Goal: Task Accomplishment & Management: Use online tool/utility

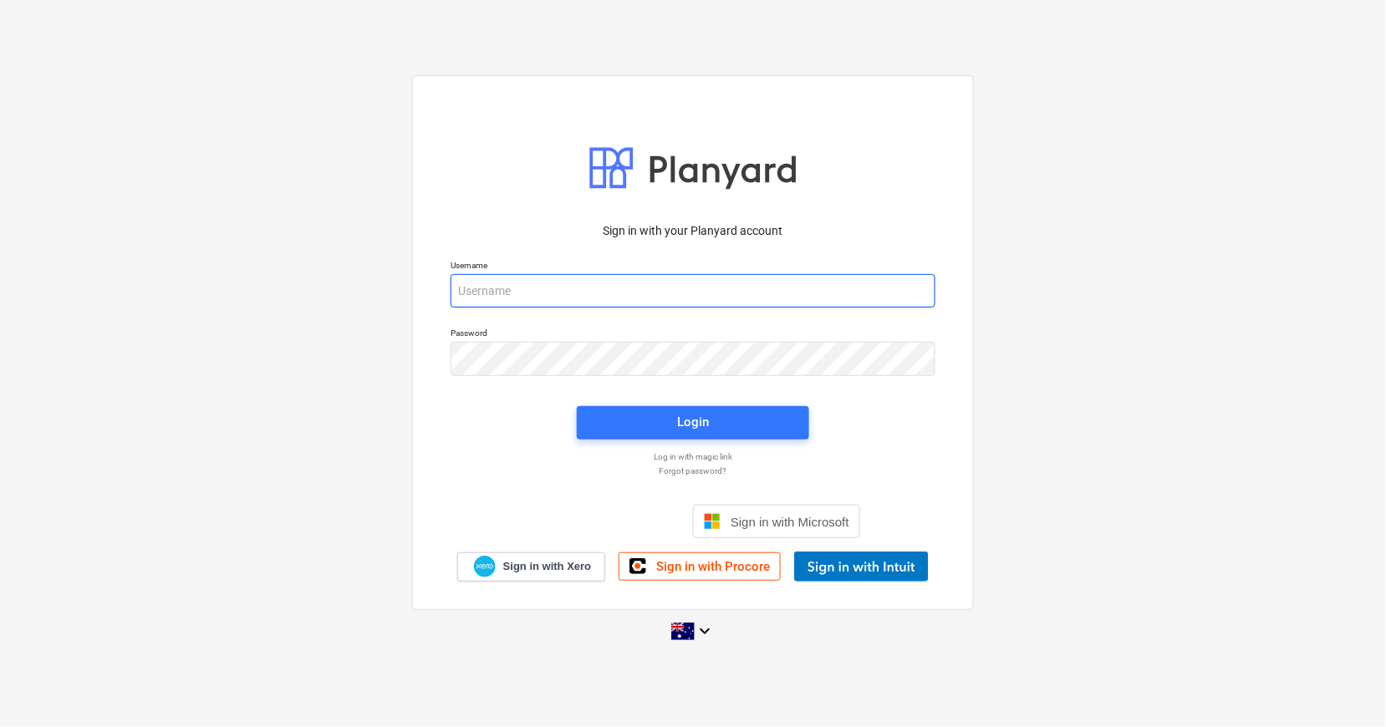
click at [549, 293] on input "email" at bounding box center [692, 290] width 485 height 33
click at [0, 726] on com-1password-button at bounding box center [0, 727] width 0 height 0
click at [219, 226] on div "Sign in with your Planyard account Username Password Login Log in with magic li…" at bounding box center [693, 363] width 1386 height 603
click at [281, 280] on div "Sign in with your Planyard account Username Password Login Log in with magic li…" at bounding box center [693, 363] width 1386 height 603
click at [477, 293] on input "email" at bounding box center [692, 290] width 485 height 33
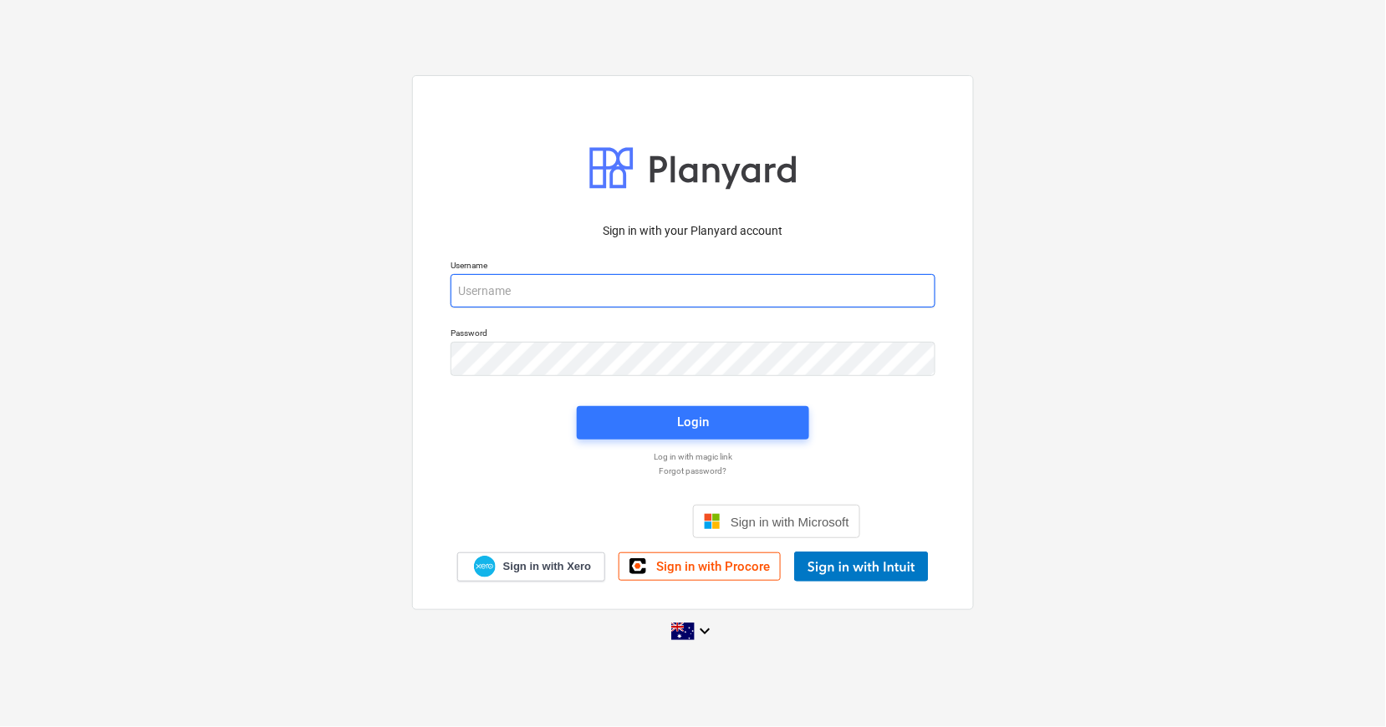
type input "[EMAIL_ADDRESS][DOMAIN_NAME]"
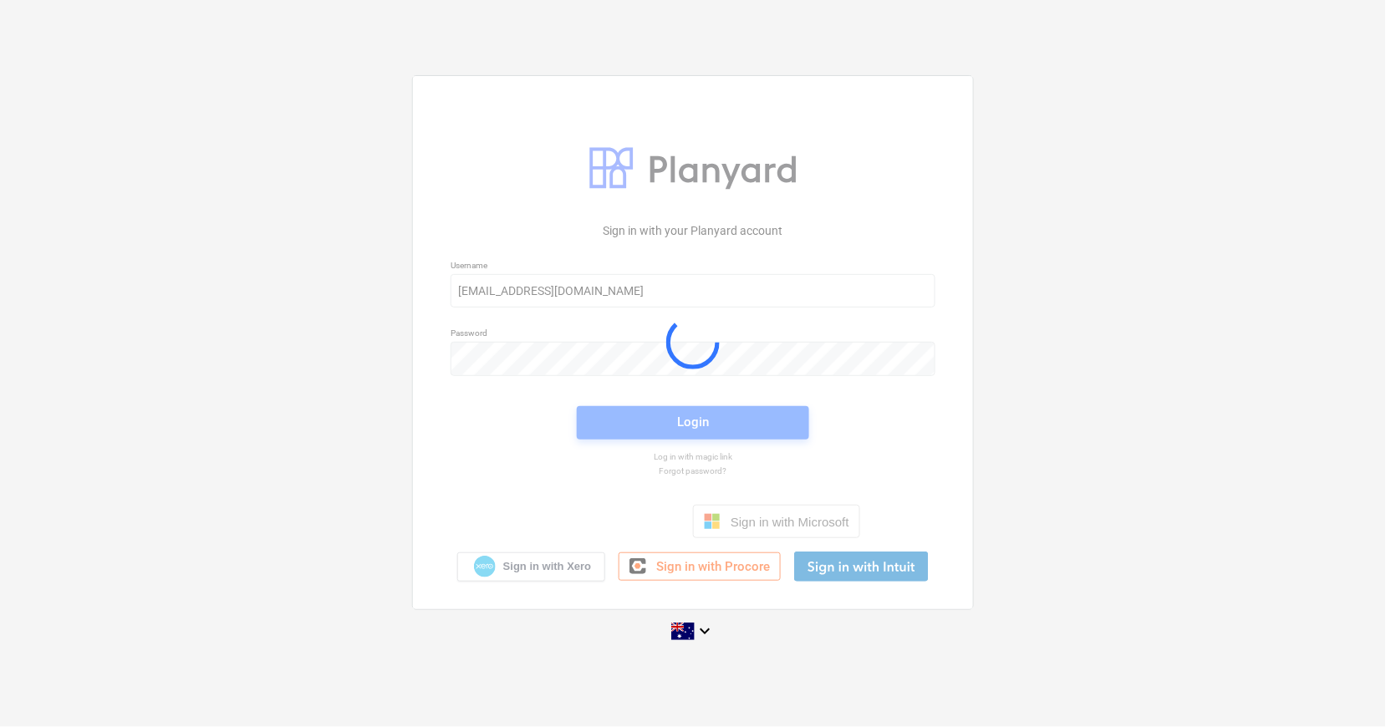
click at [214, 328] on div "Sign in with your Planyard account Username [EMAIL_ADDRESS][DOMAIN_NAME] Passwo…" at bounding box center [693, 363] width 1386 height 603
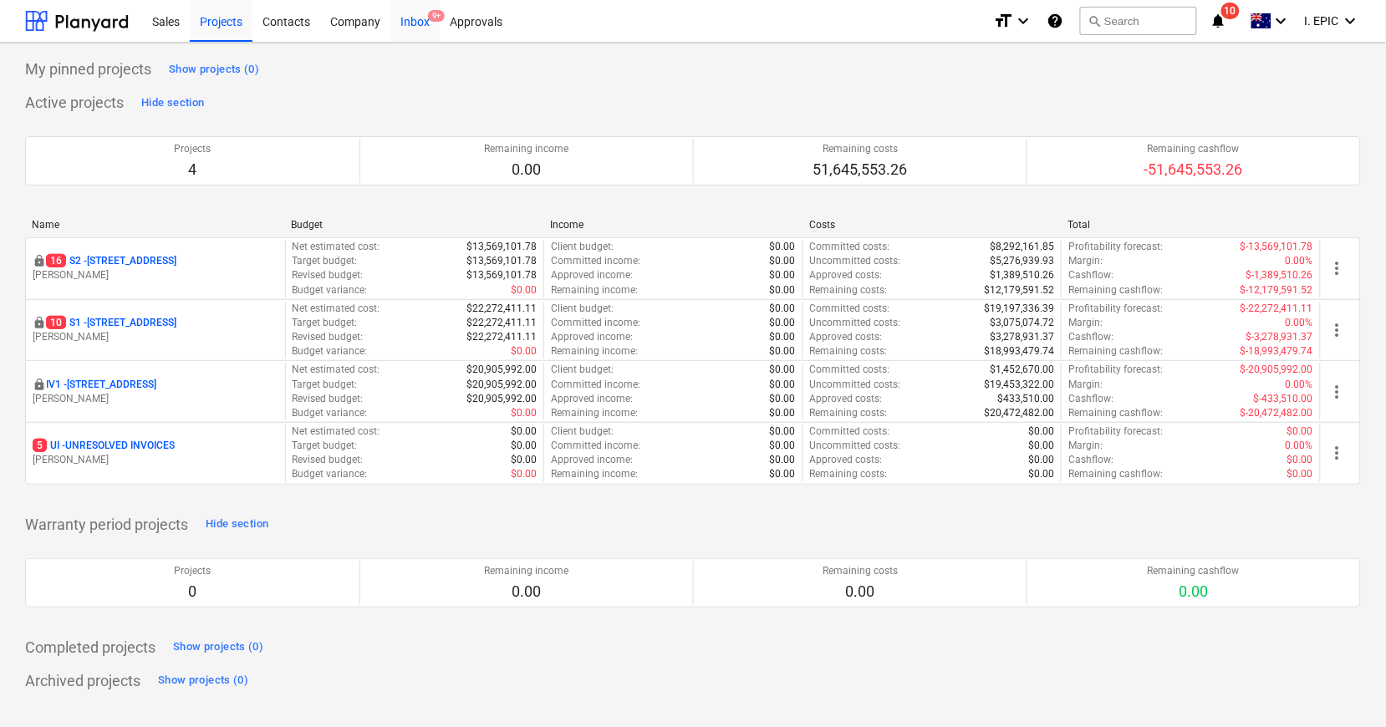
click at [426, 21] on div "Inbox 9+" at bounding box center [414, 20] width 49 height 43
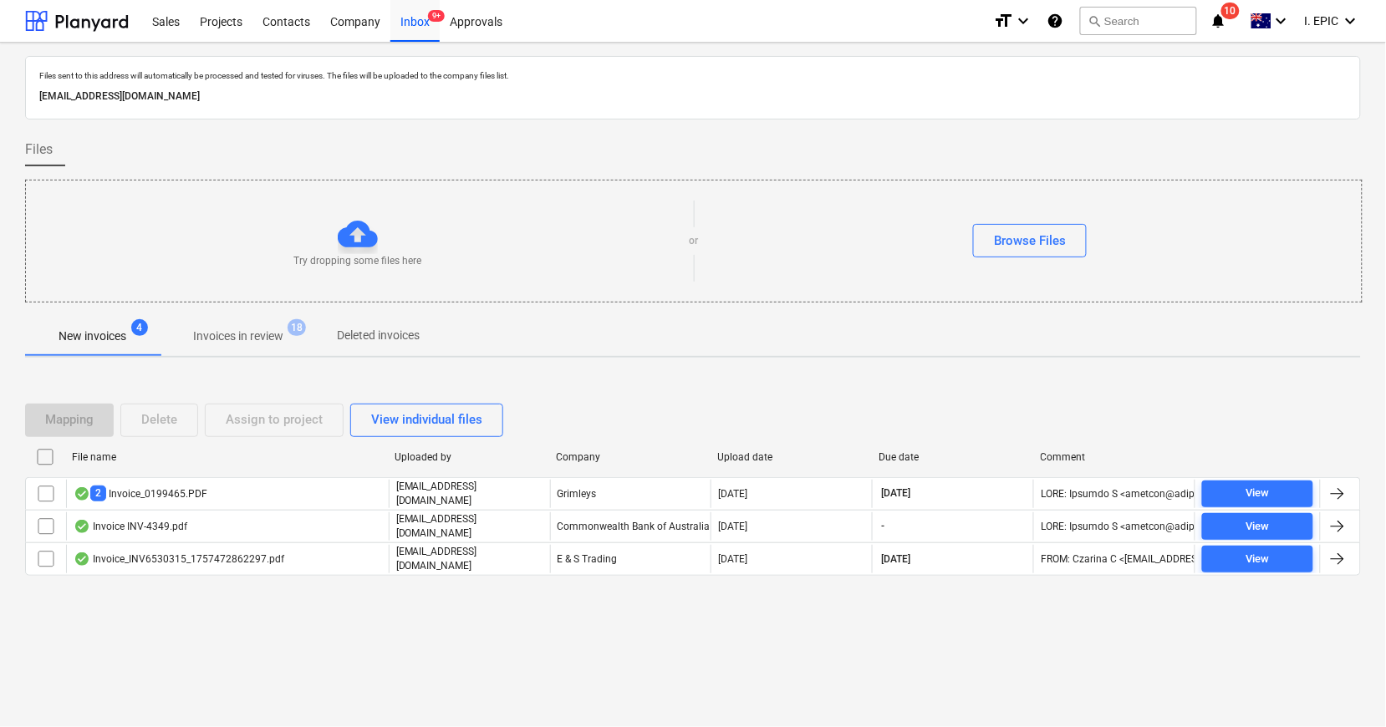
click at [226, 670] on div "Files sent to this address will automatically be processed and tested for virus…" at bounding box center [693, 385] width 1386 height 684
click at [142, 614] on div "Mapping Delete Assign to project View individual files File name Uploaded by Co…" at bounding box center [693, 496] width 1336 height 251
click at [359, 641] on div "Files sent to this address will automatically be processed and tested for virus…" at bounding box center [693, 385] width 1386 height 684
click at [1117, 10] on button "search Search" at bounding box center [1138, 21] width 117 height 28
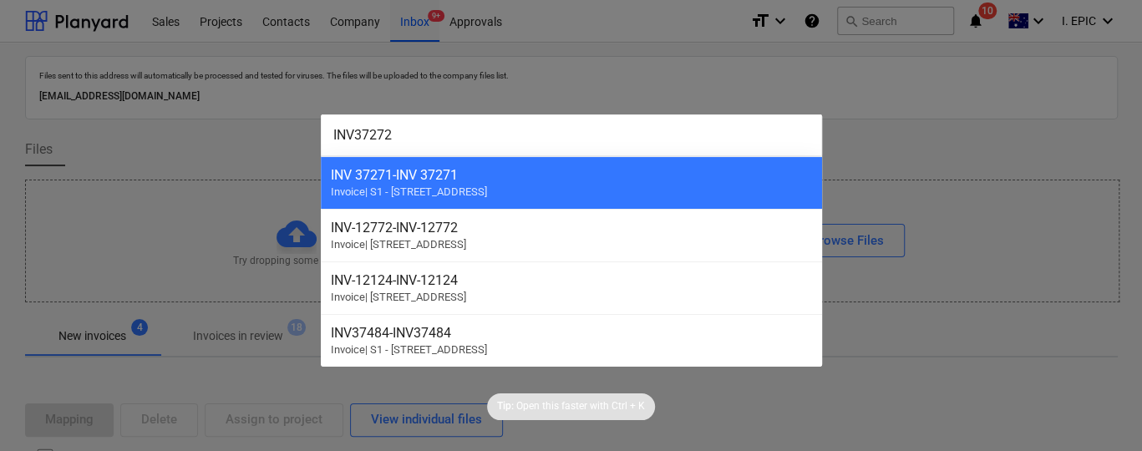
drag, startPoint x: 476, startPoint y: 126, endPoint x: 118, endPoint y: 130, distance: 357.7
click at [118, 130] on div "INV37272 INV 37271 - INV 37271 Invoice | S1 - [STREET_ADDRESS]-12772 Invoice | …" at bounding box center [571, 225] width 1142 height 451
paste input "13167"
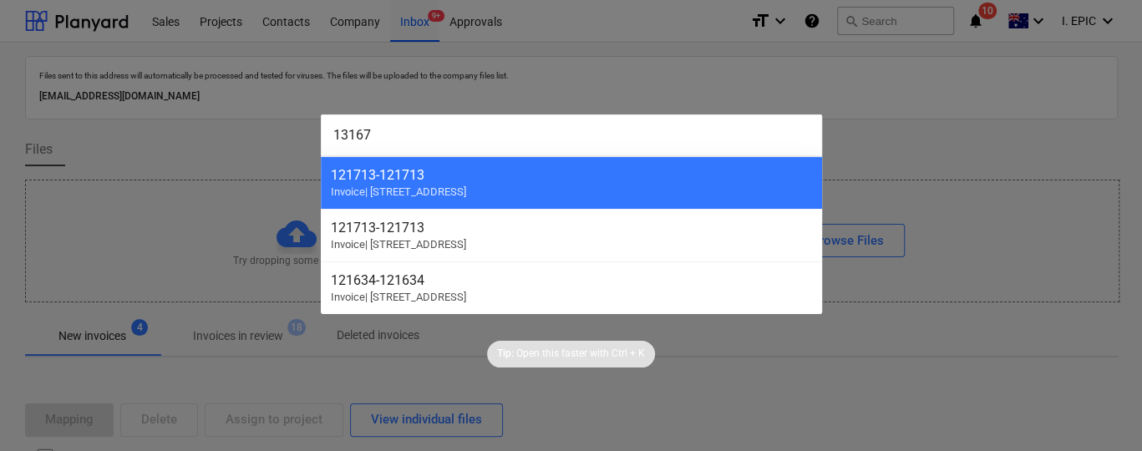
type input "13167"
click at [109, 140] on div at bounding box center [571, 225] width 1142 height 451
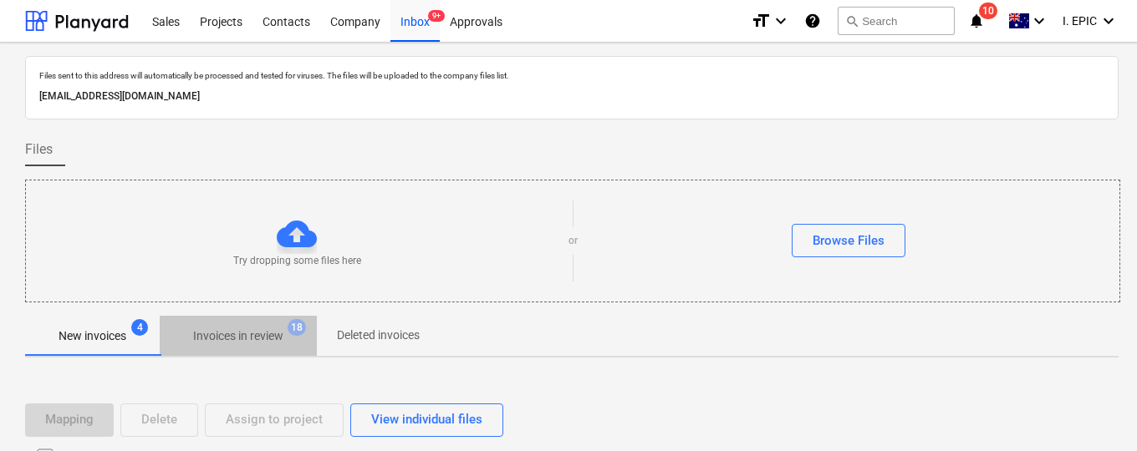
click at [227, 332] on p "Invoices in review" at bounding box center [238, 337] width 90 height 18
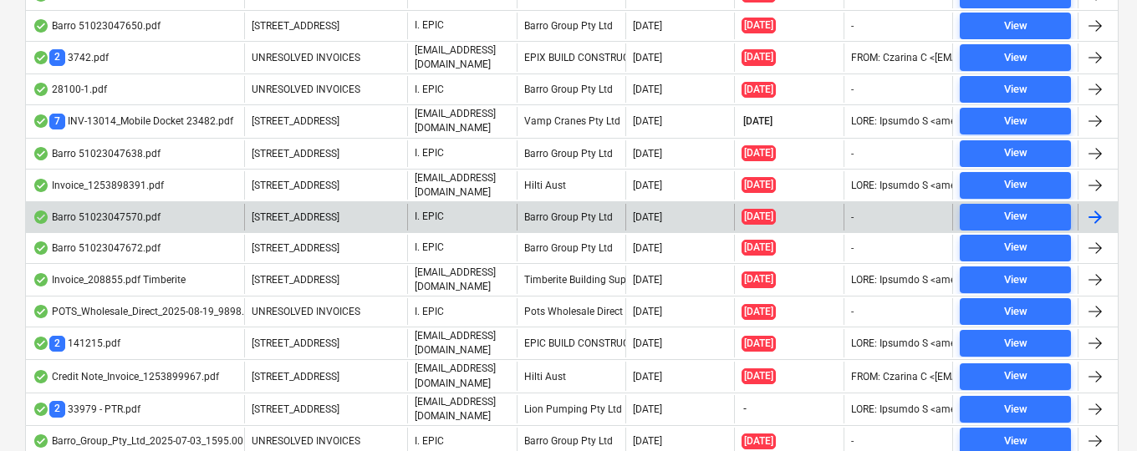
scroll to position [735, 0]
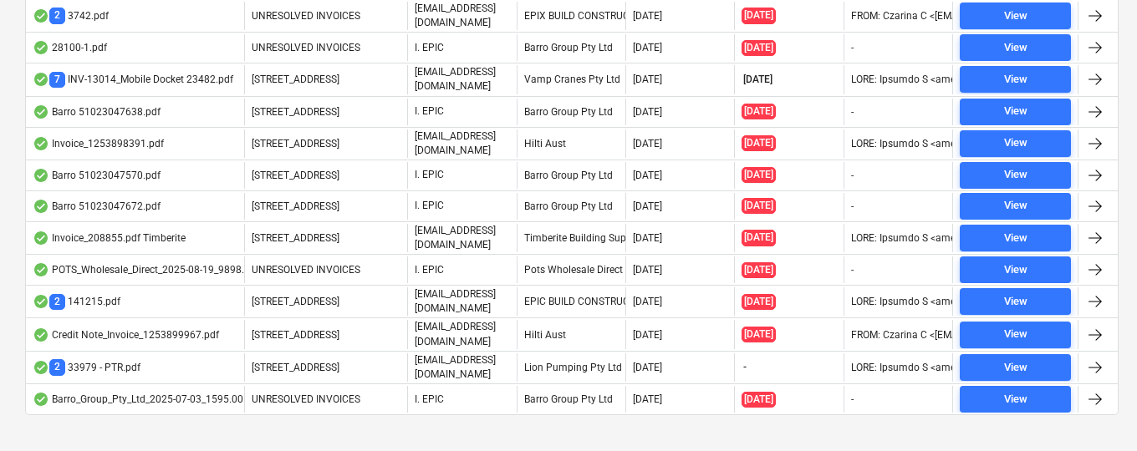
click at [117, 421] on div "View individual files File name Project Uploaded by Company Upload date Due dat…" at bounding box center [571, 42] width 1093 height 812
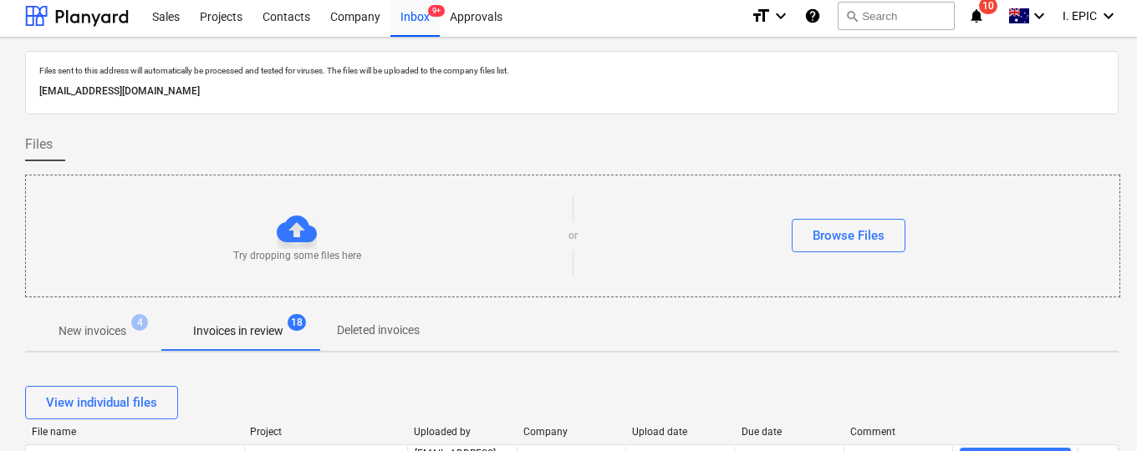
scroll to position [0, 0]
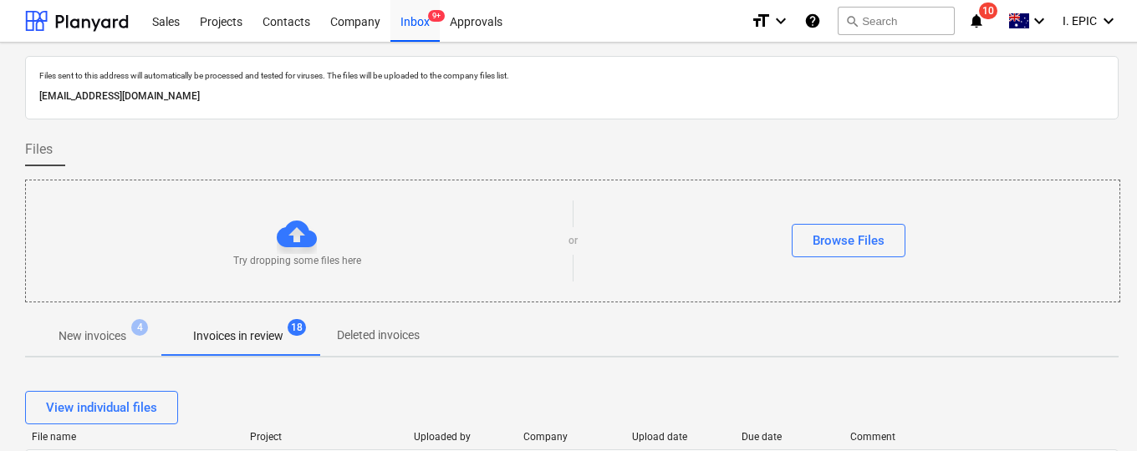
click at [76, 330] on p "New invoices" at bounding box center [93, 337] width 68 height 18
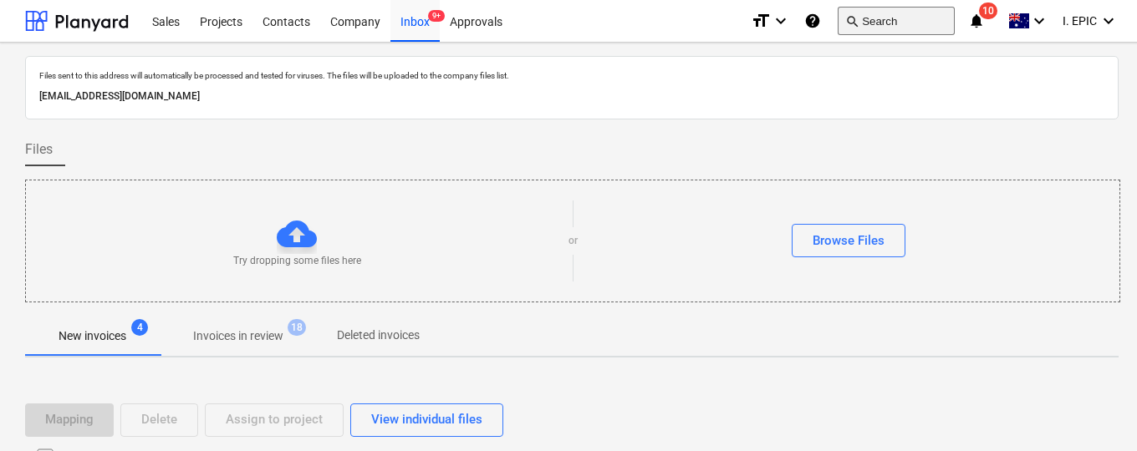
click at [867, 19] on button "search Search" at bounding box center [895, 21] width 117 height 28
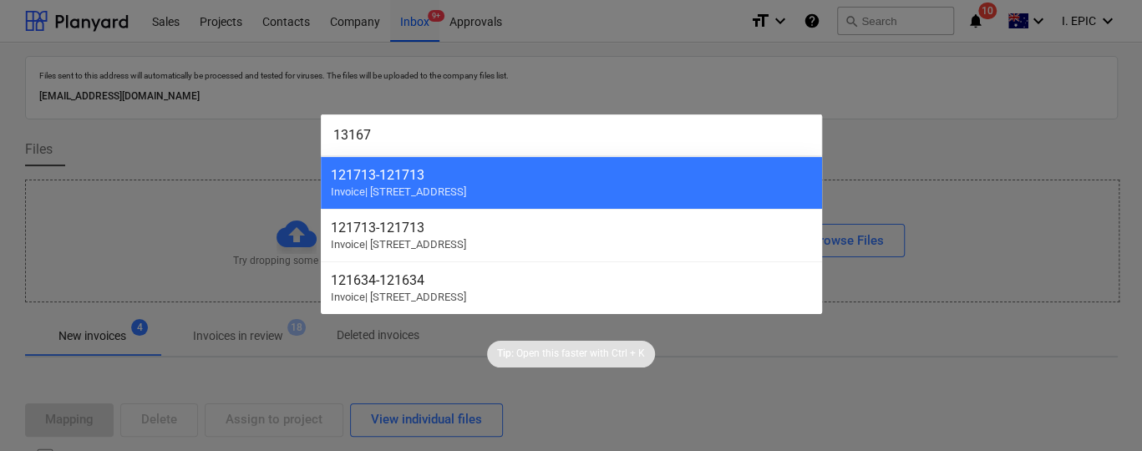
type input "13167"
click at [117, 267] on div at bounding box center [571, 225] width 1142 height 451
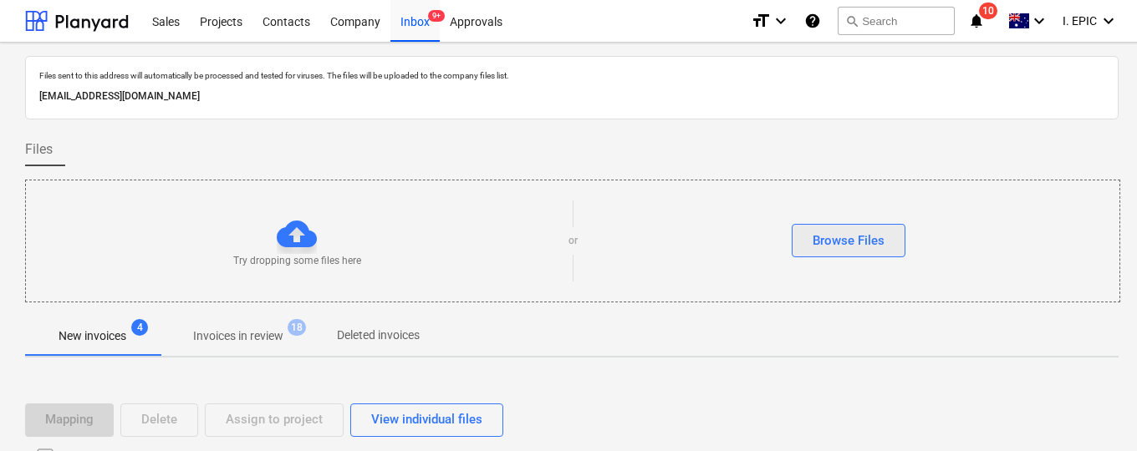
click at [828, 234] on div "Browse Files" at bounding box center [848, 241] width 72 height 22
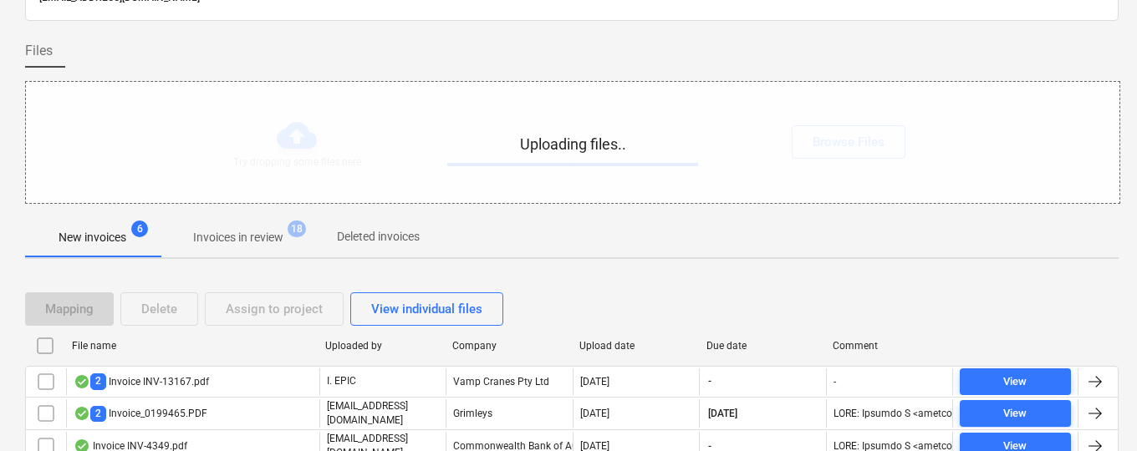
scroll to position [196, 0]
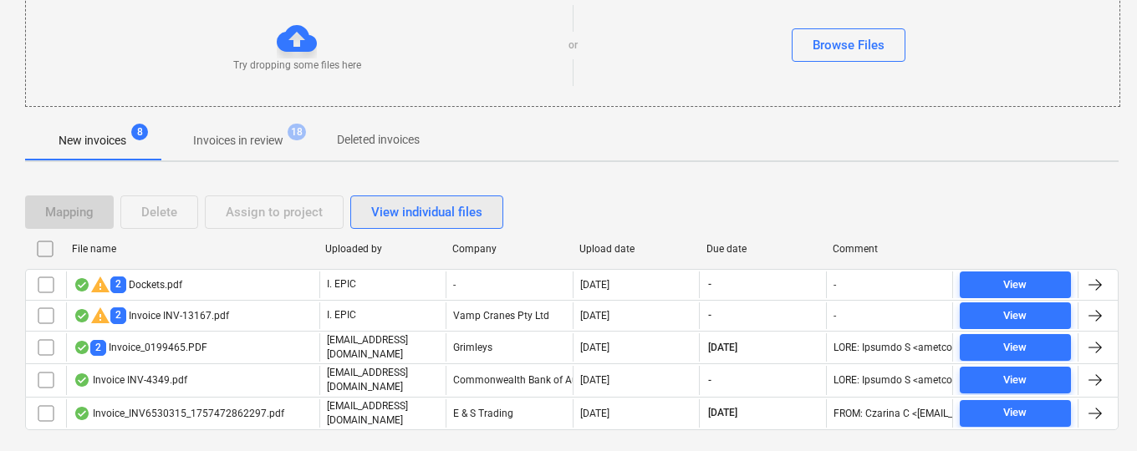
click at [410, 211] on div "View individual files" at bounding box center [426, 212] width 111 height 22
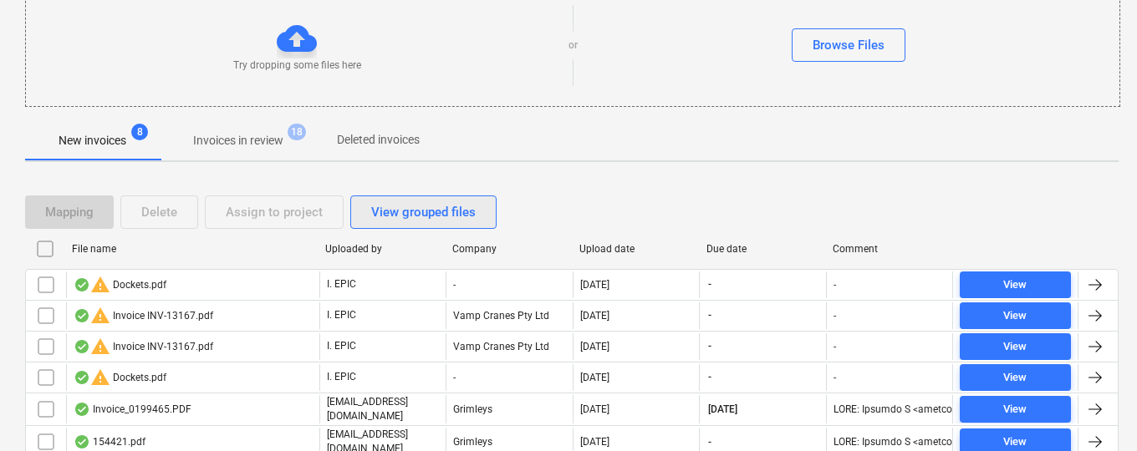
click at [413, 213] on div "View grouped files" at bounding box center [423, 212] width 104 height 22
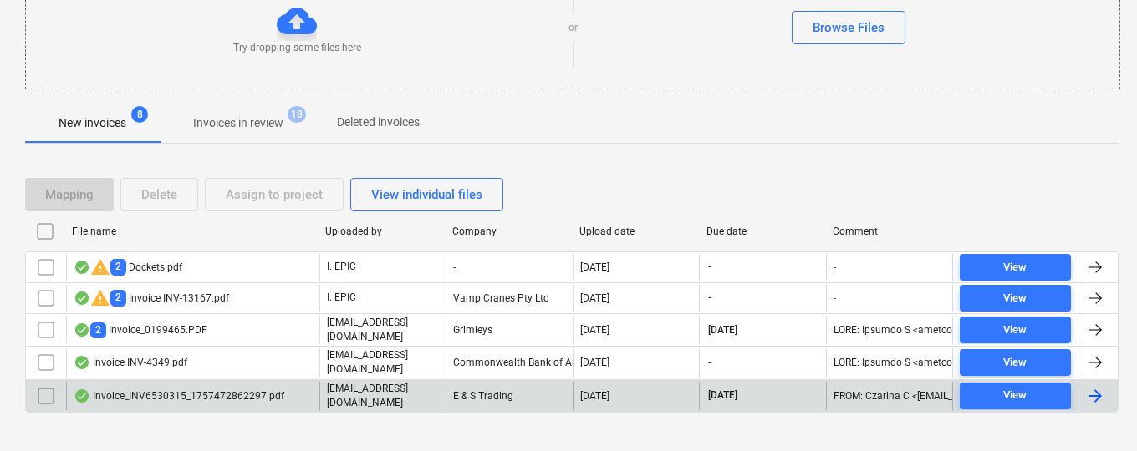
scroll to position [226, 0]
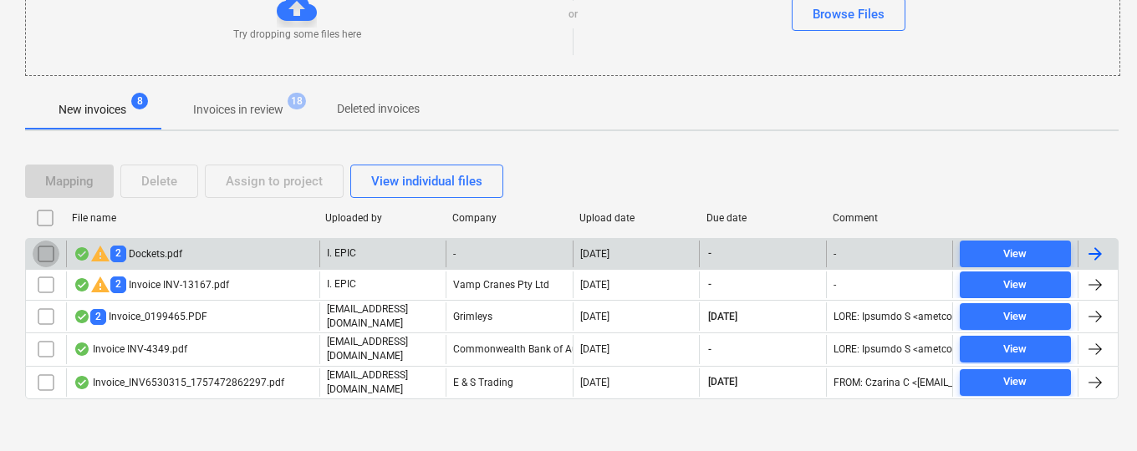
click at [43, 251] on input "checkbox" at bounding box center [46, 254] width 27 height 27
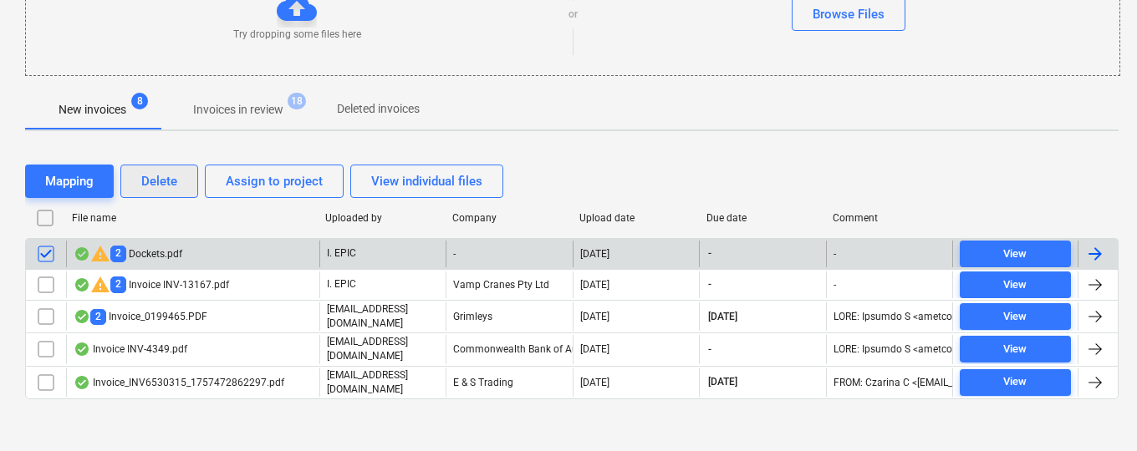
click at [145, 181] on div "Delete" at bounding box center [159, 181] width 36 height 22
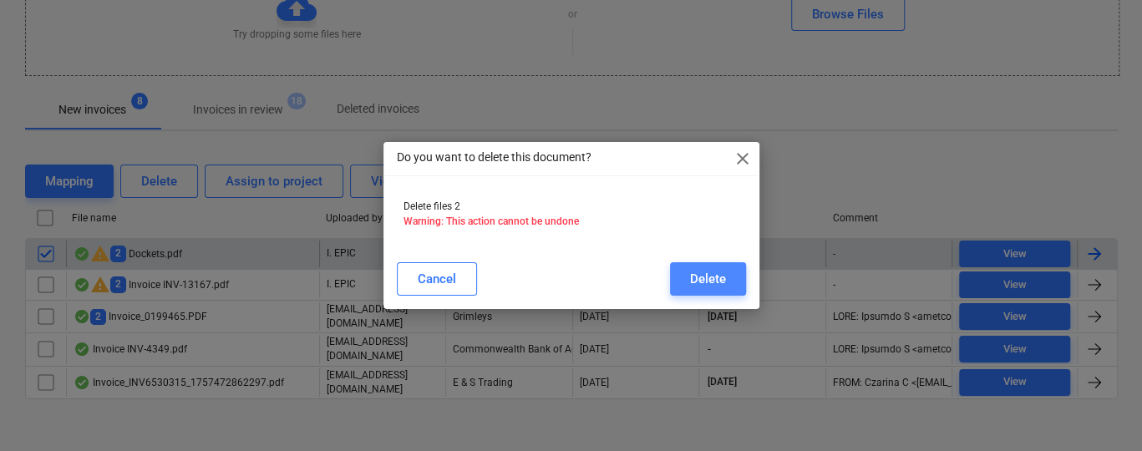
click at [694, 273] on div "Delete" at bounding box center [708, 279] width 36 height 22
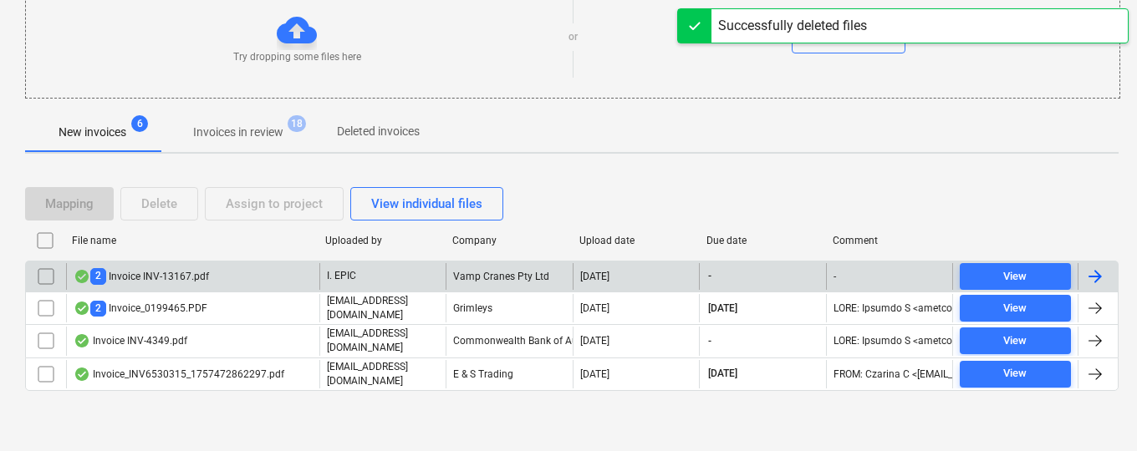
scroll to position [196, 0]
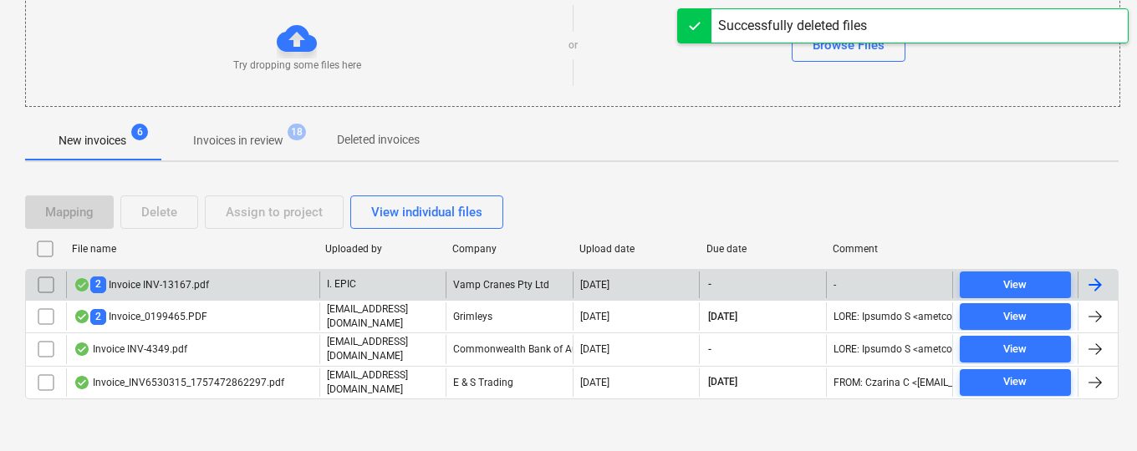
click at [160, 280] on div "2 Invoice INV-13167.pdf" at bounding box center [141, 285] width 135 height 16
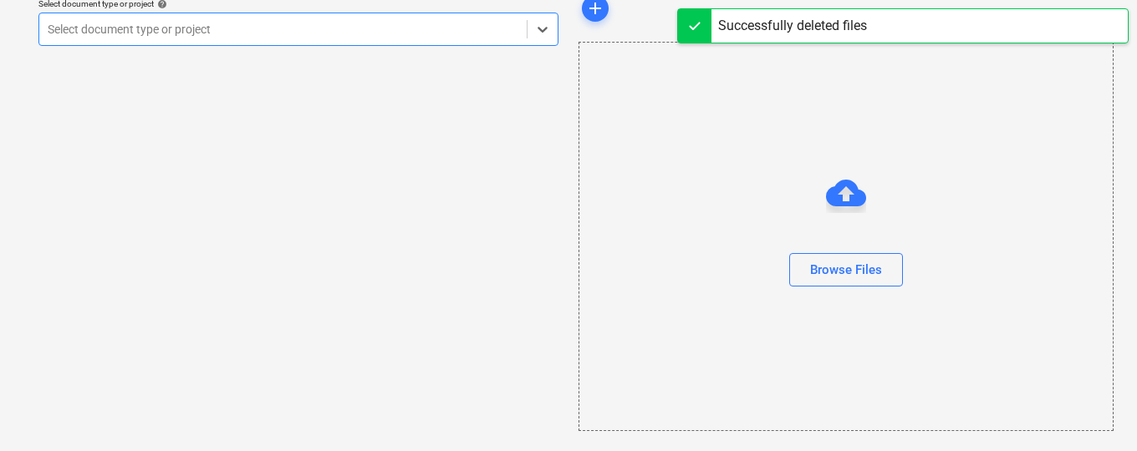
scroll to position [70, 0]
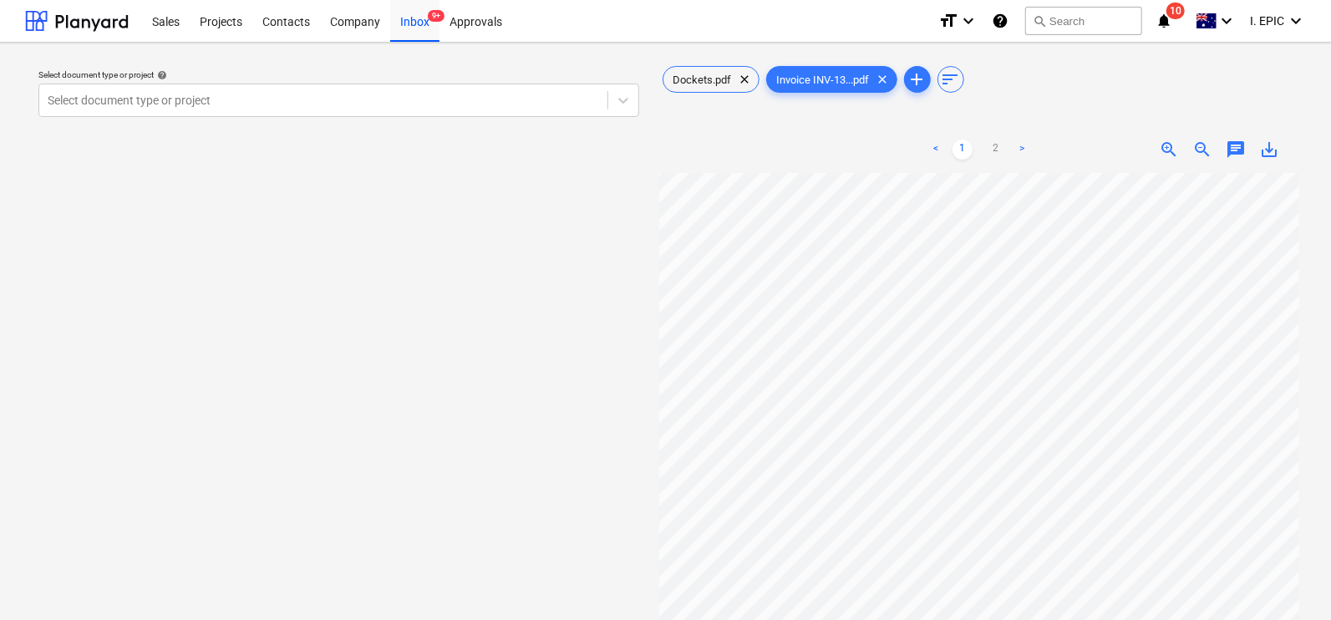
scroll to position [76, 19]
click at [618, 99] on icon at bounding box center [623, 100] width 17 height 17
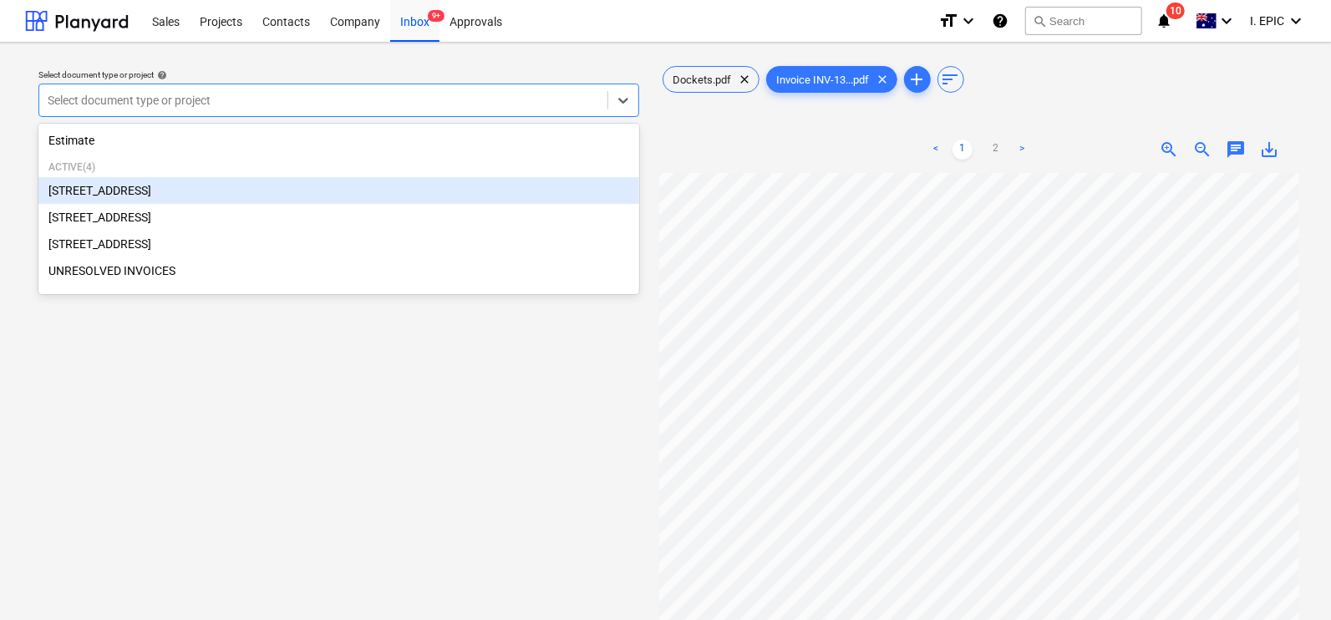
click at [73, 190] on div "[STREET_ADDRESS]" at bounding box center [338, 190] width 601 height 27
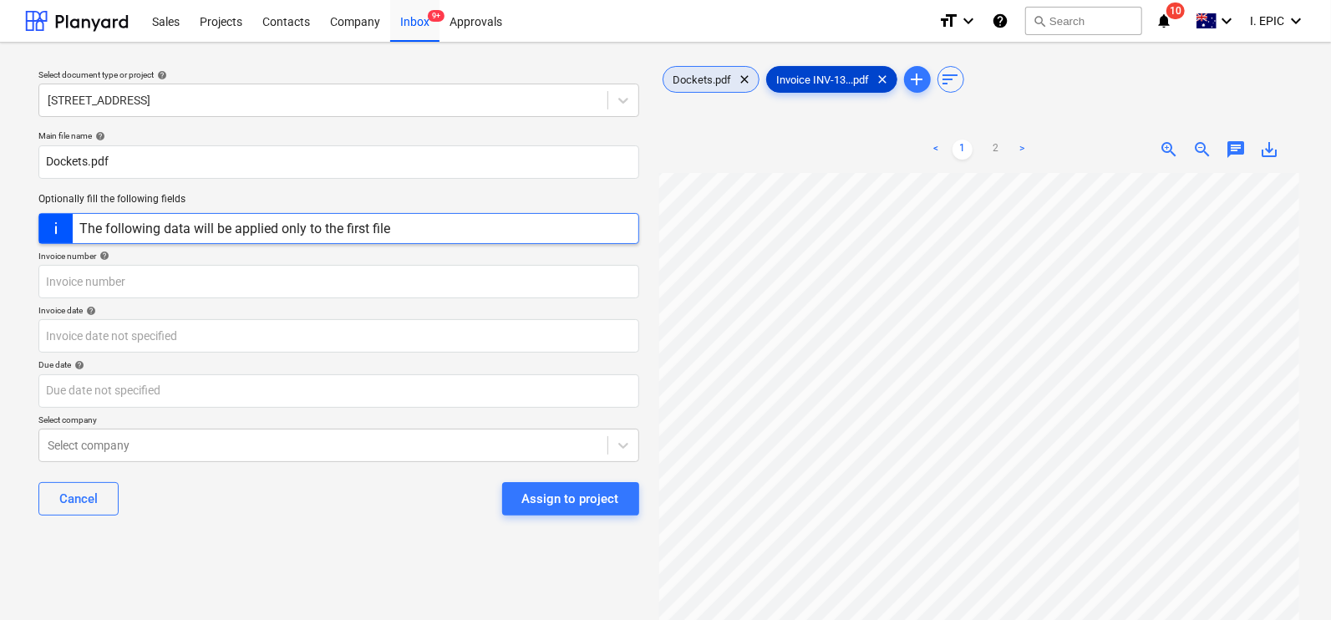
drag, startPoint x: 820, startPoint y: 84, endPoint x: 686, endPoint y: 84, distance: 133.7
click at [686, 84] on div "Dockets.pdf clear Invoice INV-13...pdf clear add sort" at bounding box center [979, 79] width 641 height 33
drag, startPoint x: 832, startPoint y: 82, endPoint x: 656, endPoint y: 69, distance: 176.0
click at [656, 69] on div "Dockets.pdf clear Invoice INV-13...pdf clear add sort < 1 2 > zoom_in zoom_out …" at bounding box center [980, 404] width 654 height 697
click at [753, 114] on div at bounding box center [979, 116] width 641 height 7
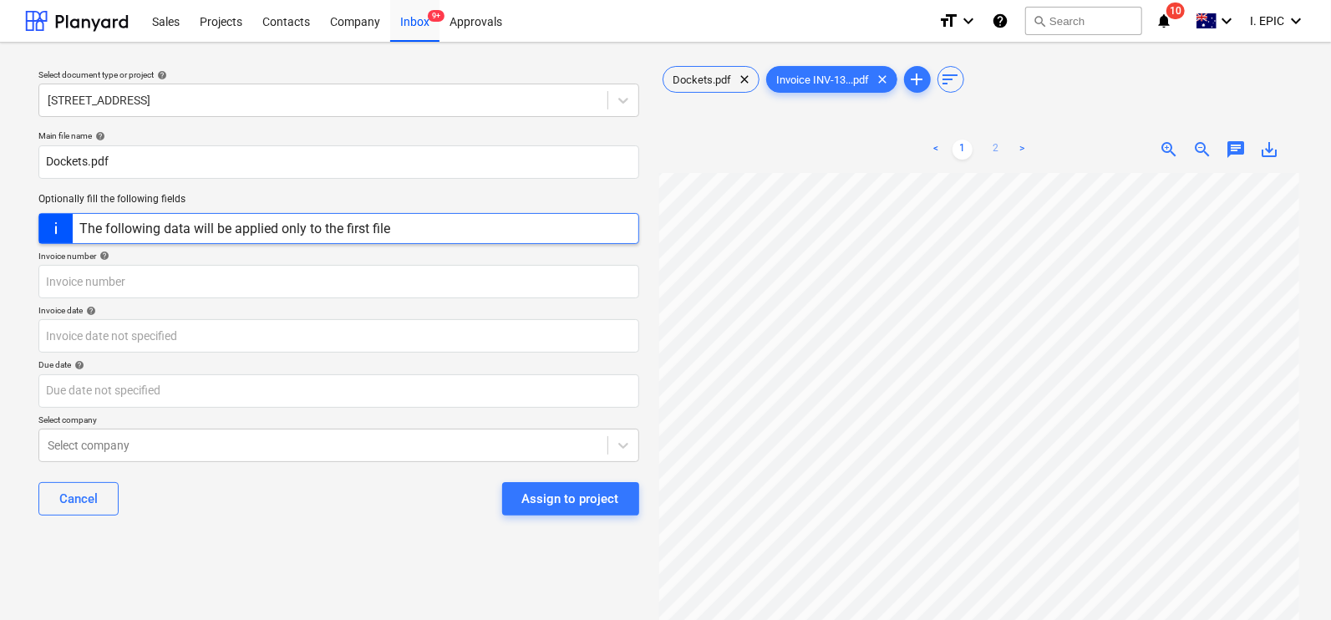
click at [998, 148] on link "2" at bounding box center [996, 150] width 20 height 20
click at [802, 94] on div "Dockets.pdf clear Invoice INV-13...pdf clear add sort" at bounding box center [979, 79] width 641 height 33
click at [842, 80] on span "Invoice INV-13...pdf" at bounding box center [823, 80] width 113 height 13
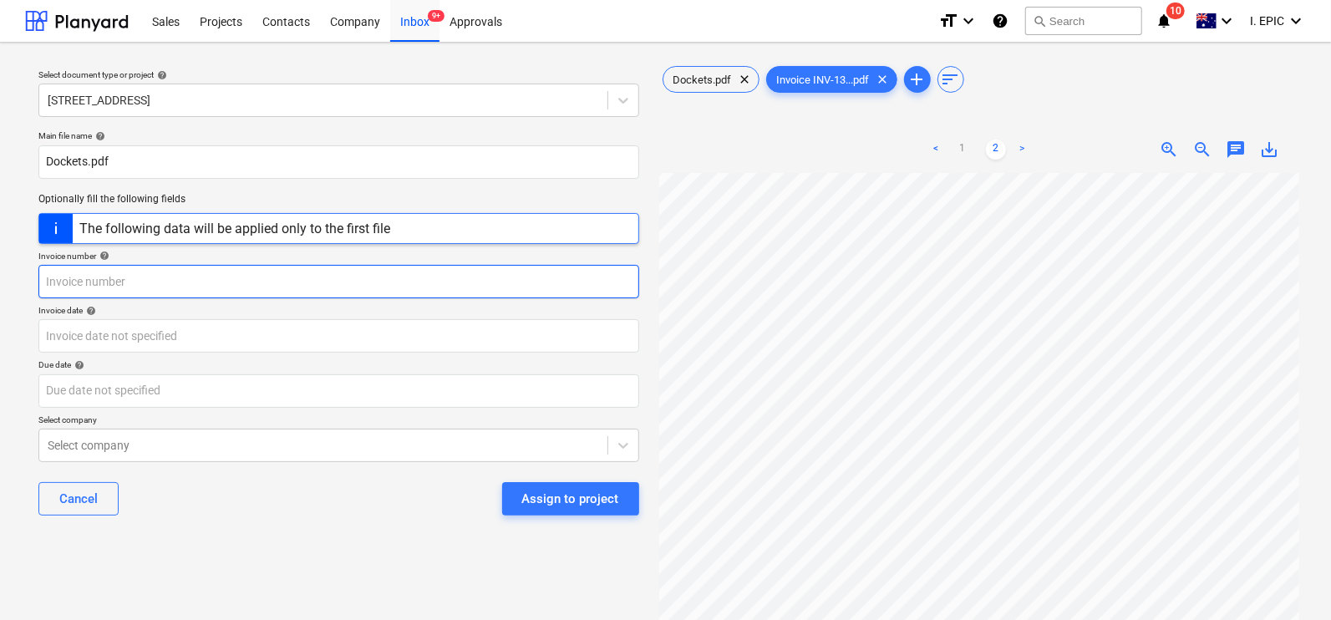
click at [100, 287] on input "text" at bounding box center [338, 281] width 601 height 33
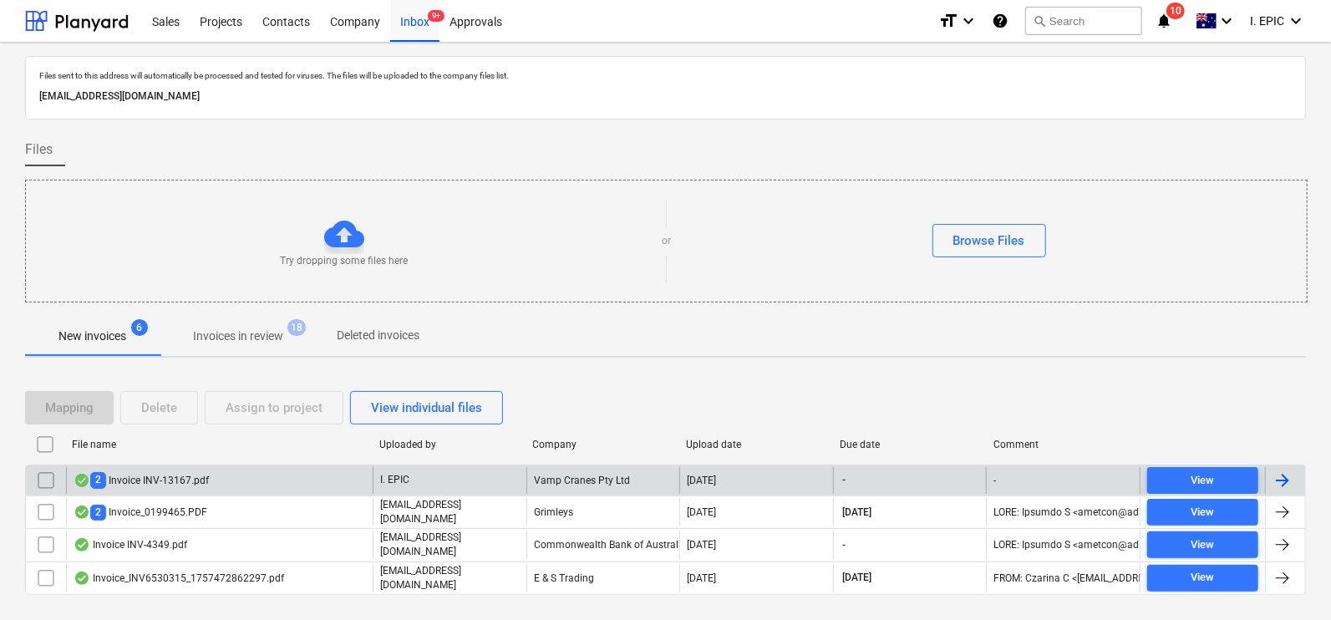
click at [131, 477] on div "2 Invoice INV-13167.pdf" at bounding box center [141, 480] width 135 height 16
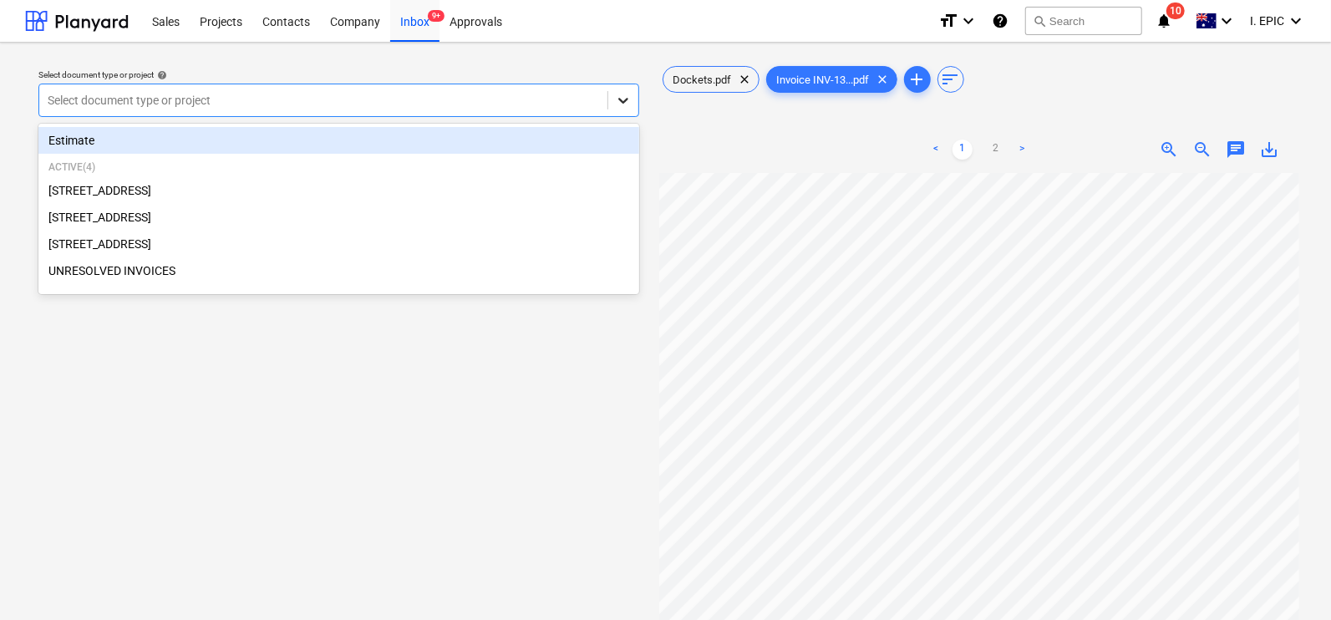
click at [622, 93] on icon at bounding box center [623, 100] width 17 height 17
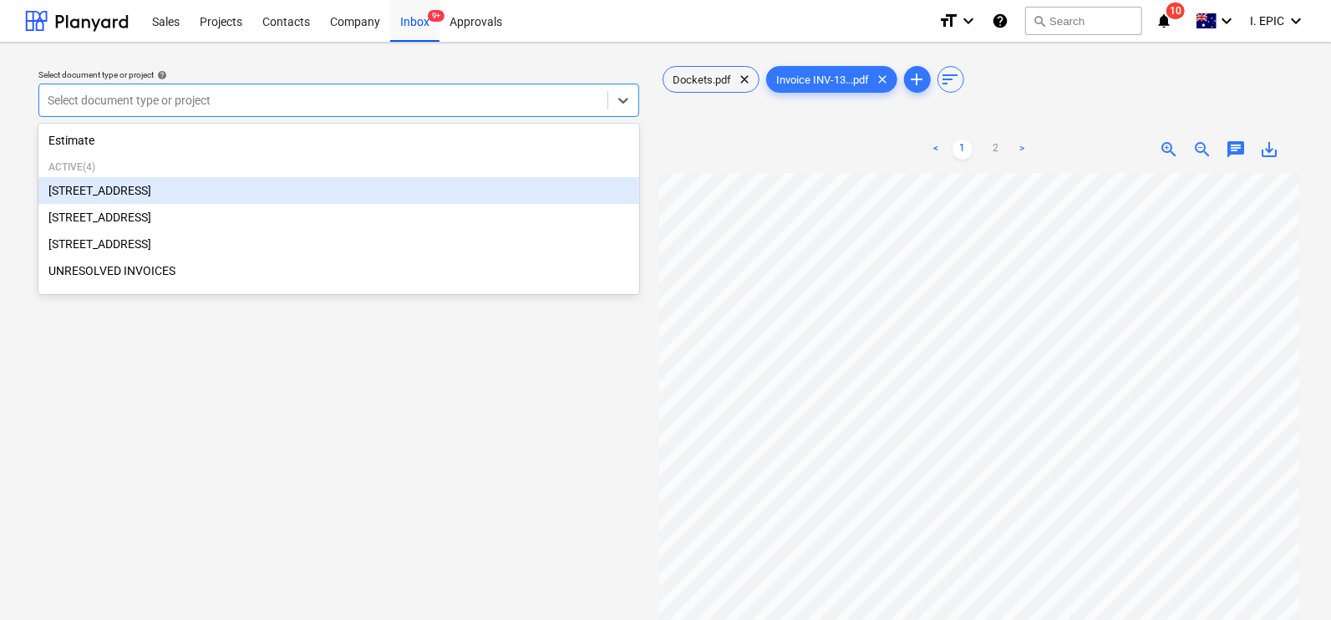
click at [85, 173] on p "Active ( 4 )" at bounding box center [338, 167] width 581 height 14
click at [88, 185] on div "[STREET_ADDRESS]" at bounding box center [338, 190] width 601 height 27
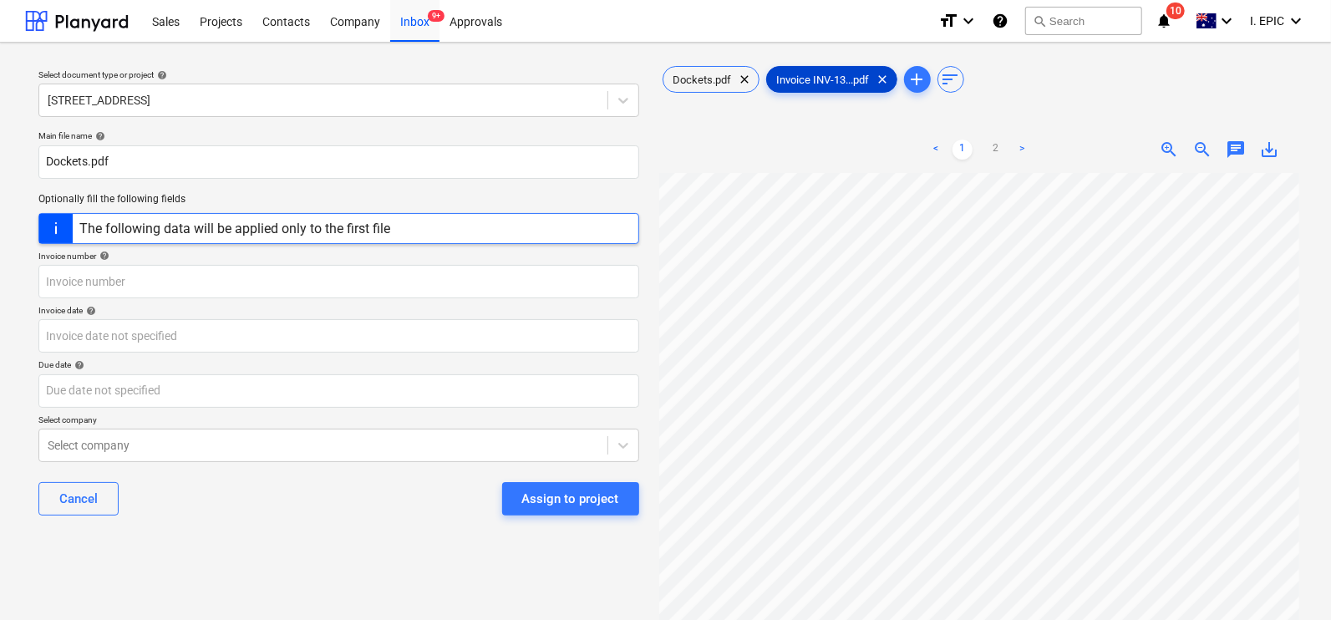
click at [827, 80] on span "Invoice INV-13...pdf" at bounding box center [823, 80] width 113 height 13
drag, startPoint x: 726, startPoint y: 78, endPoint x: 840, endPoint y: 85, distance: 113.9
click at [840, 85] on div "Dockets.pdf clear Invoice INV-13...pdf clear add sort" at bounding box center [979, 79] width 641 height 33
click at [998, 145] on link "2" at bounding box center [996, 150] width 20 height 20
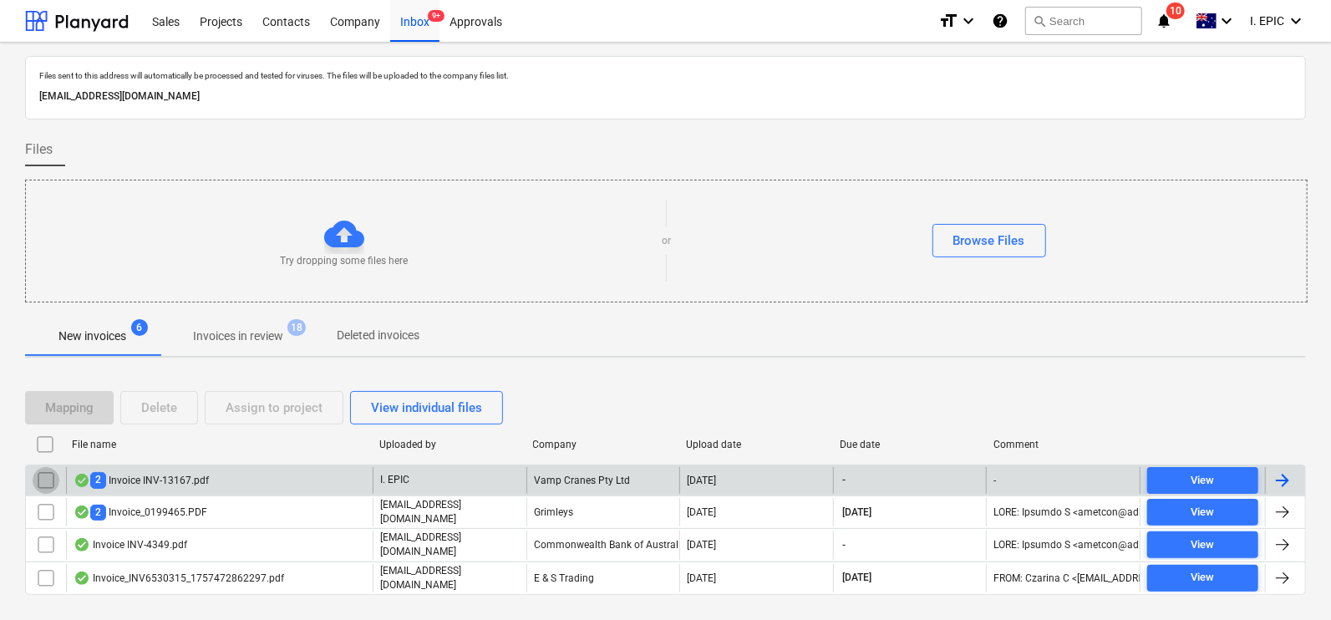
click at [43, 481] on input "checkbox" at bounding box center [46, 480] width 27 height 27
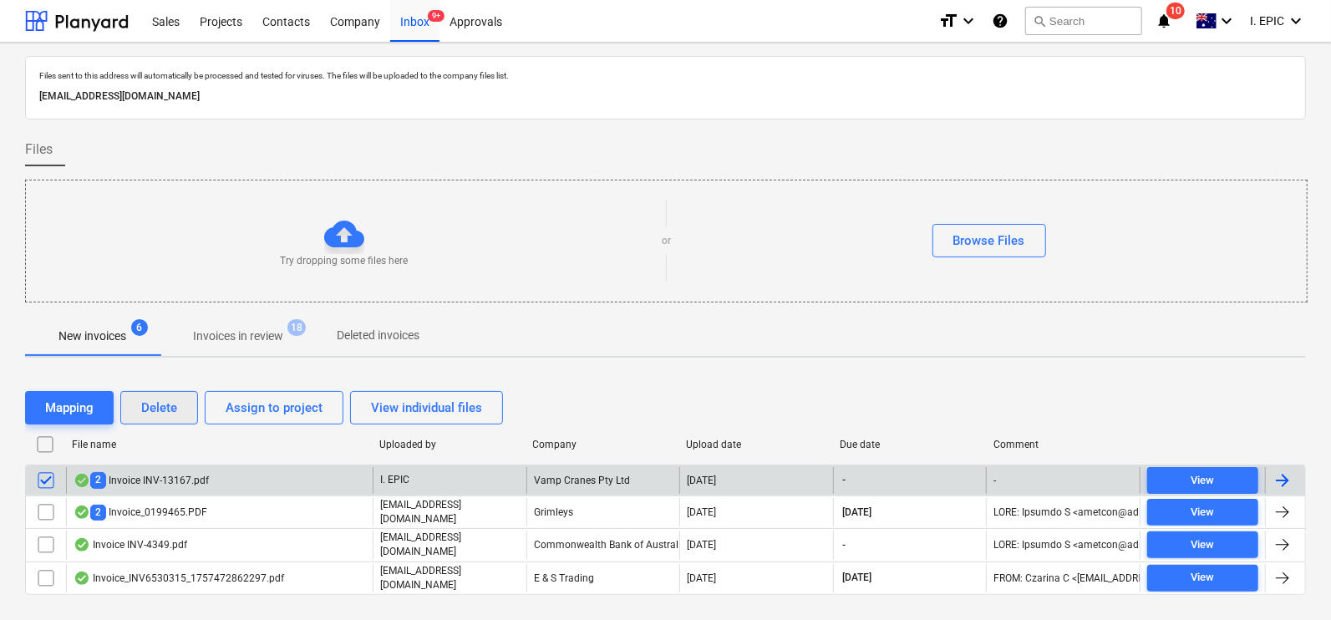
click at [174, 410] on div "Delete" at bounding box center [159, 408] width 36 height 22
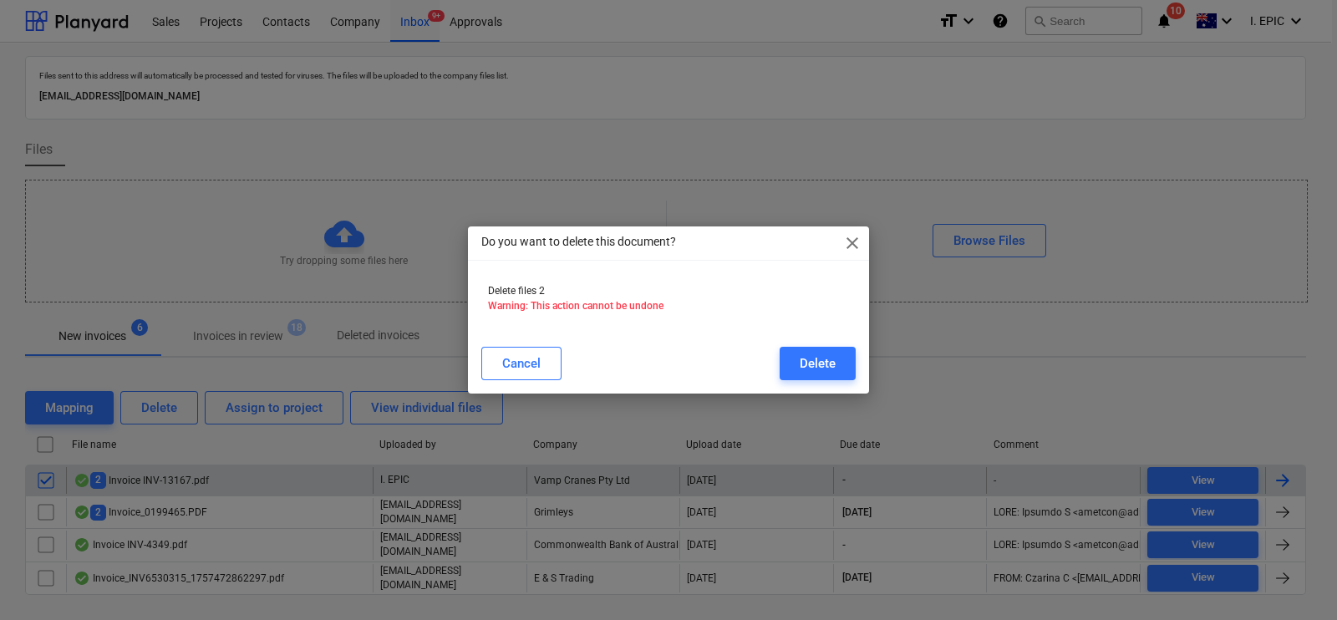
click at [803, 357] on div "Delete" at bounding box center [818, 364] width 36 height 22
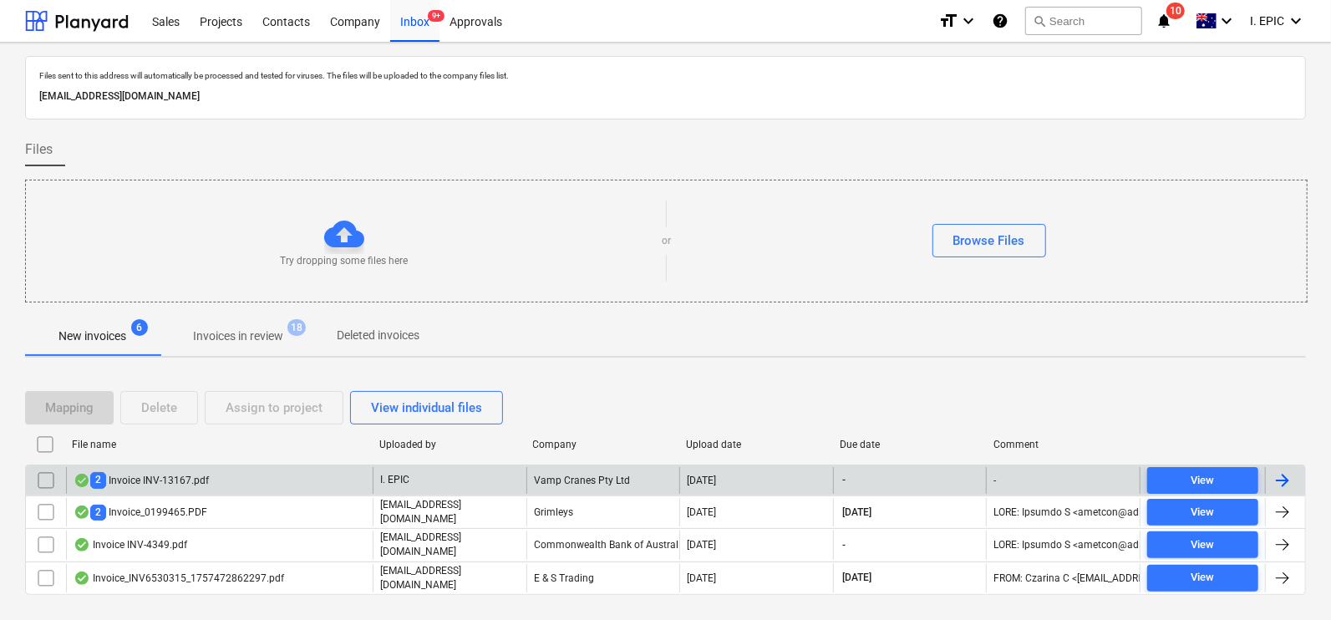
click at [152, 474] on div "2 Invoice INV-13167.pdf" at bounding box center [141, 480] width 135 height 16
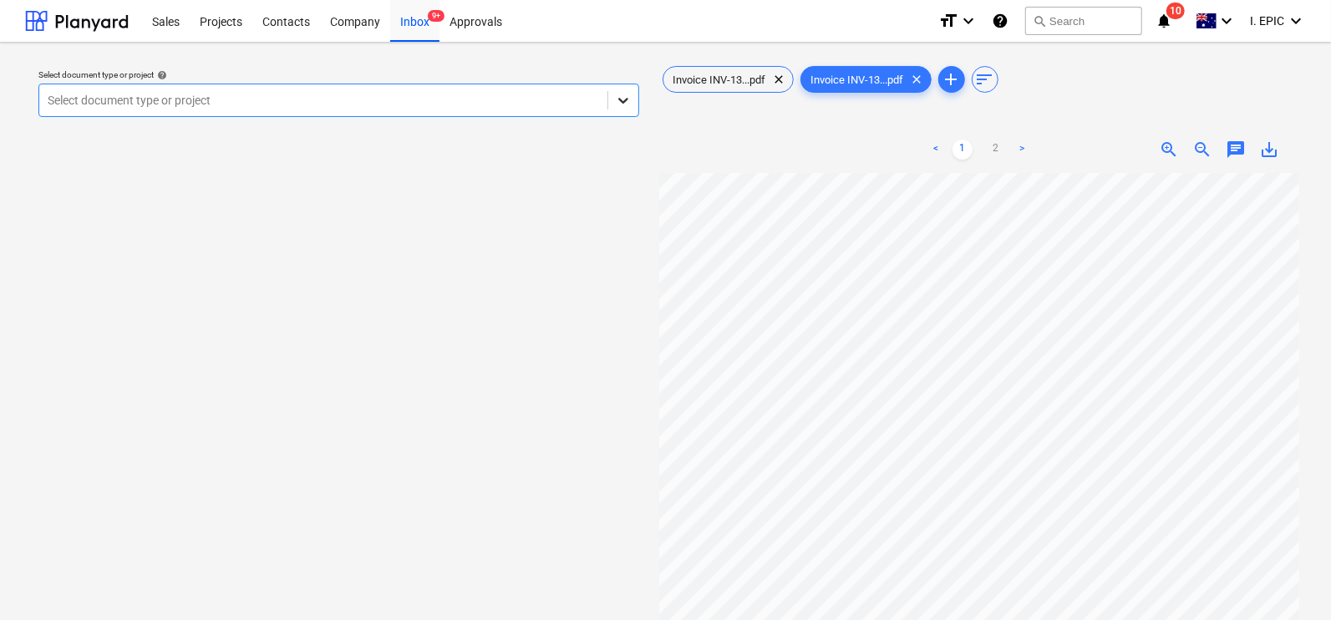
click at [624, 102] on icon at bounding box center [623, 101] width 10 height 6
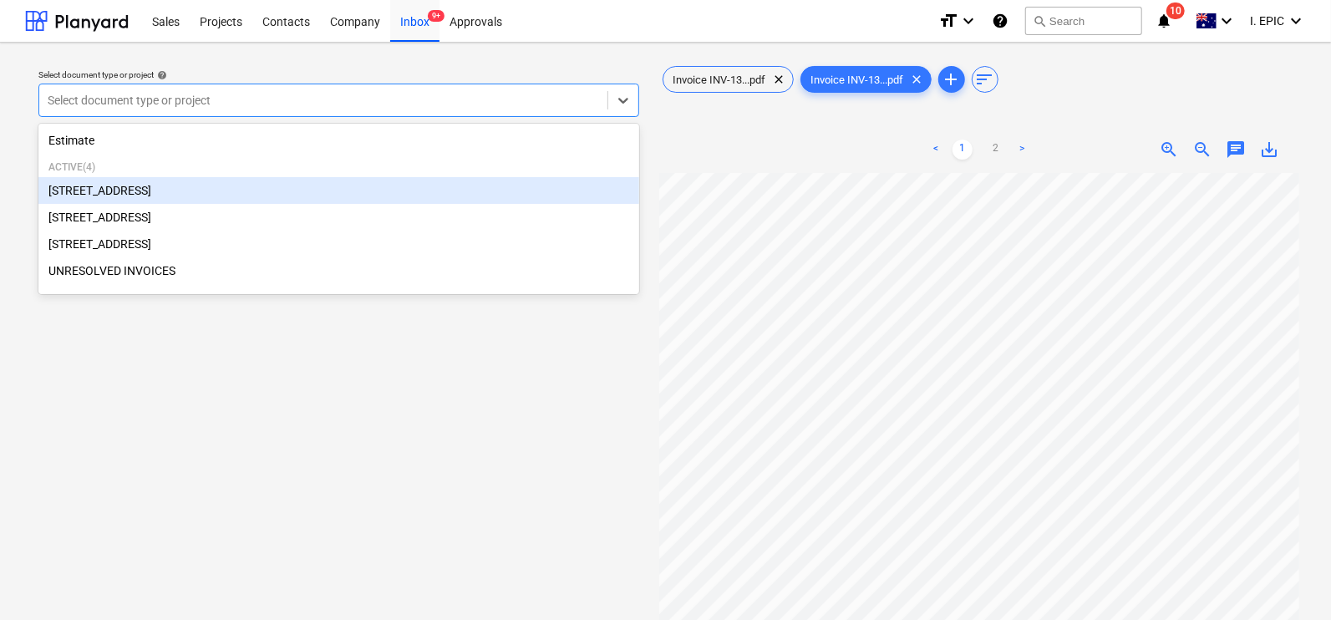
click at [127, 191] on div "[STREET_ADDRESS]" at bounding box center [338, 190] width 601 height 27
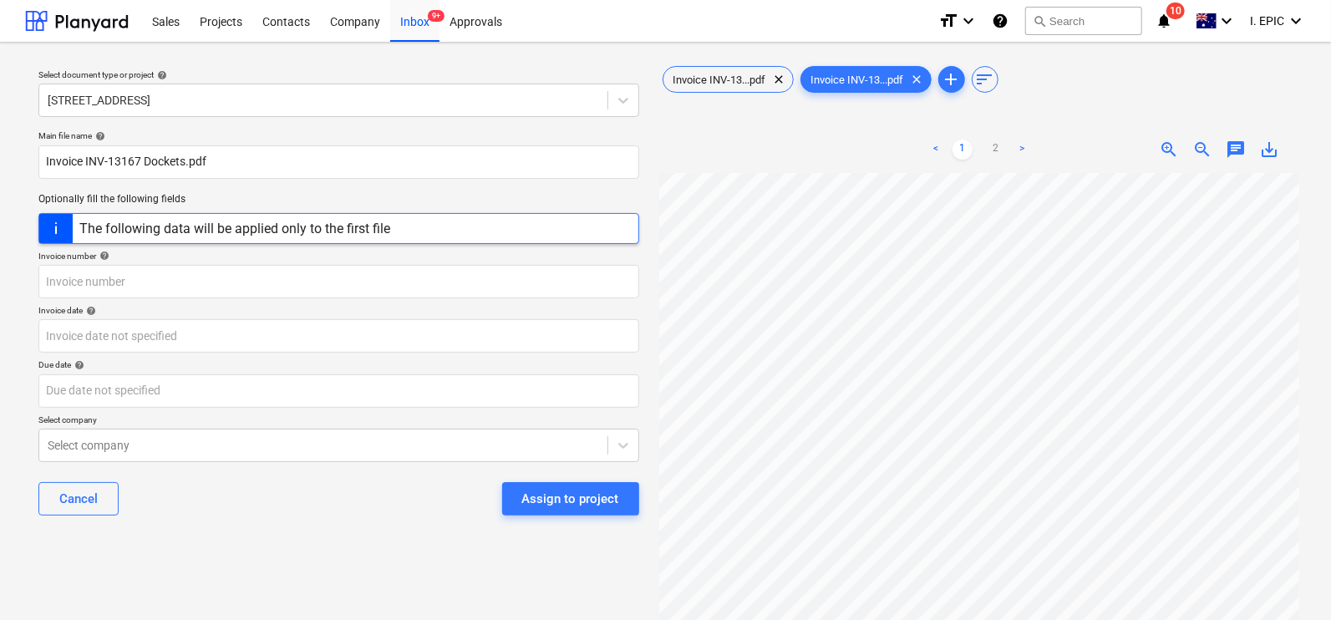
click at [221, 578] on div "Select document type or project help [STREET_ADDRESS] file name help Invoice IN…" at bounding box center [339, 404] width 628 height 697
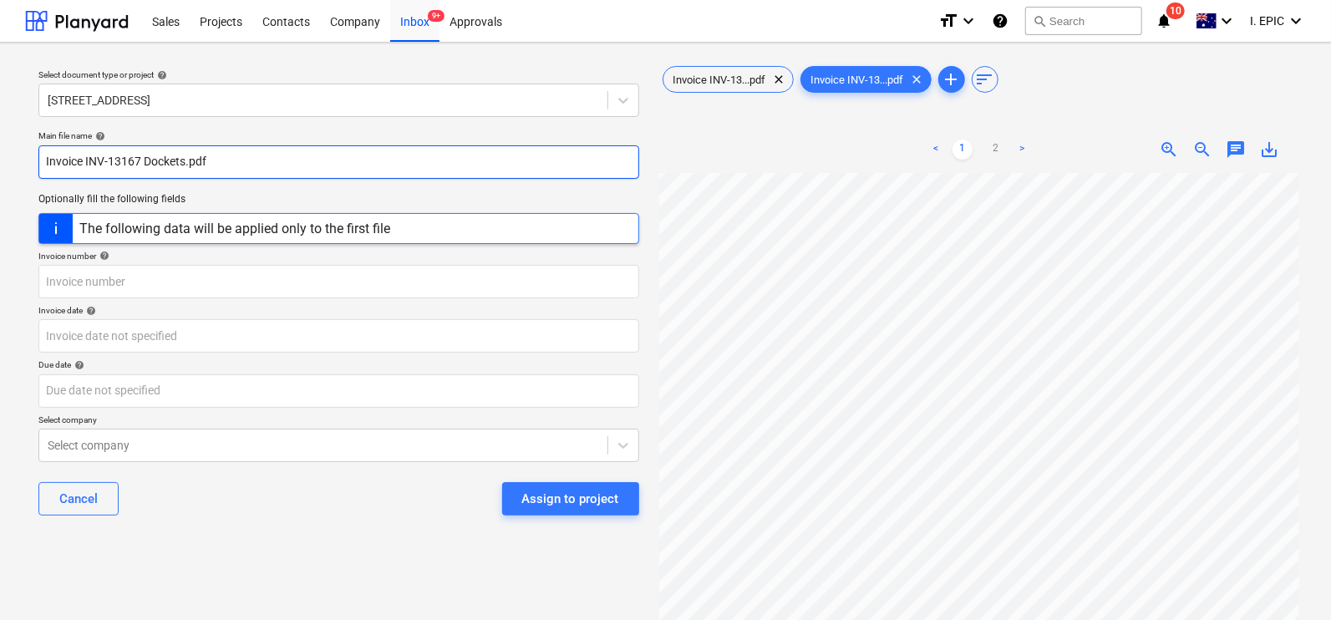
drag, startPoint x: 140, startPoint y: 165, endPoint x: 33, endPoint y: 157, distance: 107.2
click at [34, 157] on div "Main file name help Invoice INV-13167 Dockets.pdf Optionally fill the following…" at bounding box center [339, 330] width 614 height 412
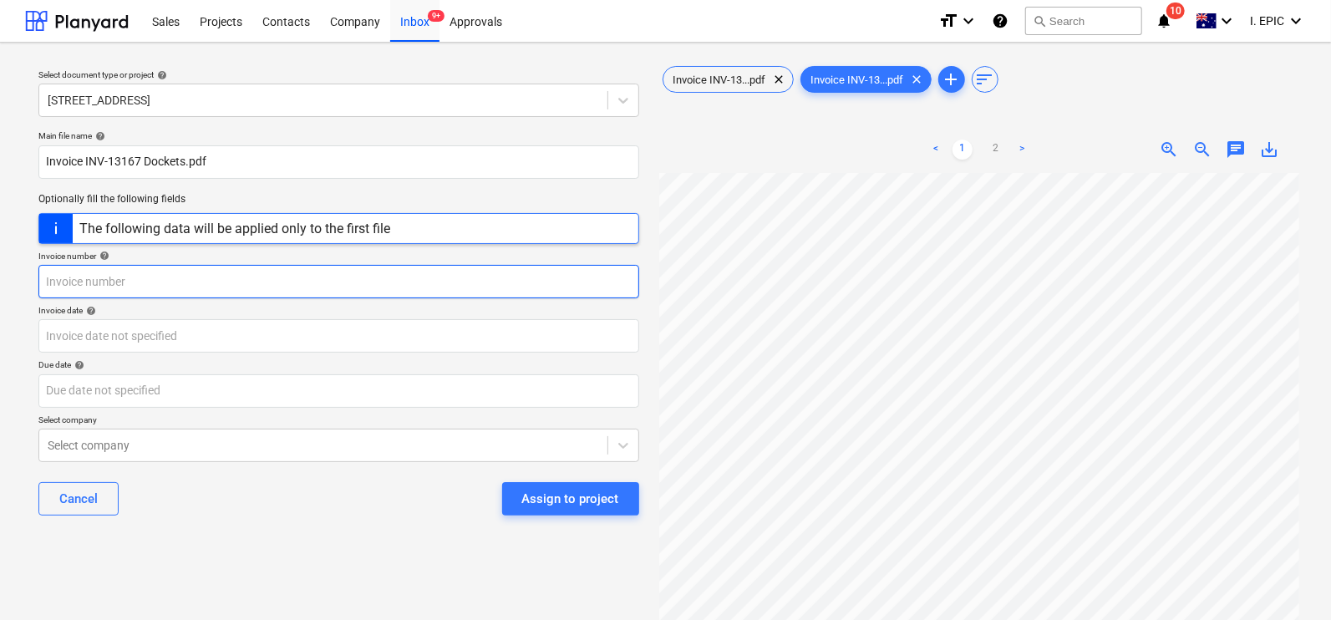
click at [79, 279] on input "text" at bounding box center [338, 281] width 601 height 33
paste input "Invoice INV-13167"
drag, startPoint x: 89, startPoint y: 279, endPoint x: -63, endPoint y: 272, distance: 151.4
click at [0, 272] on html "Sales Projects Contacts Company Inbox 9+ Approvals format_size keyboard_arrow_d…" at bounding box center [665, 310] width 1331 height 620
type input "INV-13167"
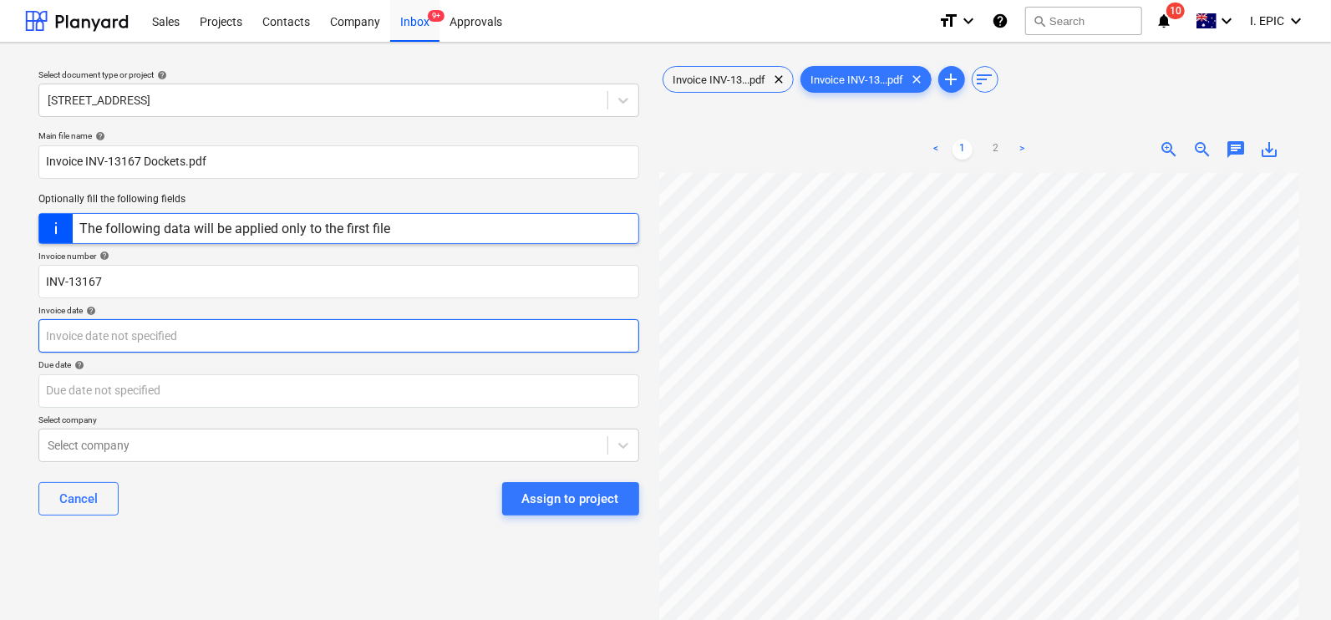
click at [155, 321] on body "Sales Projects Contacts Company Inbox 9+ Approvals format_size keyboard_arrow_d…" at bounding box center [665, 310] width 1331 height 620
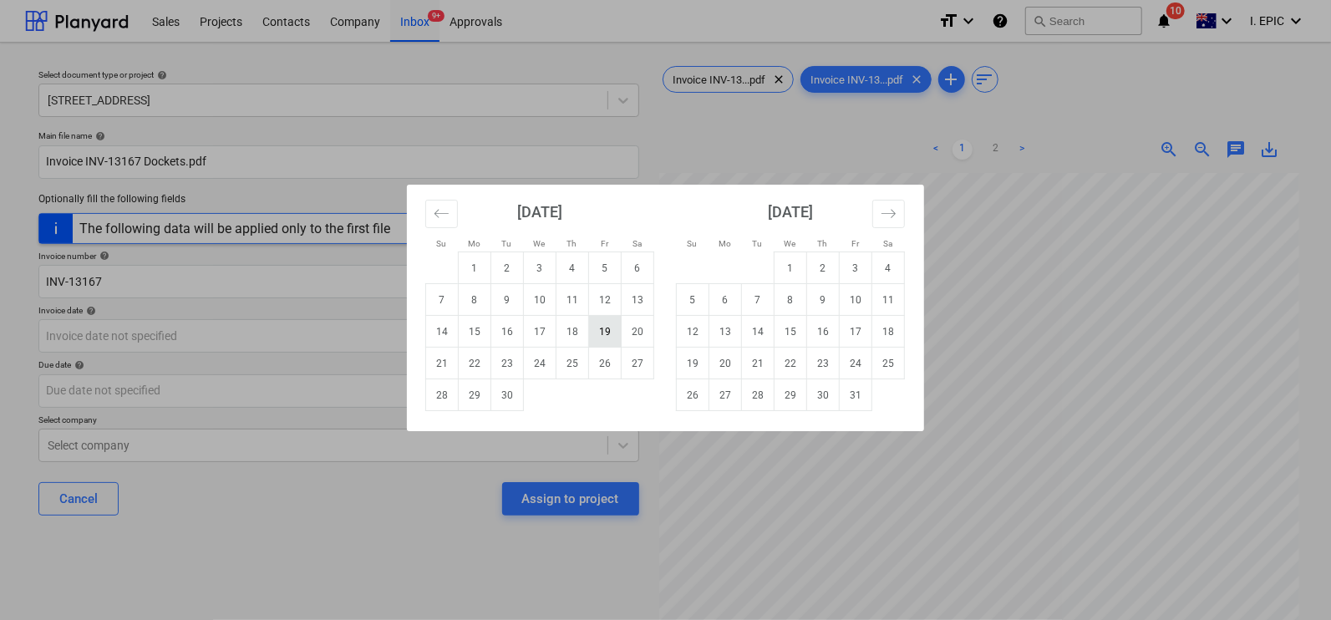
click at [608, 332] on td "19" at bounding box center [605, 332] width 33 height 32
type input "[DATE]"
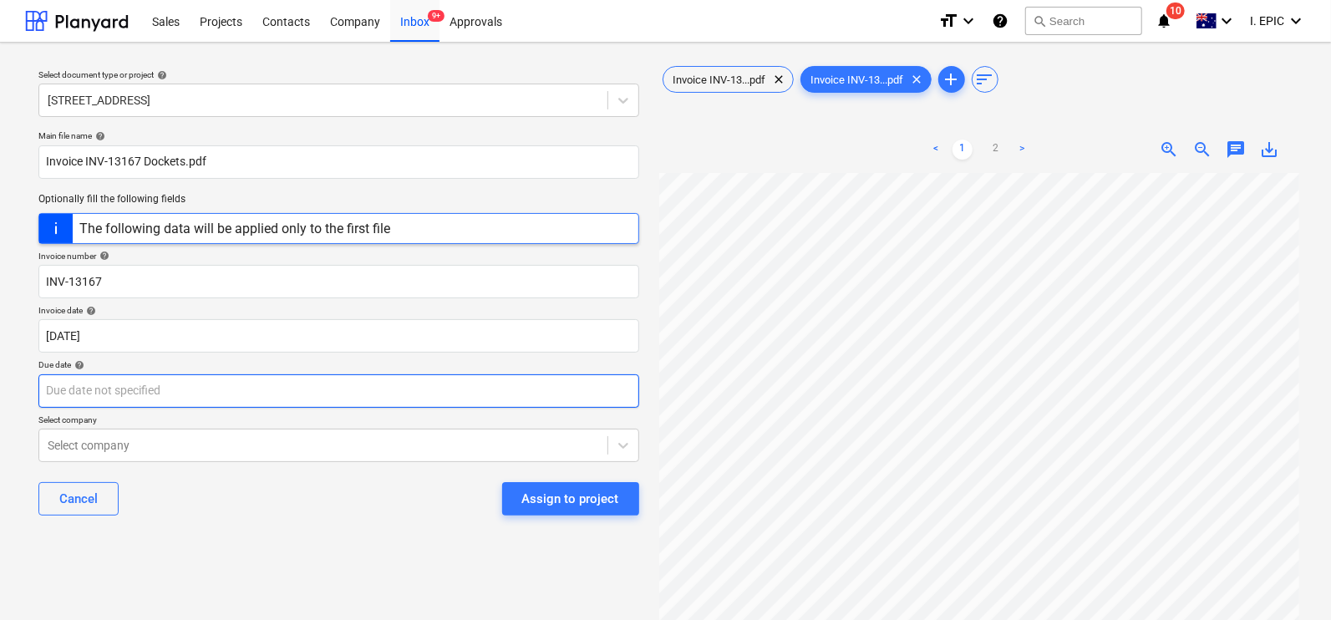
click at [88, 380] on body "Sales Projects Contacts Company Inbox 9+ Approvals format_size keyboard_arrow_d…" at bounding box center [665, 310] width 1331 height 620
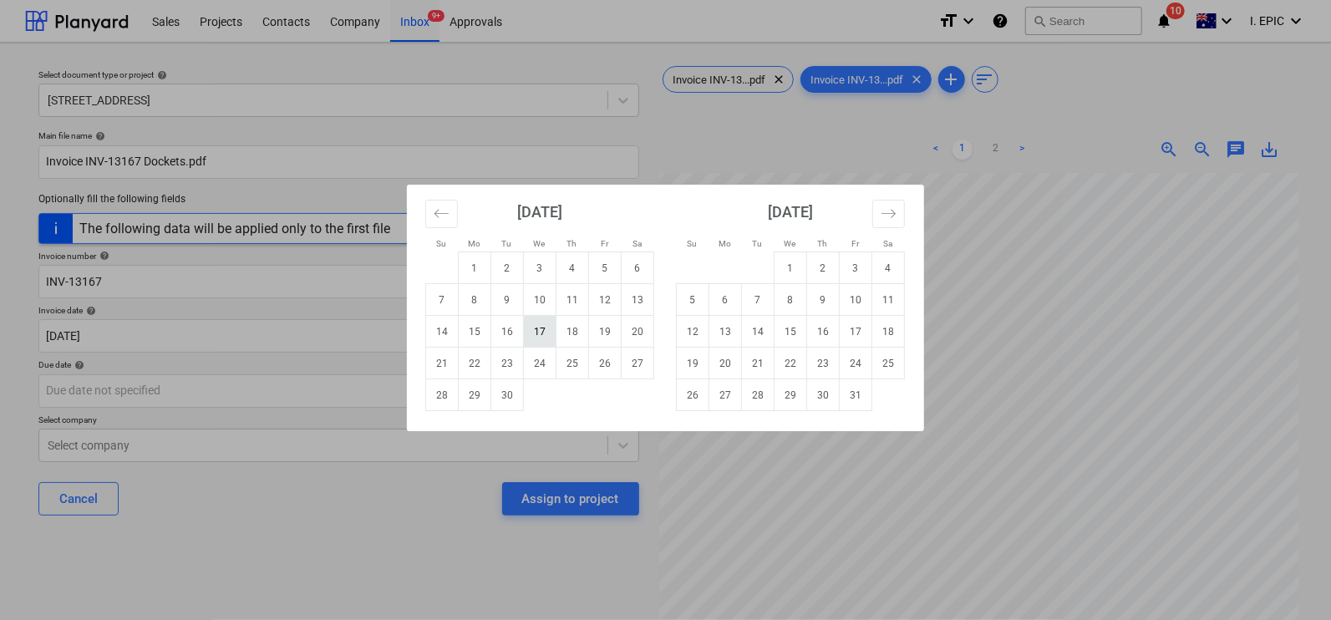
click at [543, 329] on td "17" at bounding box center [540, 332] width 33 height 32
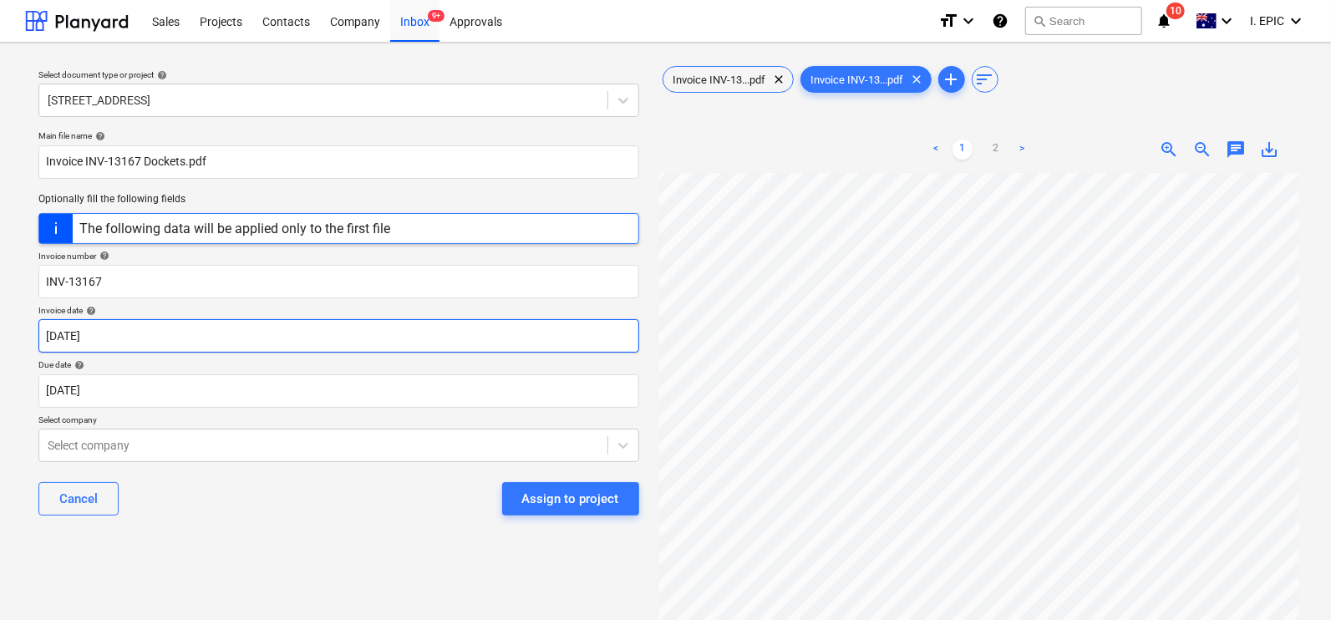
type input "[DATE]"
click at [293, 548] on div "Select document type or project help [STREET_ADDRESS] file name help Invoice IN…" at bounding box center [339, 404] width 628 height 697
click at [156, 424] on p "Select company" at bounding box center [338, 422] width 601 height 14
click at [154, 445] on body "Sales Projects Contacts Company Inbox 9+ Approvals format_size keyboard_arrow_d…" at bounding box center [665, 310] width 1331 height 620
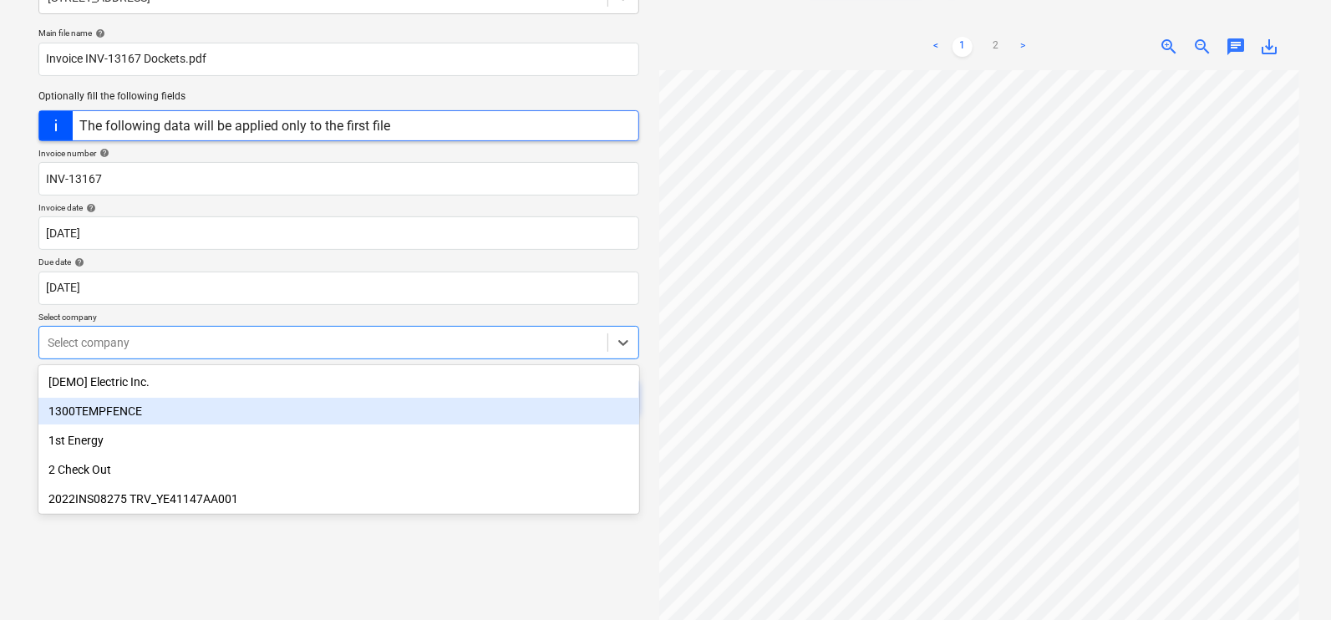
scroll to position [109, 0]
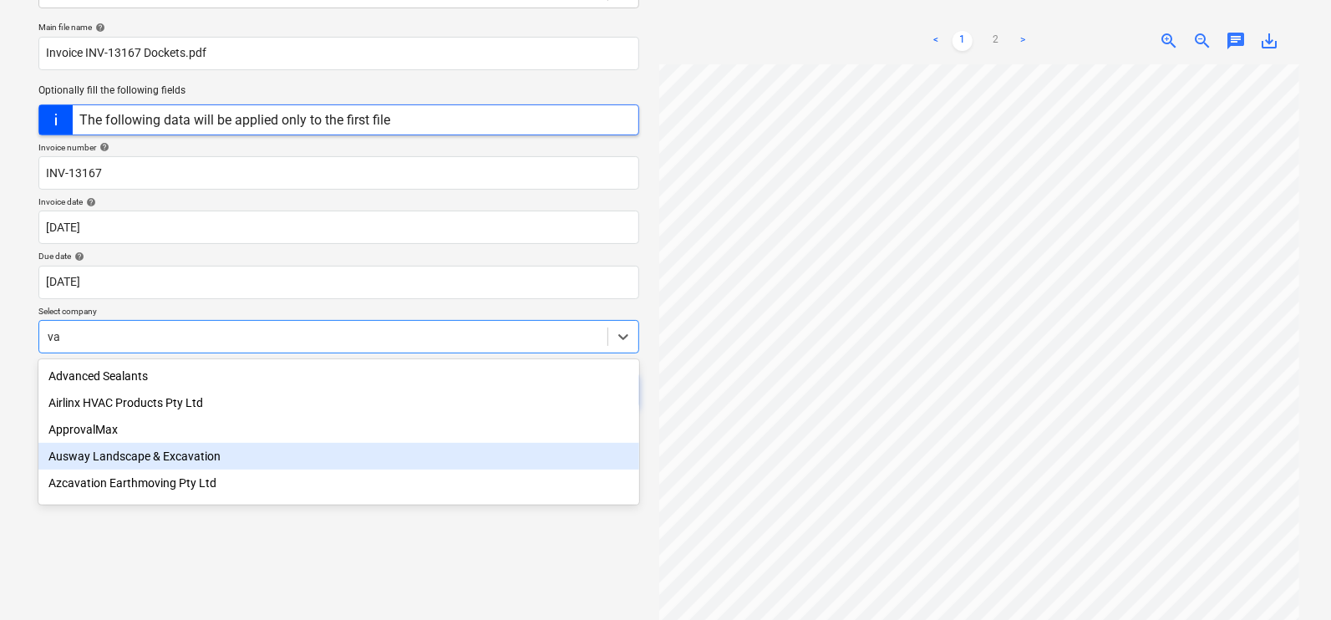
type input "vam"
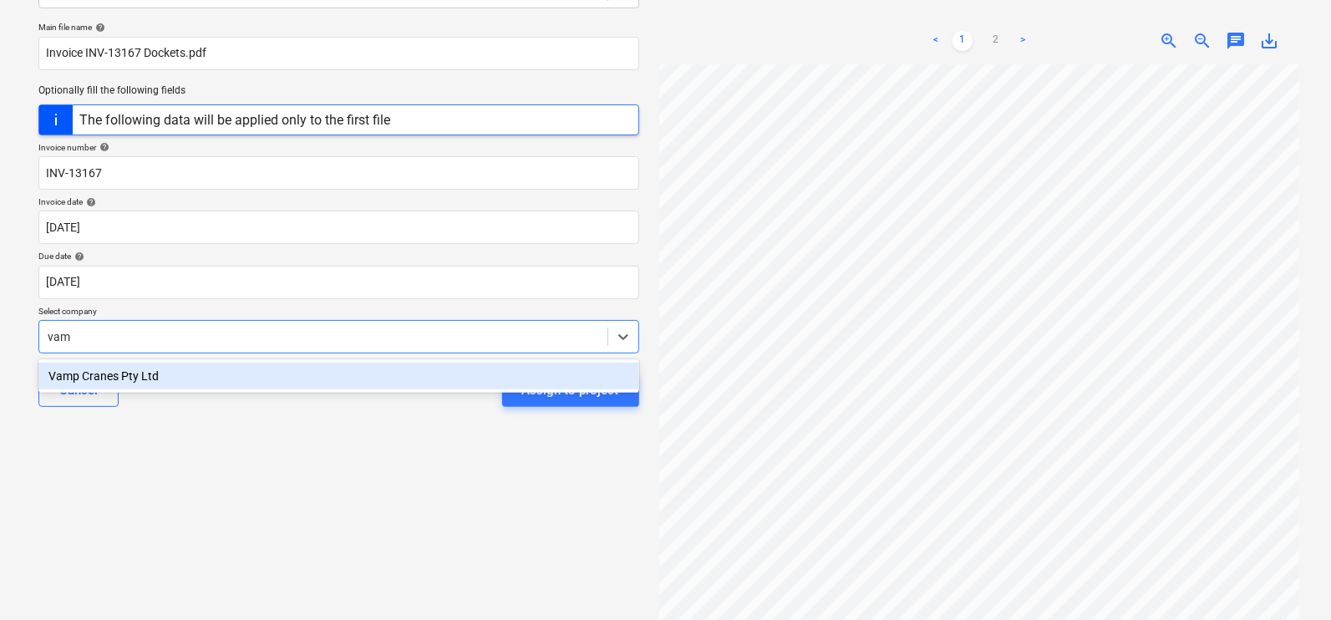
click at [117, 373] on div "Vamp Cranes Pty Ltd" at bounding box center [338, 376] width 601 height 27
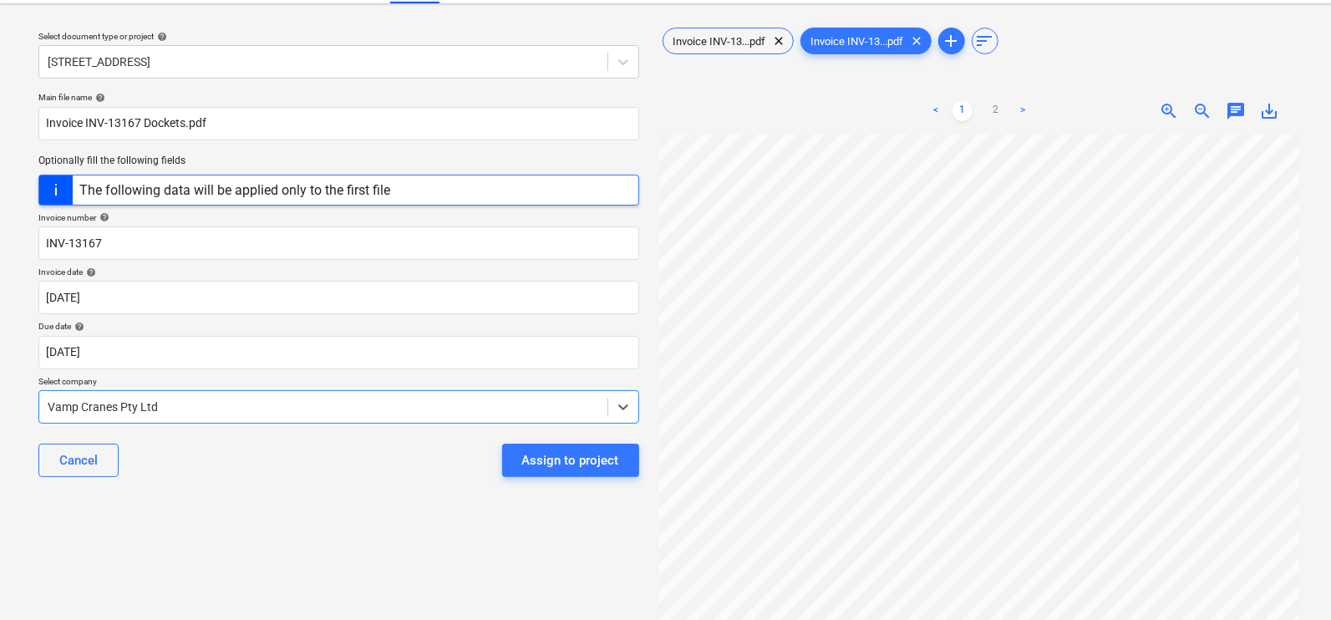
scroll to position [0, 0]
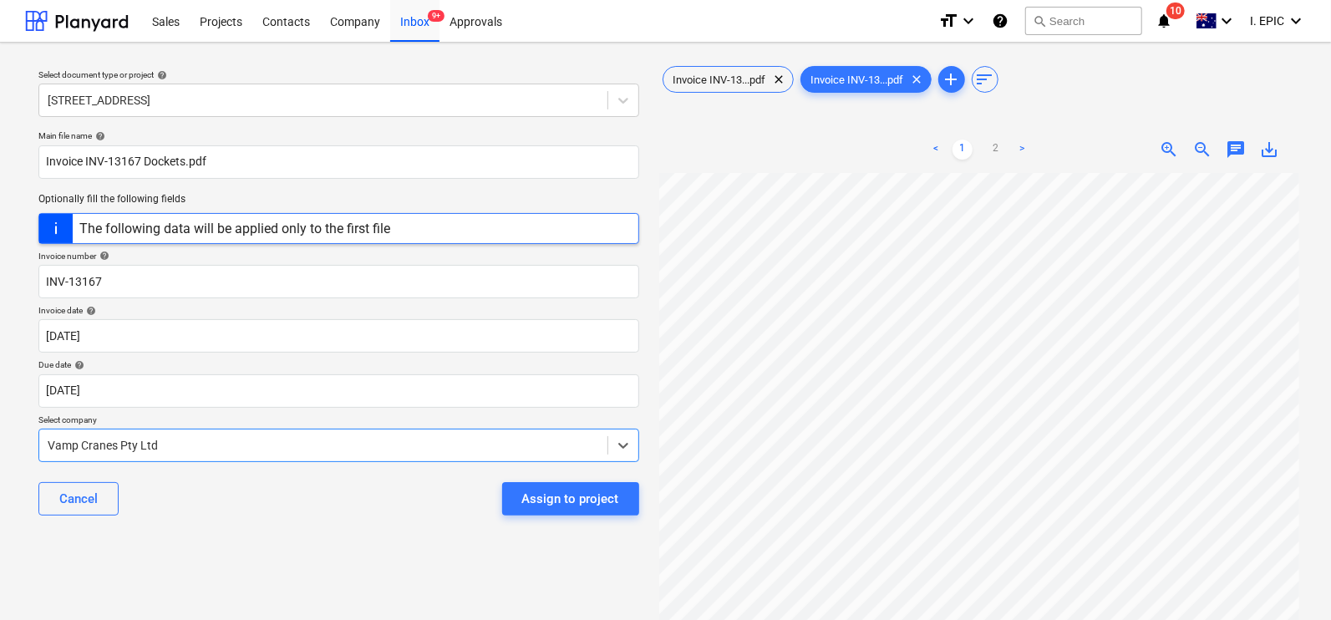
click at [1239, 155] on span "chat" at bounding box center [1236, 150] width 20 height 20
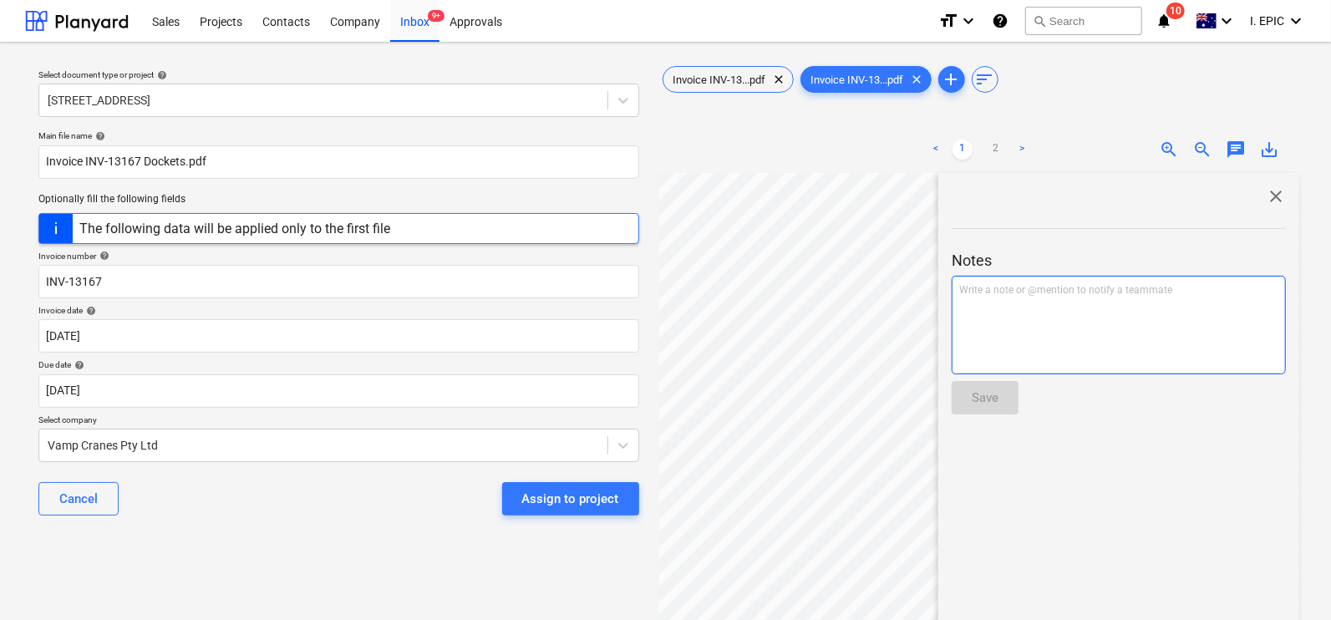
click at [995, 328] on div "Write a note or @mention to notify a teammate [PERSON_NAME]" at bounding box center [1119, 325] width 334 height 99
click at [1153, 287] on span "Rates are correct and checked against timesheets. AS" at bounding box center [1079, 290] width 241 height 12
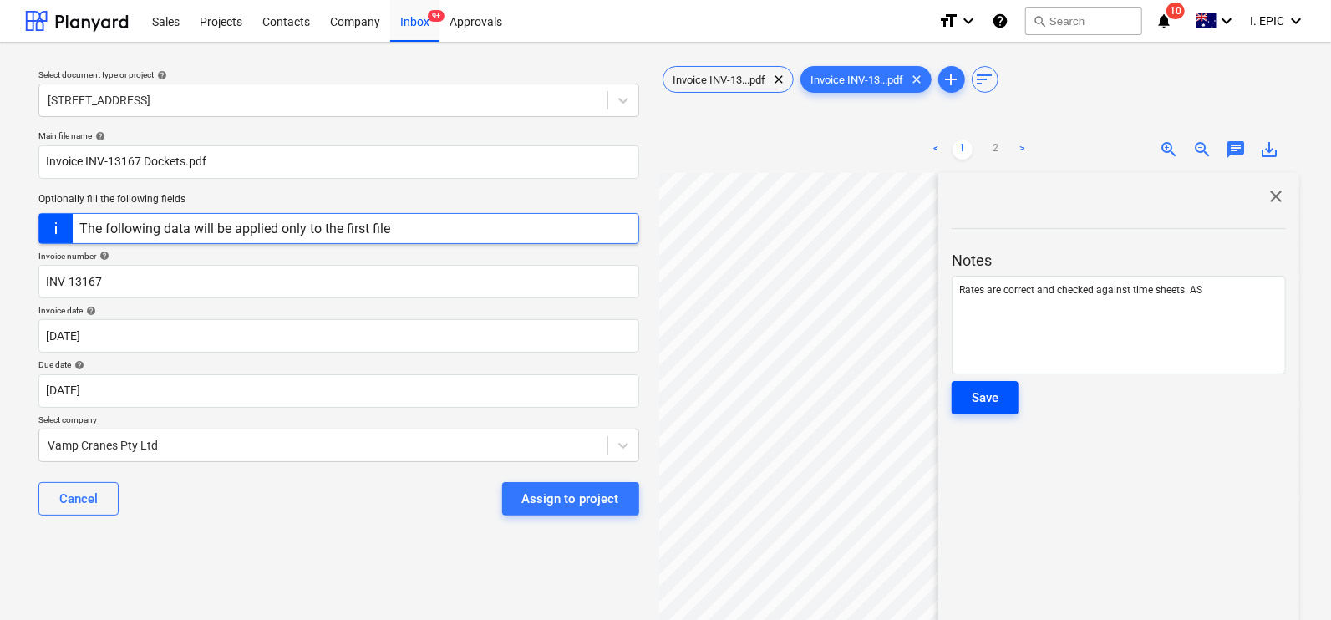
click at [988, 403] on div "Save" at bounding box center [985, 398] width 27 height 22
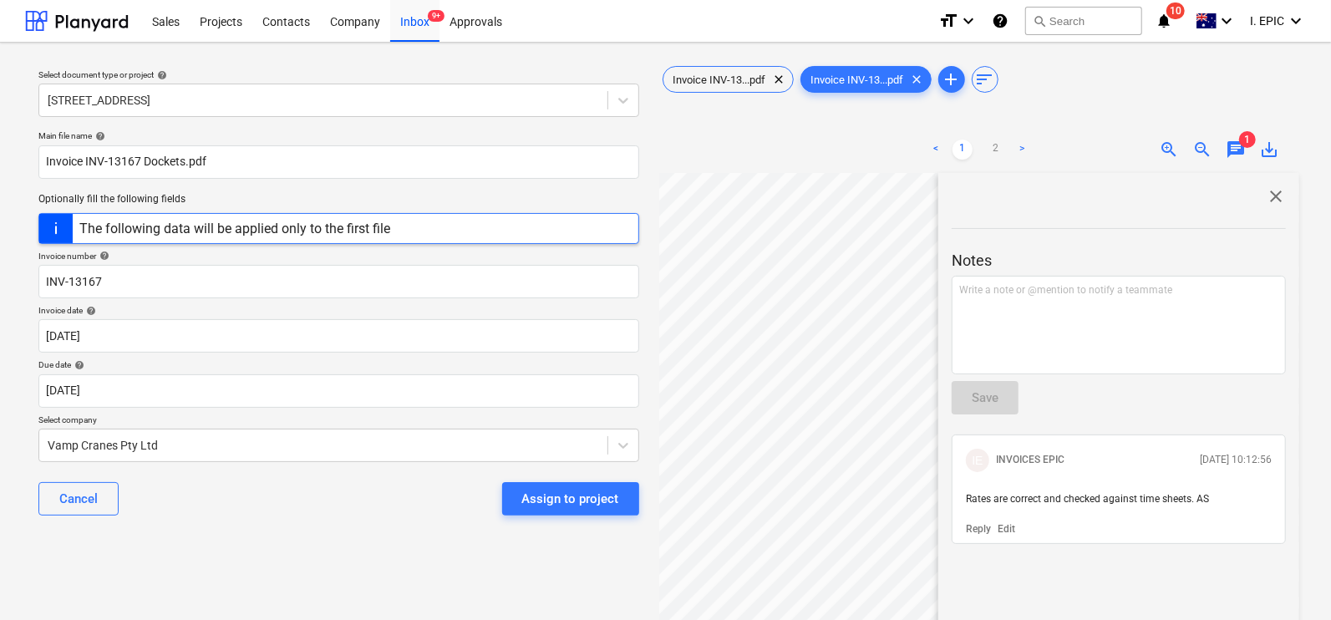
click at [1275, 194] on span "close" at bounding box center [1276, 196] width 20 height 20
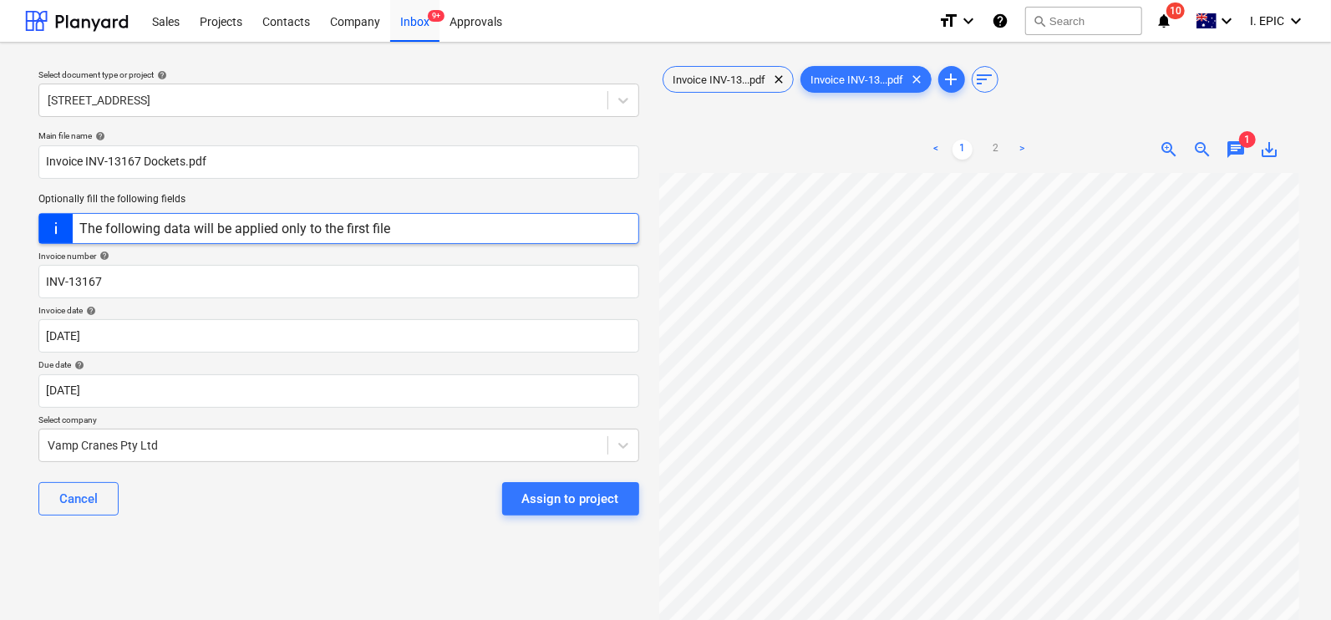
click at [206, 559] on div "Select document type or project help [STREET_ADDRESS] file name help Invoice IN…" at bounding box center [339, 404] width 628 height 697
click at [569, 499] on div "Assign to project" at bounding box center [570, 499] width 97 height 22
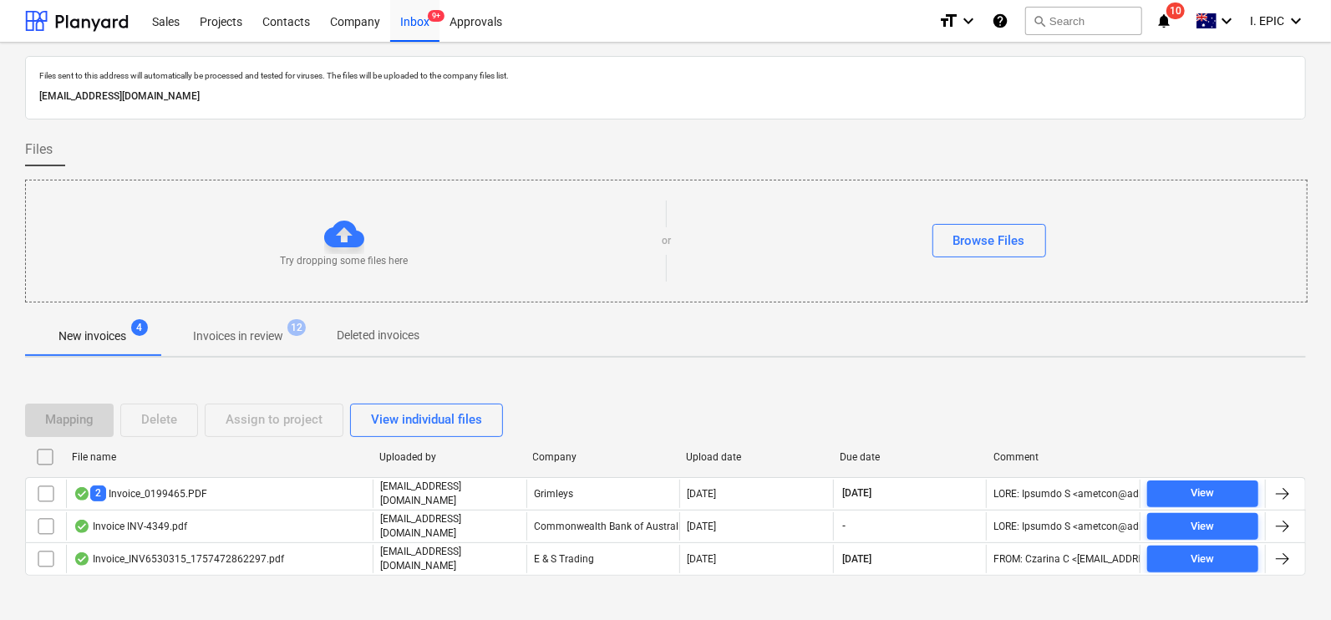
click at [277, 255] on div "Try dropping some files here" at bounding box center [344, 241] width 636 height 54
click at [337, 247] on div at bounding box center [344, 234] width 40 height 40
drag, startPoint x: 349, startPoint y: 231, endPoint x: 323, endPoint y: 240, distance: 28.3
click at [348, 231] on div at bounding box center [344, 234] width 40 height 40
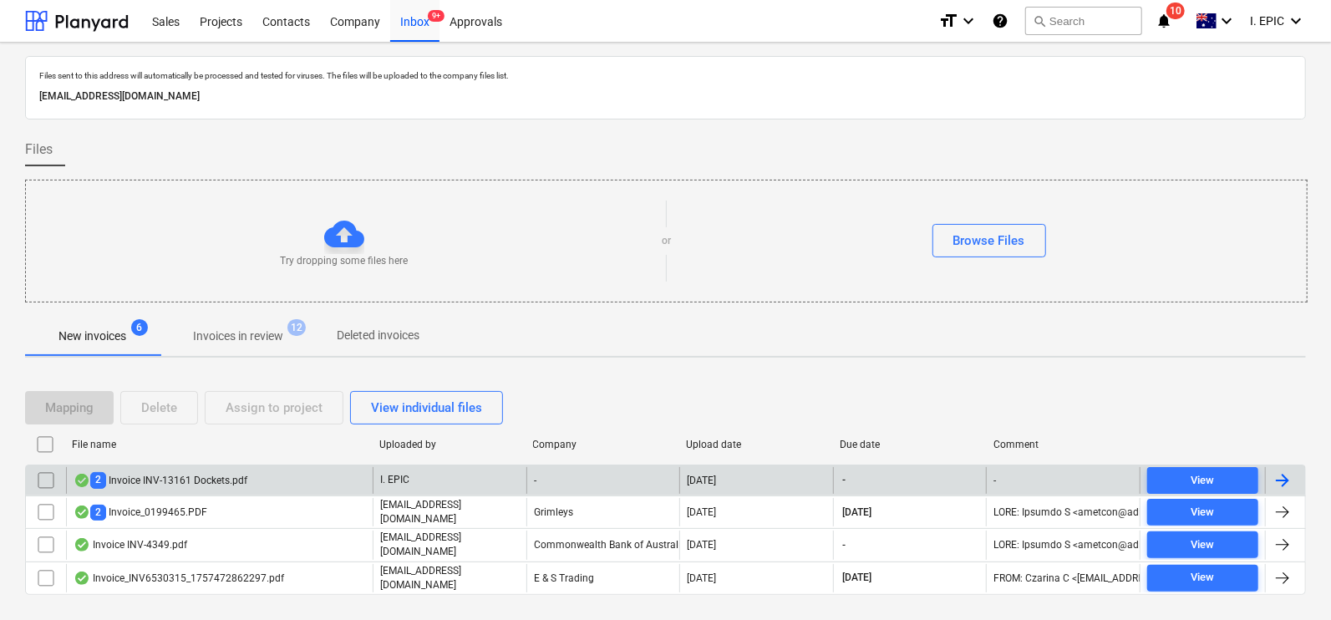
click at [187, 467] on div "2 Invoice INV-13161 Dockets.pdf" at bounding box center [219, 480] width 307 height 27
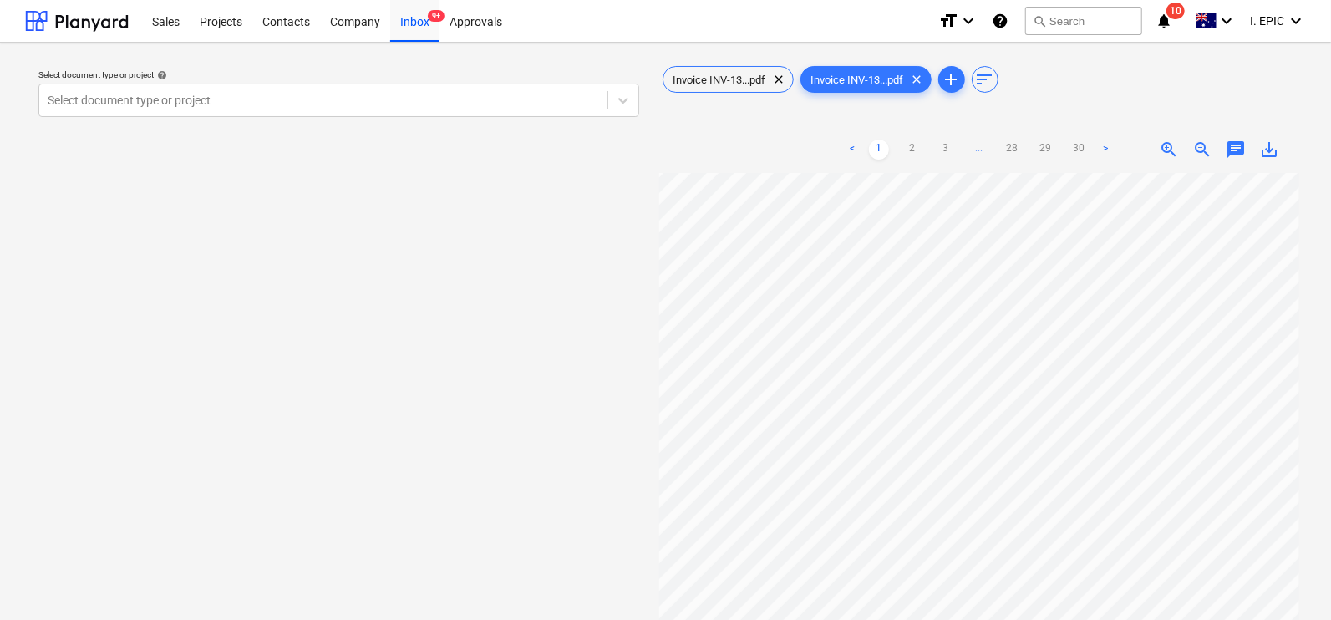
scroll to position [140, 135]
click at [626, 102] on icon at bounding box center [623, 100] width 17 height 17
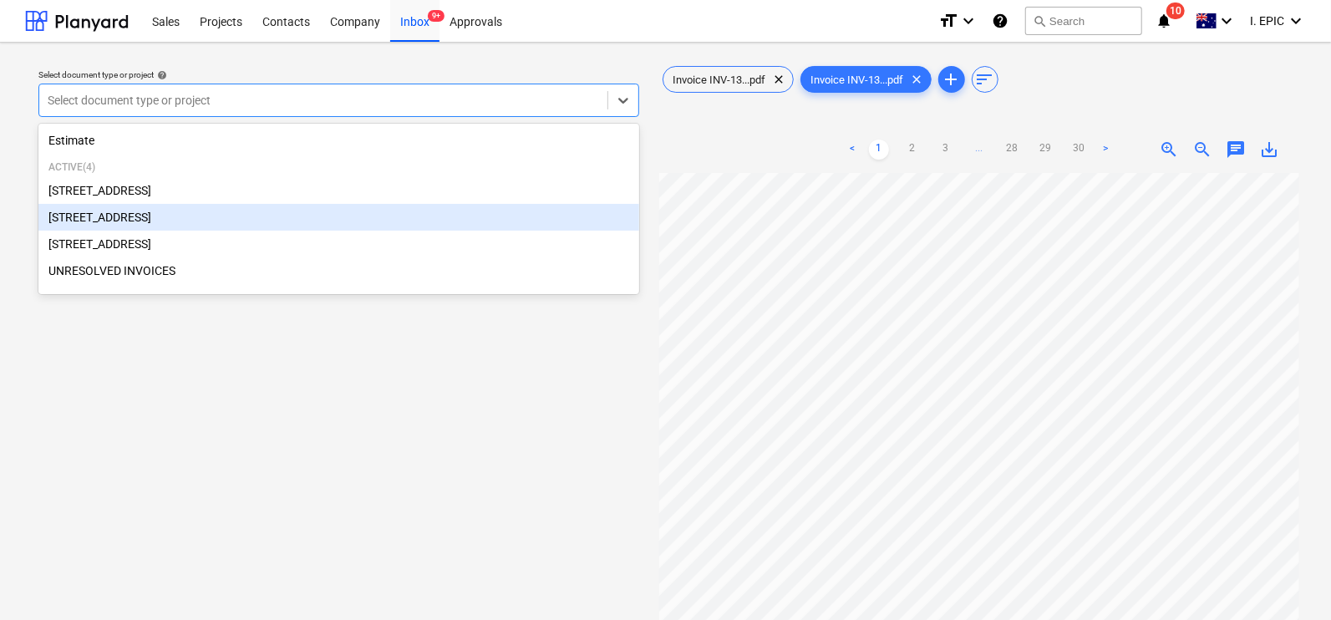
click at [89, 216] on div "[STREET_ADDRESS]" at bounding box center [338, 217] width 601 height 27
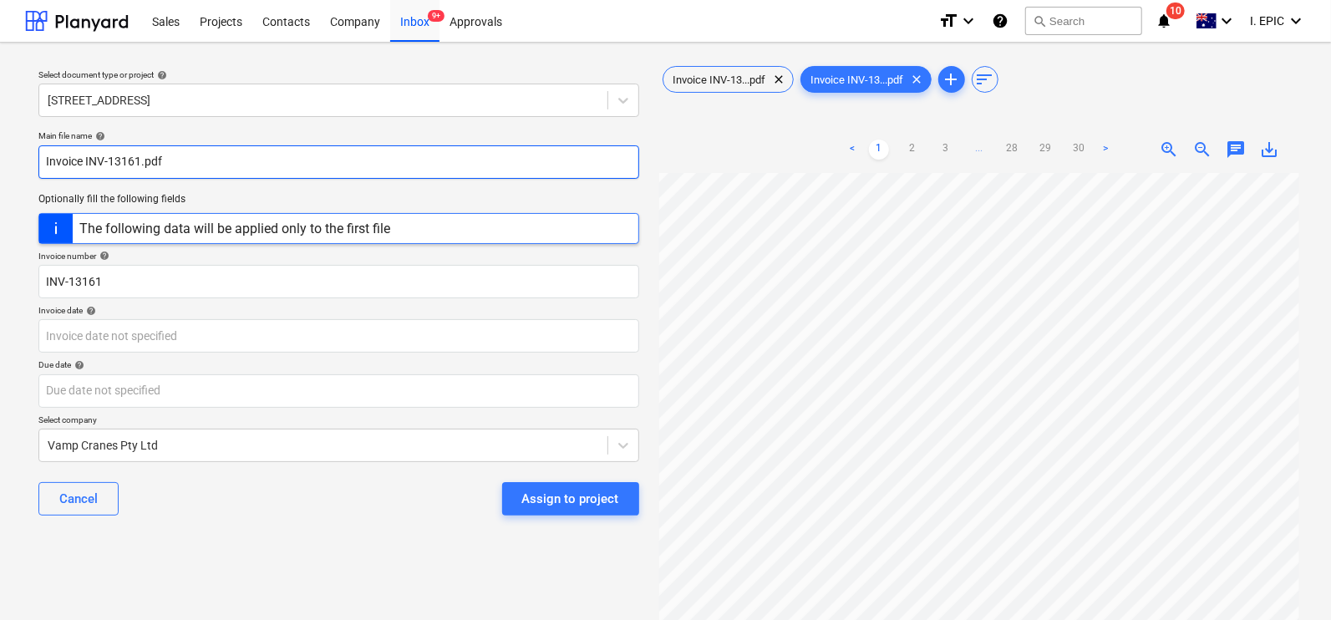
drag, startPoint x: 139, startPoint y: 158, endPoint x: 24, endPoint y: 153, distance: 114.6
click at [24, 153] on div "Select document type or project help 248 Bay Rd, Sandringham Main file name hel…" at bounding box center [665, 405] width 1331 height 724
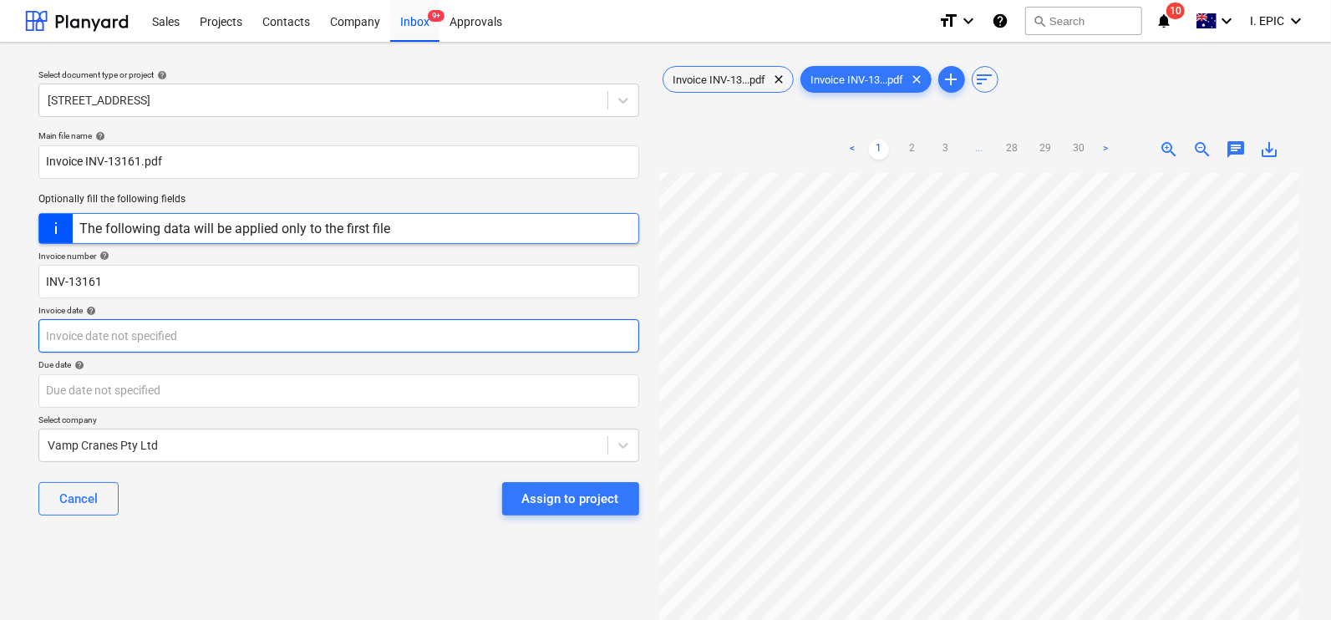
click at [84, 336] on body "Sales Projects Contacts Company Inbox 9+ Approvals format_size keyboard_arrow_d…" at bounding box center [665, 310] width 1331 height 620
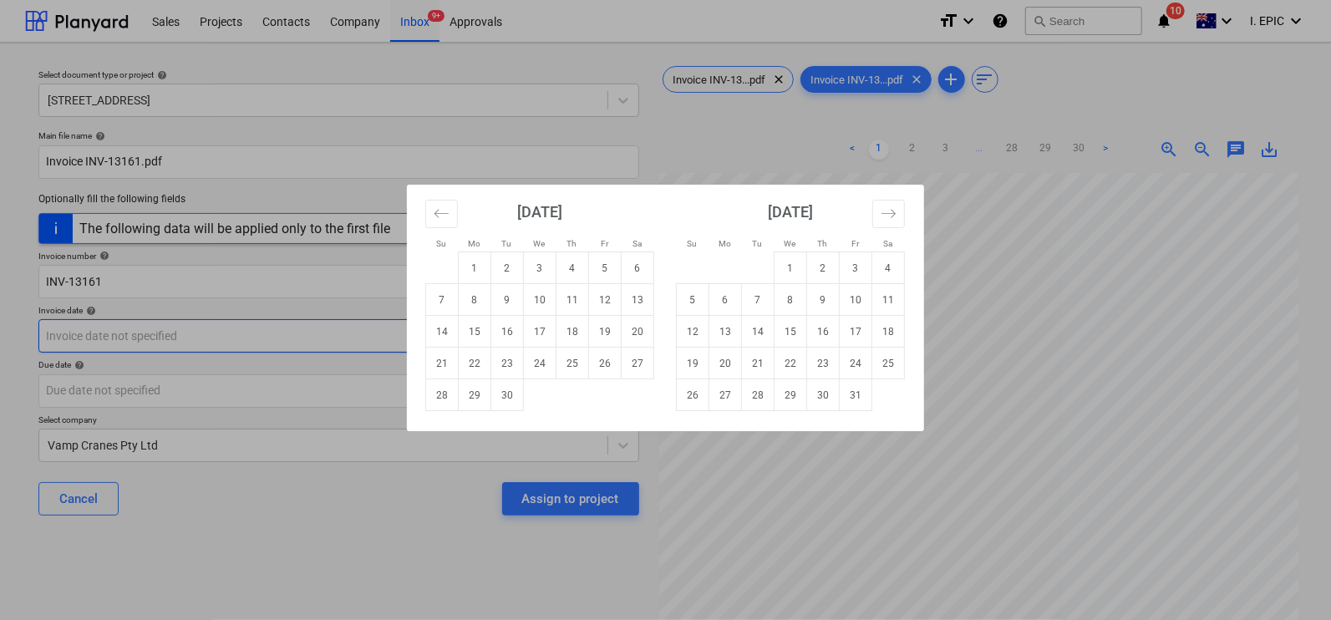
click at [600, 334] on td "19" at bounding box center [605, 332] width 33 height 32
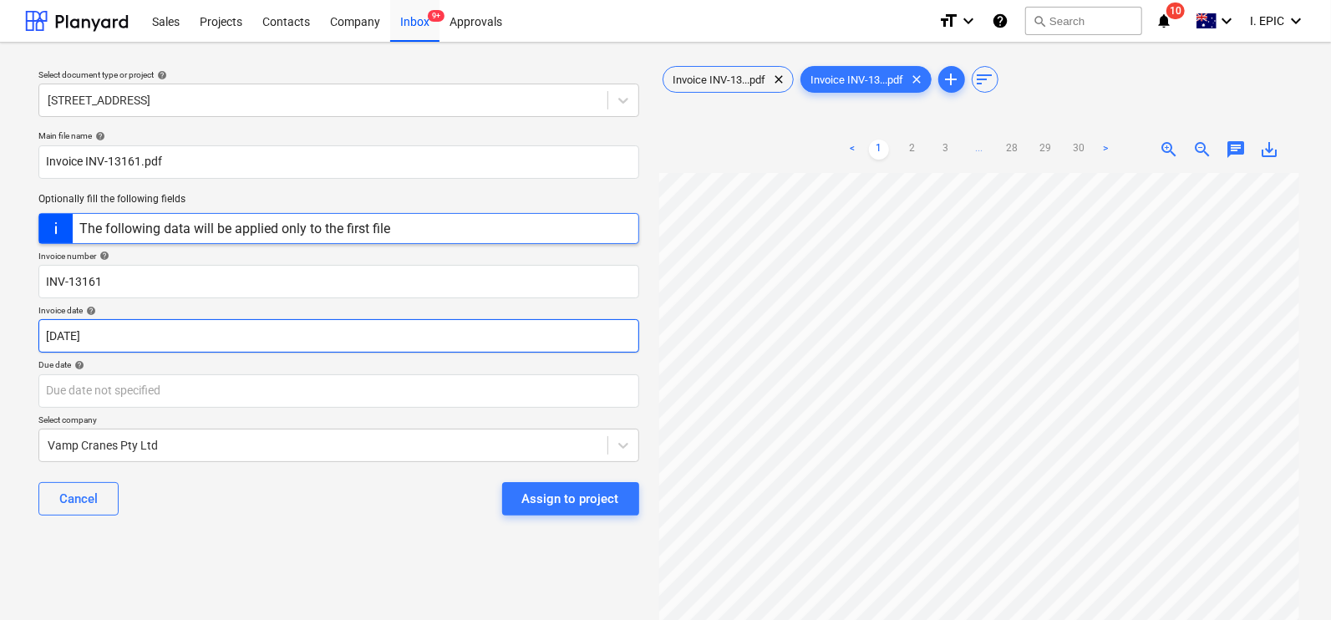
click at [129, 333] on body "Sales Projects Contacts Company Inbox 9+ Approvals format_size keyboard_arrow_d…" at bounding box center [665, 310] width 1331 height 620
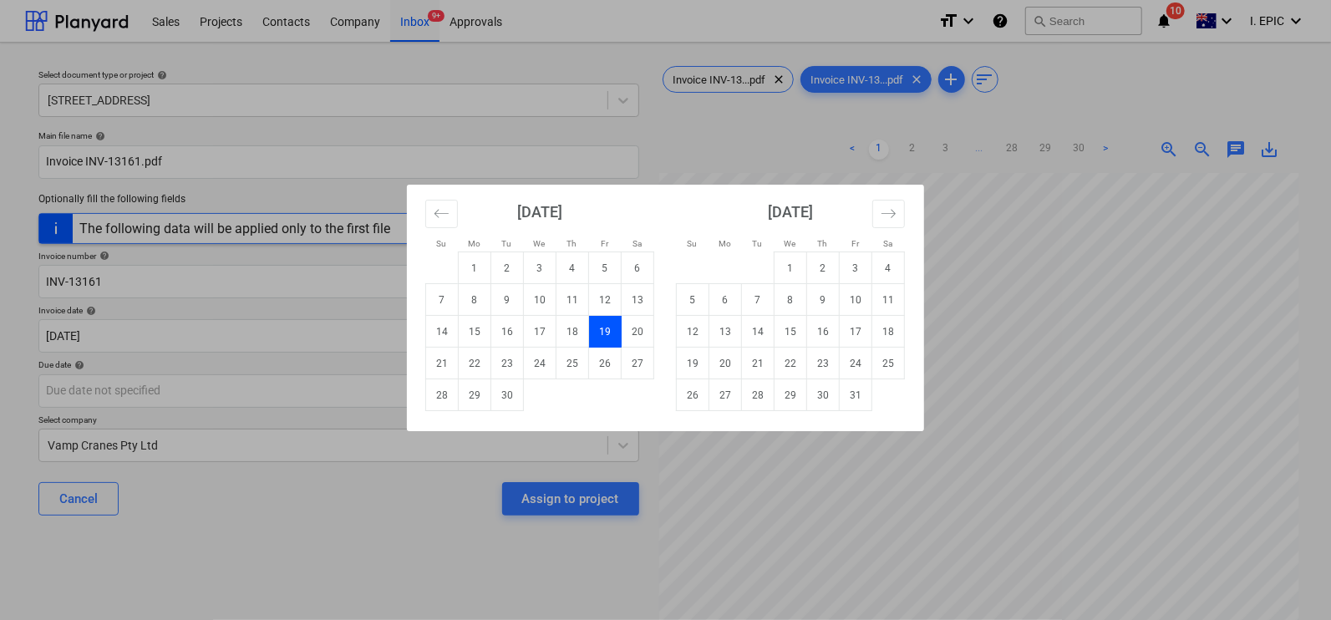
click at [990, 277] on div "Su Mo Tu We Th Fr Sa Su Mo Tu We Th Fr Sa August 2025 1 2 3 4 5 6 7 8 9 10 11 1…" at bounding box center [665, 310] width 1331 height 620
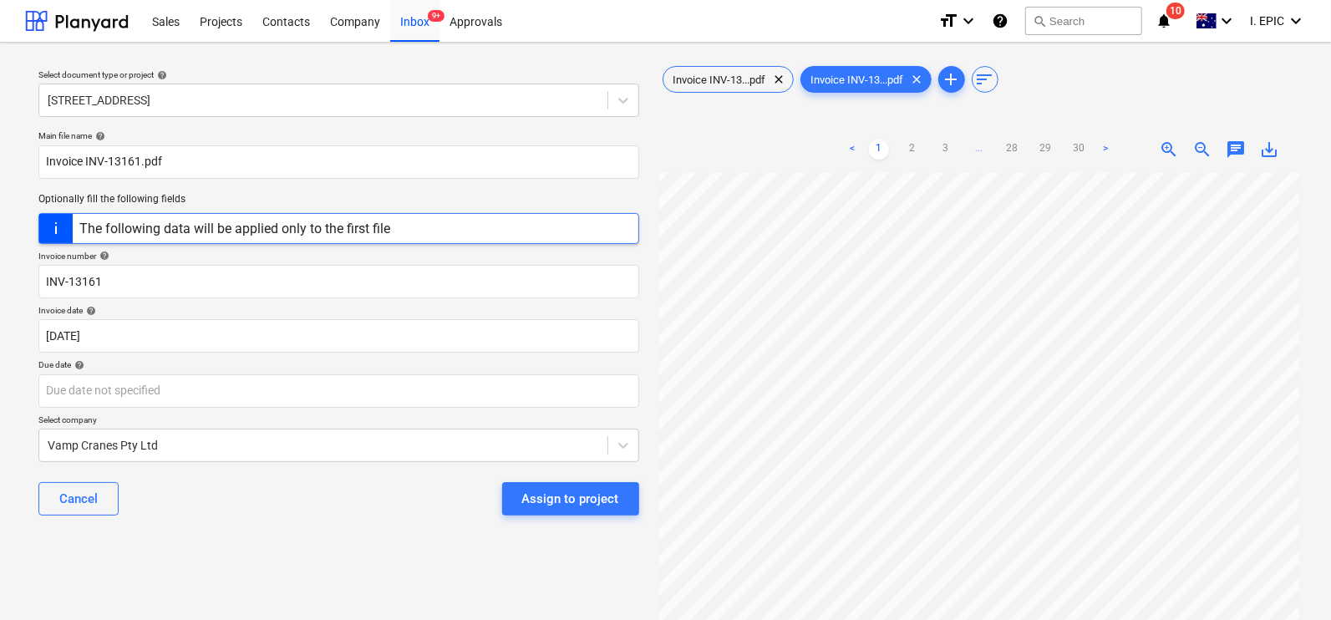
scroll to position [0, 135]
click at [110, 328] on body "Sales Projects Contacts Company Inbox 9+ Approvals format_size keyboard_arrow_d…" at bounding box center [665, 310] width 1331 height 620
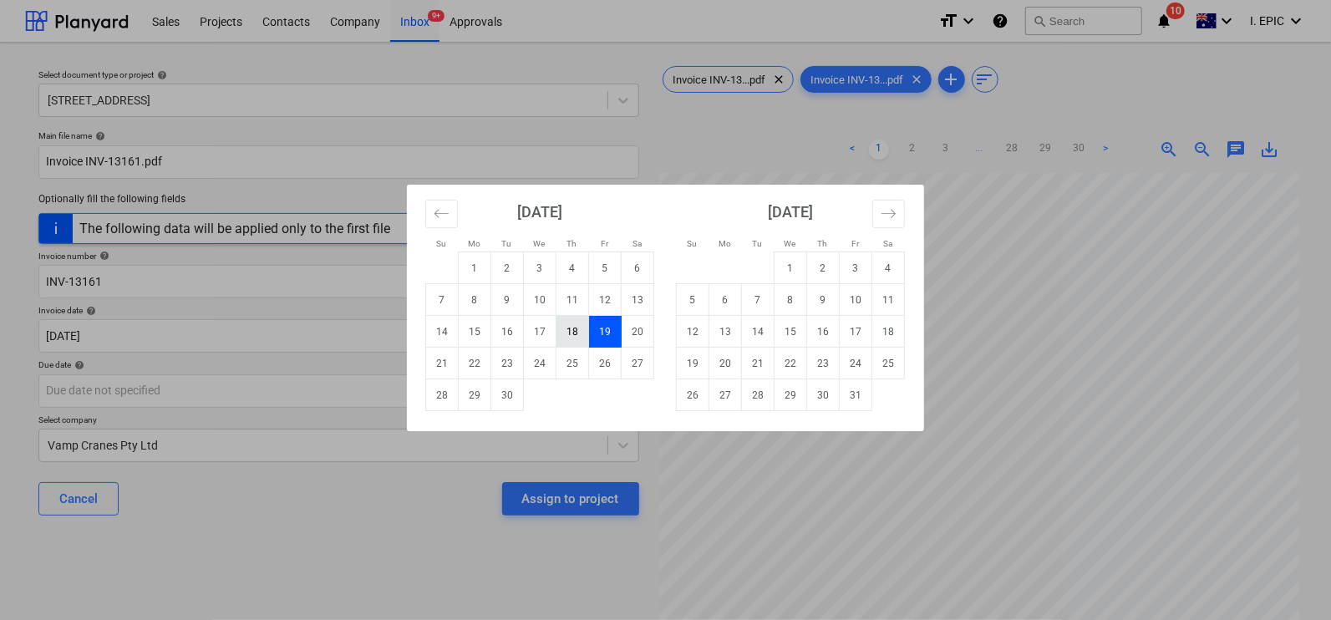
click at [557, 331] on td "18" at bounding box center [573, 332] width 33 height 32
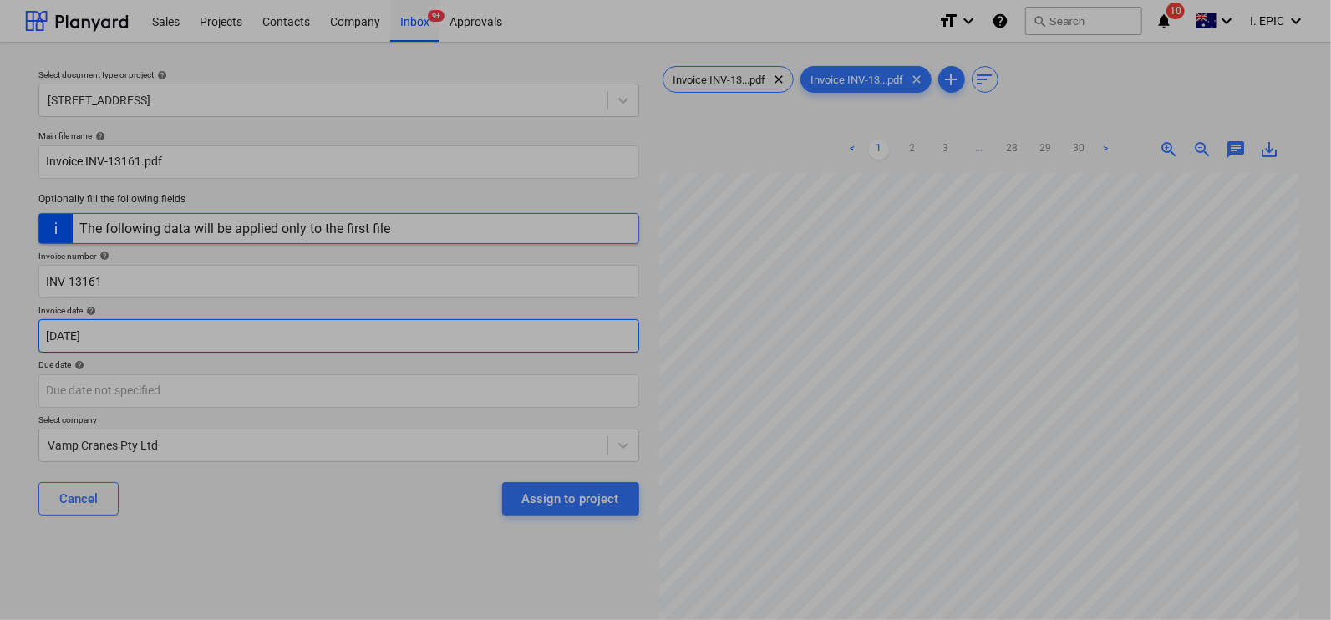
click at [84, 345] on body "Sales Projects Contacts Company Inbox 9+ Approvals format_size keyboard_arrow_d…" at bounding box center [665, 310] width 1331 height 620
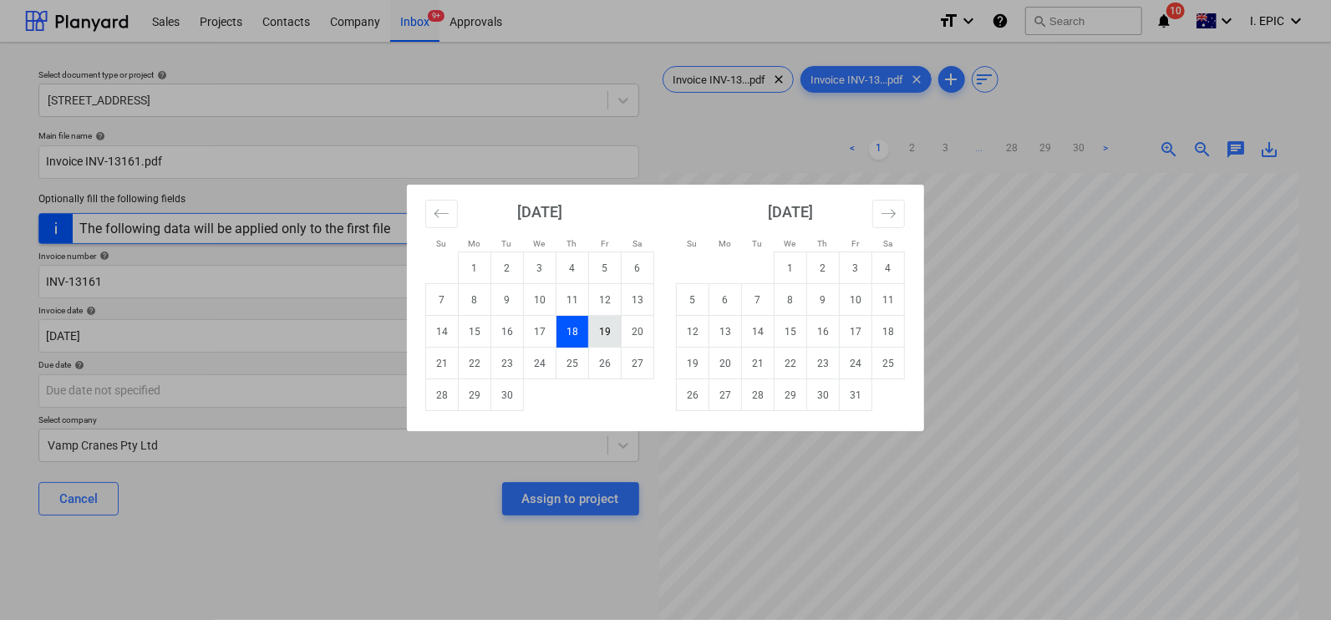
click at [602, 331] on td "19" at bounding box center [605, 332] width 33 height 32
type input "[DATE]"
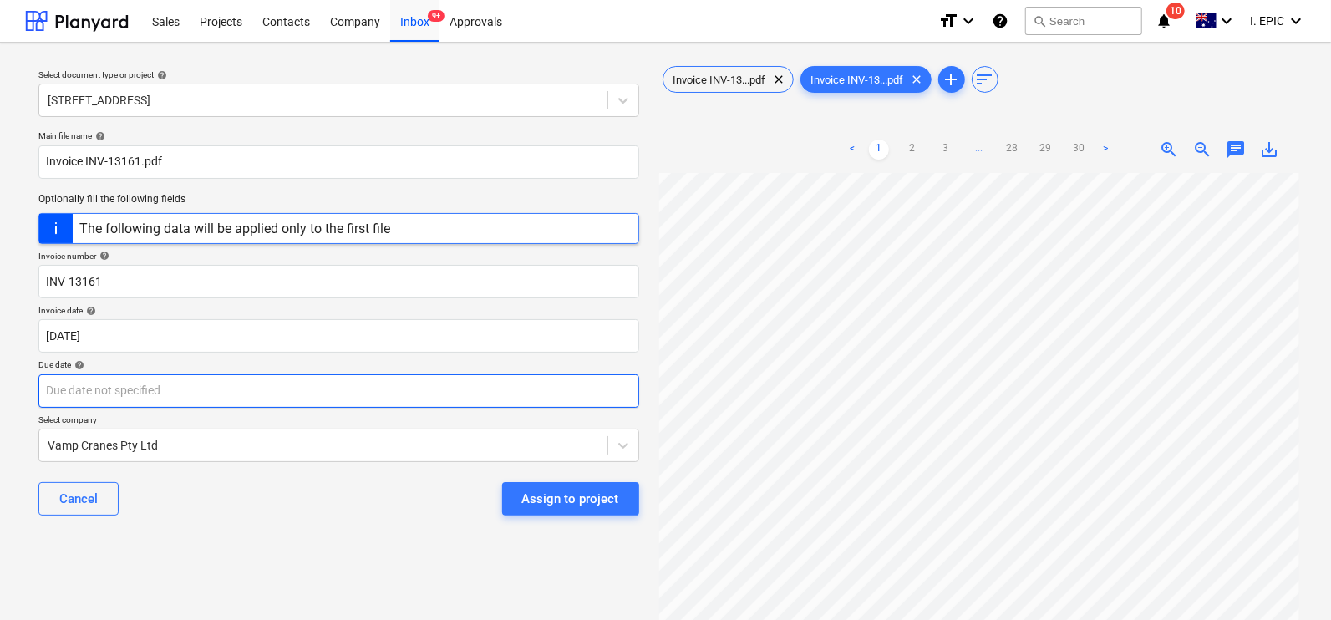
click at [89, 389] on body "Sales Projects Contacts Company Inbox 9+ Approvals format_size keyboard_arrow_d…" at bounding box center [665, 310] width 1331 height 620
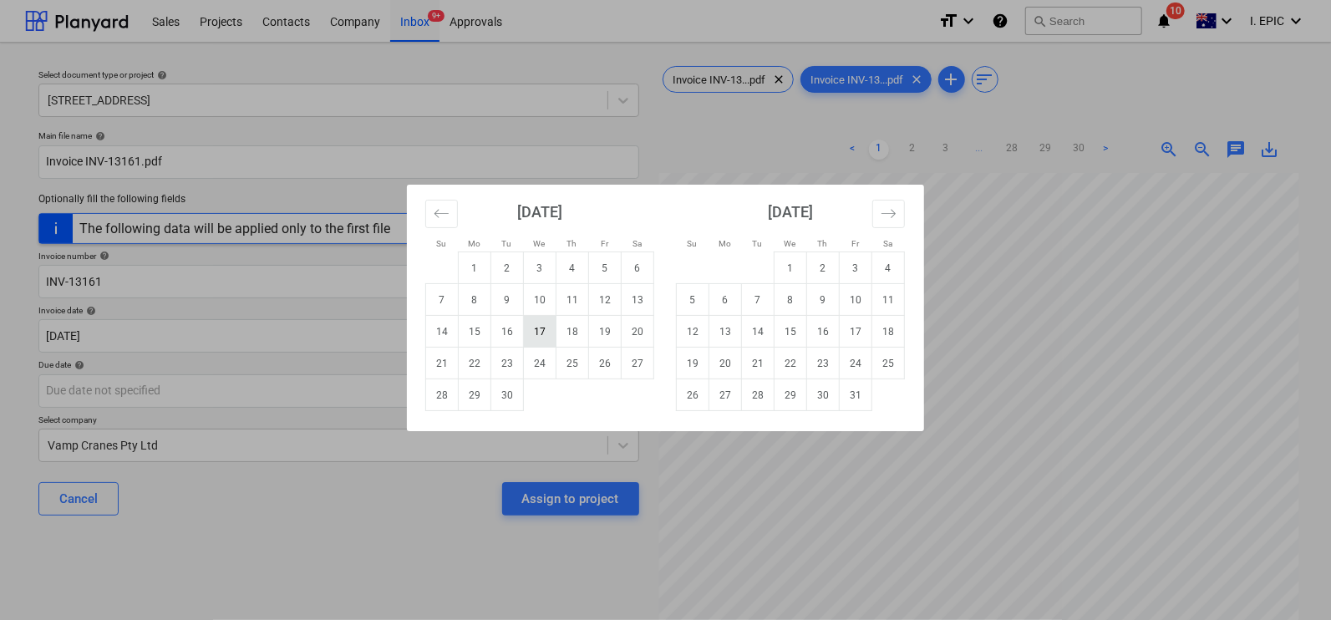
click at [543, 332] on td "17" at bounding box center [540, 332] width 33 height 32
type input "[DATE]"
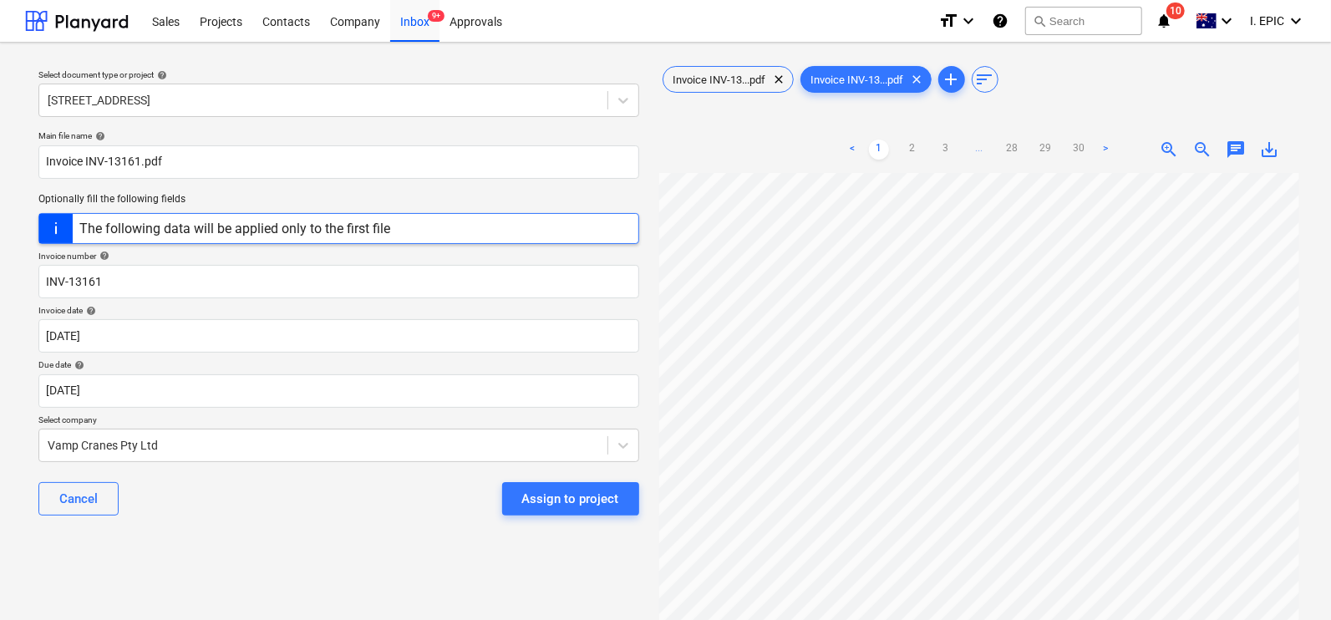
click at [213, 533] on div "Main file name help Invoice INV-13161.pdf Optionally fill the following fields …" at bounding box center [339, 330] width 614 height 412
click at [251, 546] on div "Select document type or project help 248 Bay Rd, Sandringham Main file name hel…" at bounding box center [339, 404] width 628 height 697
click at [260, 527] on div "Cancel Assign to project" at bounding box center [338, 499] width 601 height 60
click at [1234, 144] on span "chat" at bounding box center [1236, 150] width 20 height 20
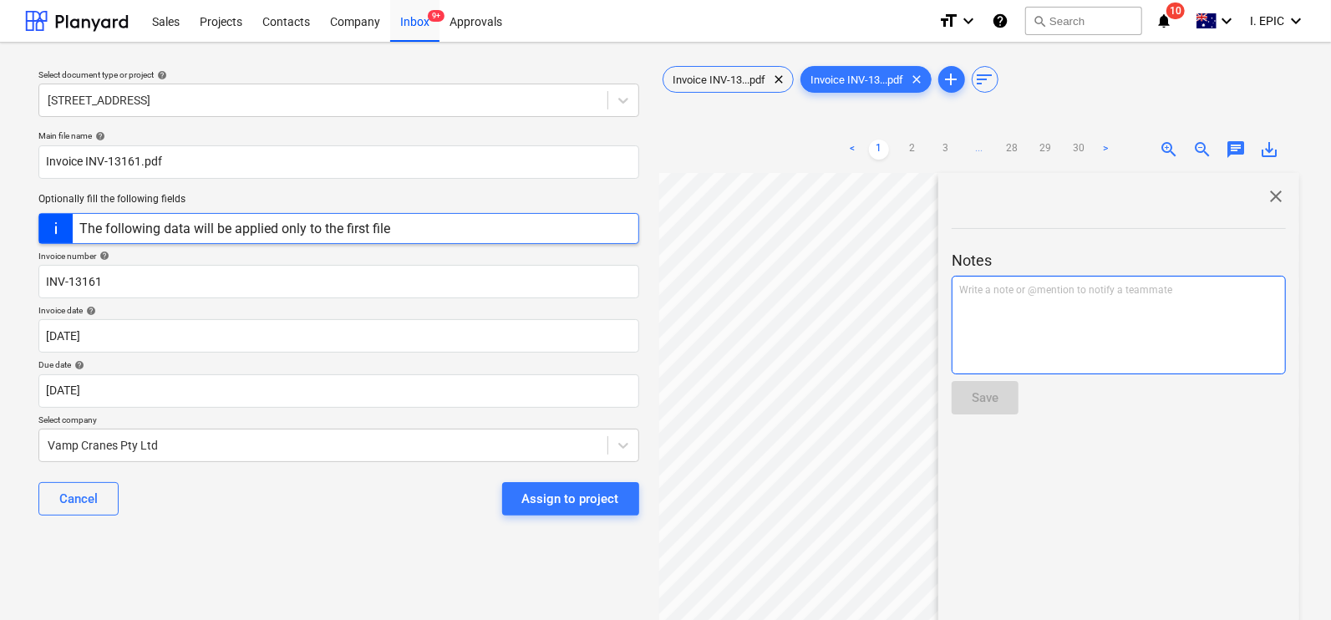
click at [1058, 312] on div "Write a note or @mention to notify a teammate [PERSON_NAME]" at bounding box center [1119, 325] width 334 height 99
click at [1154, 288] on span "Rates are correct and checked against timesheets AS" at bounding box center [1078, 290] width 238 height 12
click at [1187, 286] on span "Rates are correct and checked against time sheets AS" at bounding box center [1079, 290] width 241 height 12
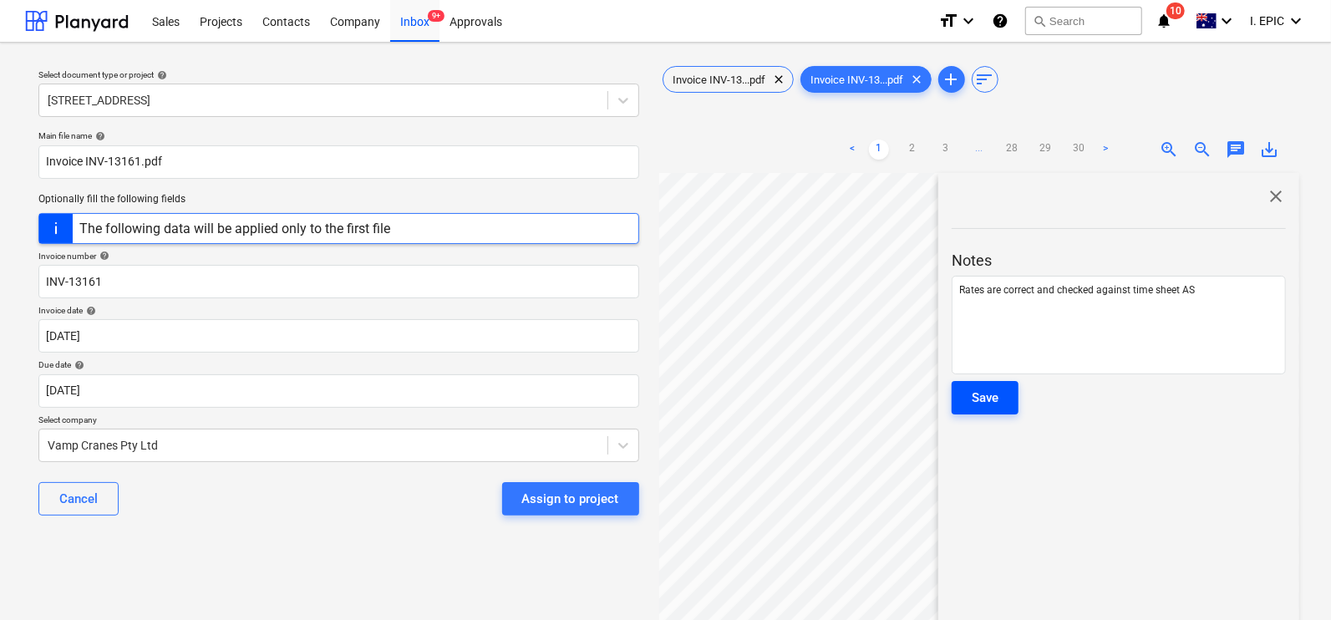
click at [977, 405] on div "Save" at bounding box center [985, 398] width 27 height 22
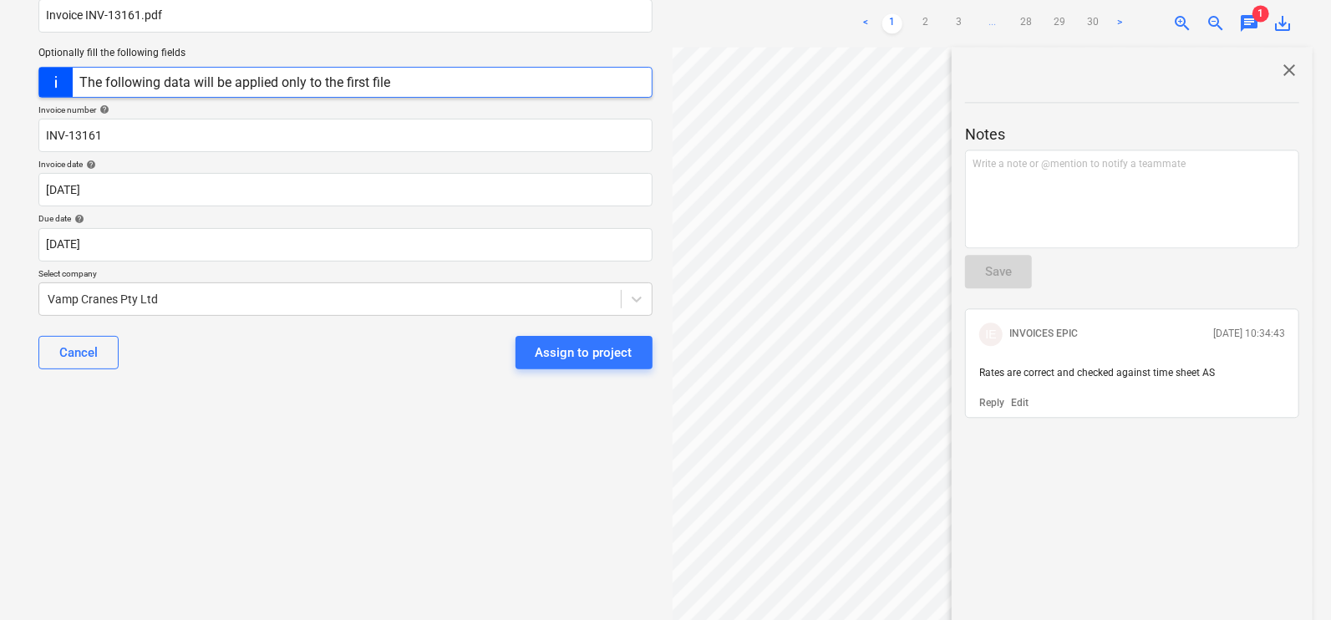
scroll to position [0, 135]
click at [1285, 62] on span "close" at bounding box center [1290, 70] width 20 height 20
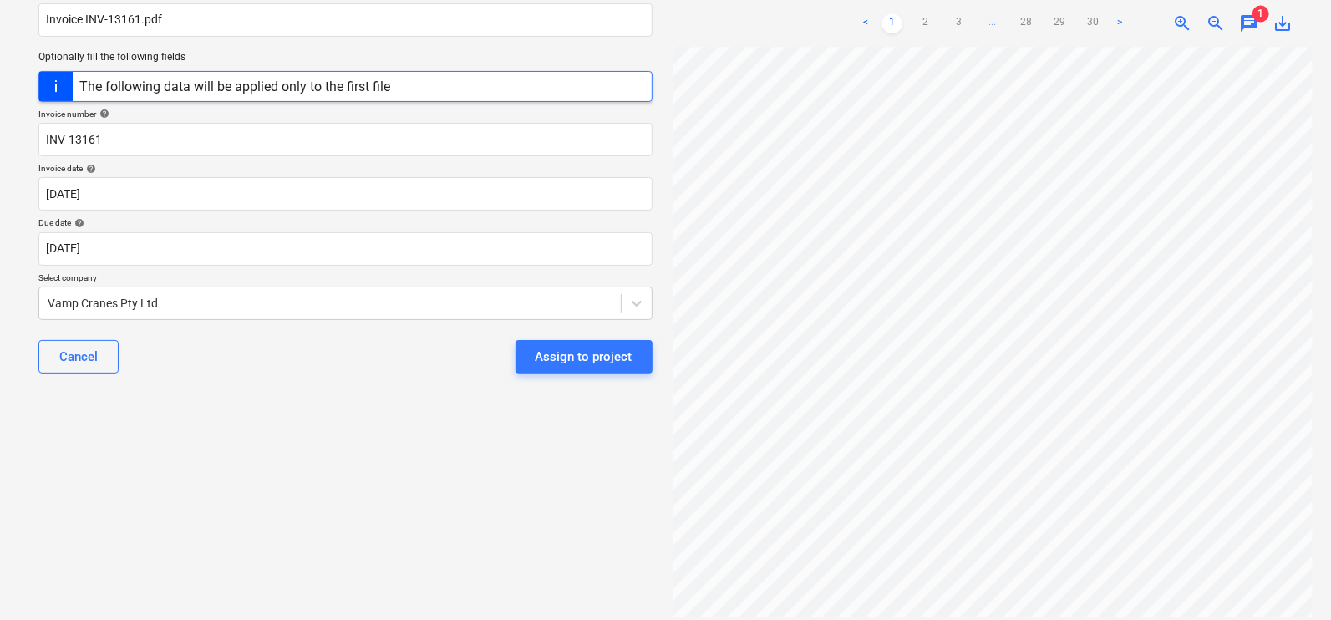
scroll to position [146, 0]
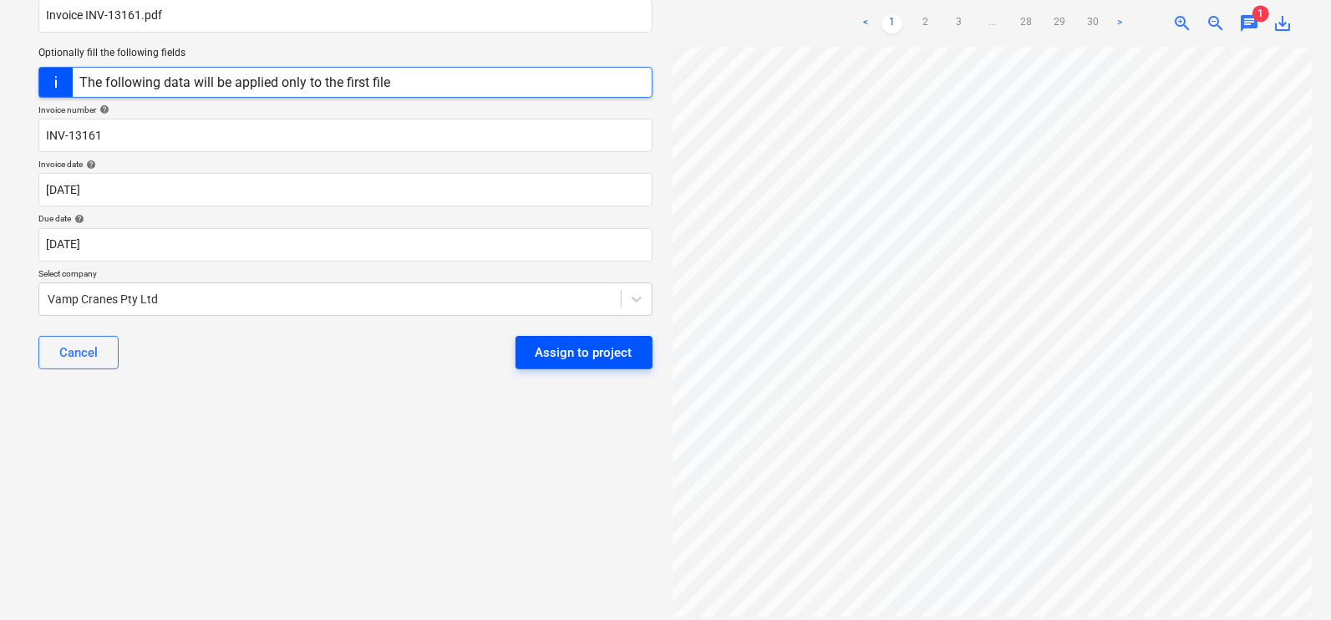
click at [558, 357] on div "Assign to project" at bounding box center [584, 353] width 97 height 22
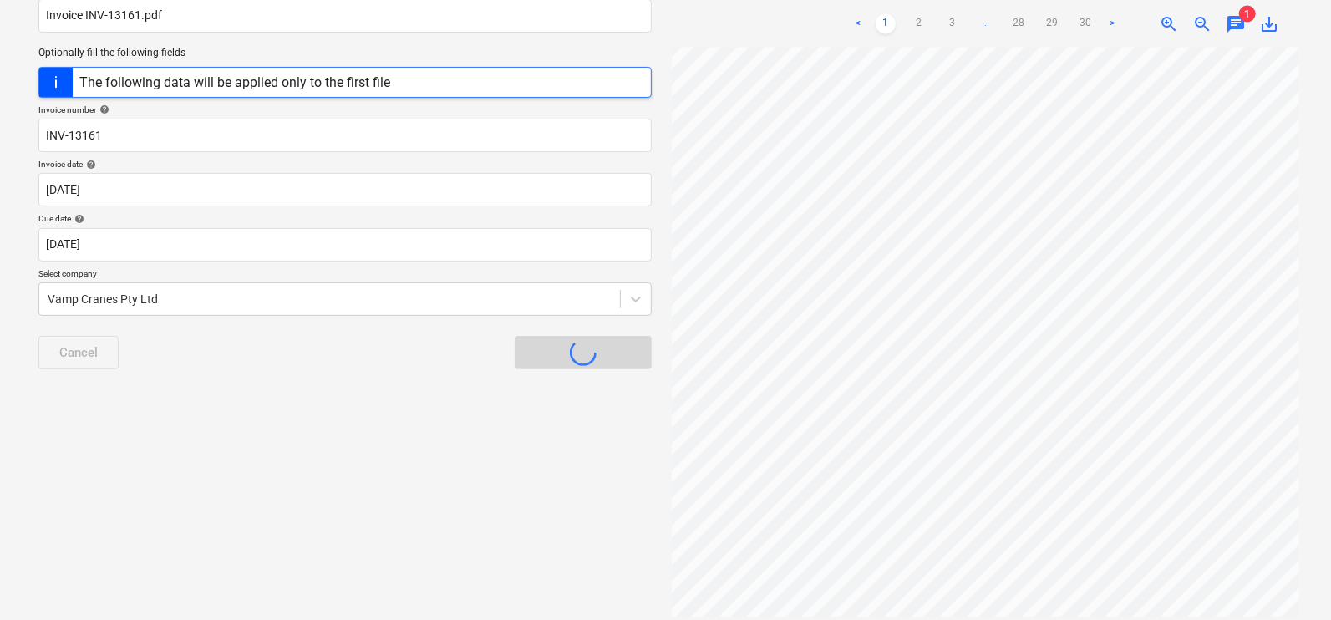
scroll to position [0, 0]
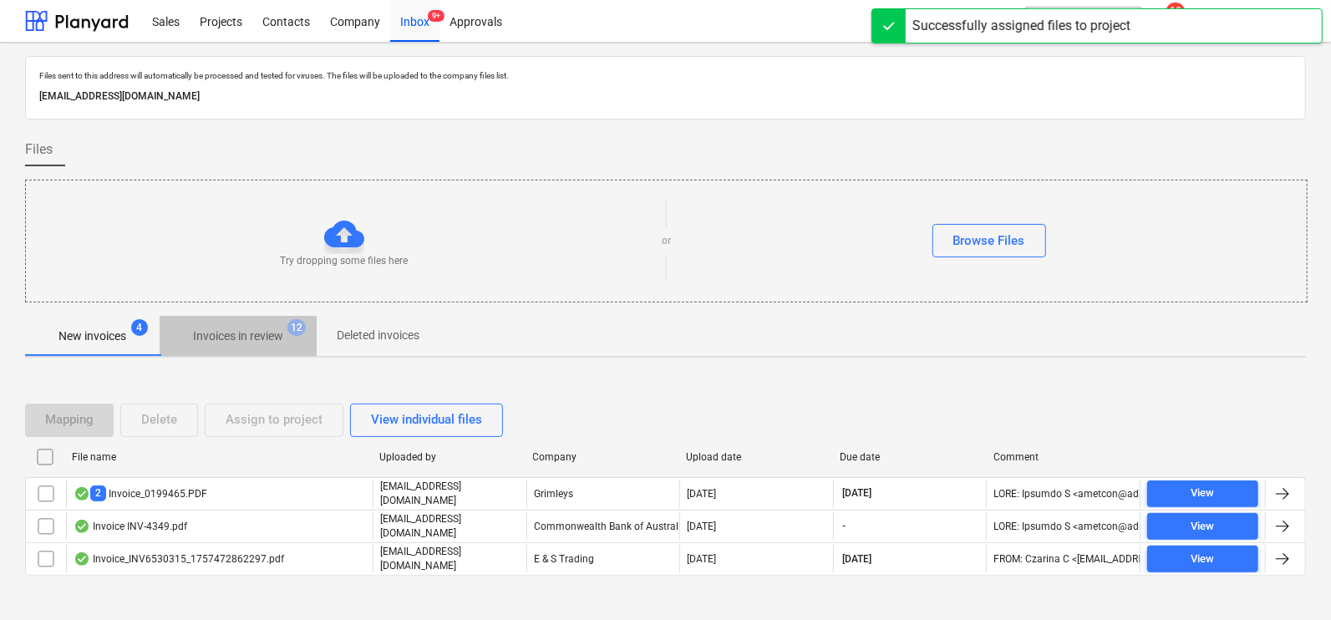
click at [280, 328] on p "Invoices in review" at bounding box center [238, 337] width 90 height 18
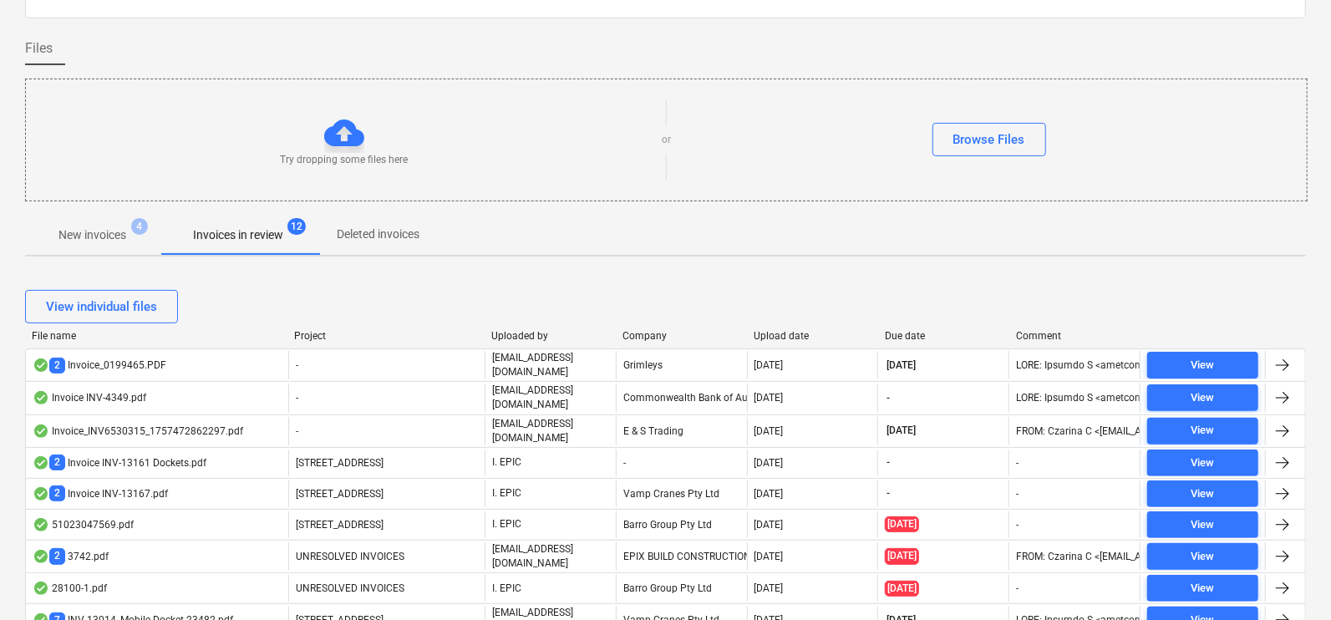
scroll to position [69, 0]
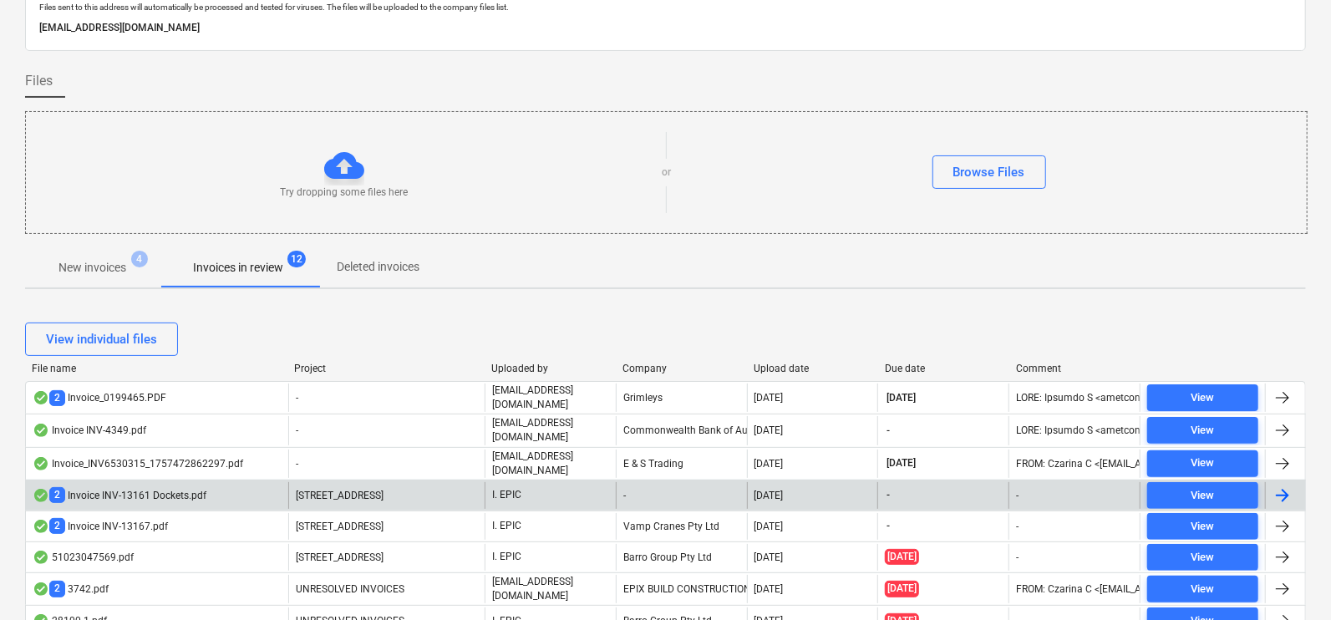
click at [116, 487] on div "2 Invoice INV-13161 Dockets.pdf" at bounding box center [120, 495] width 174 height 16
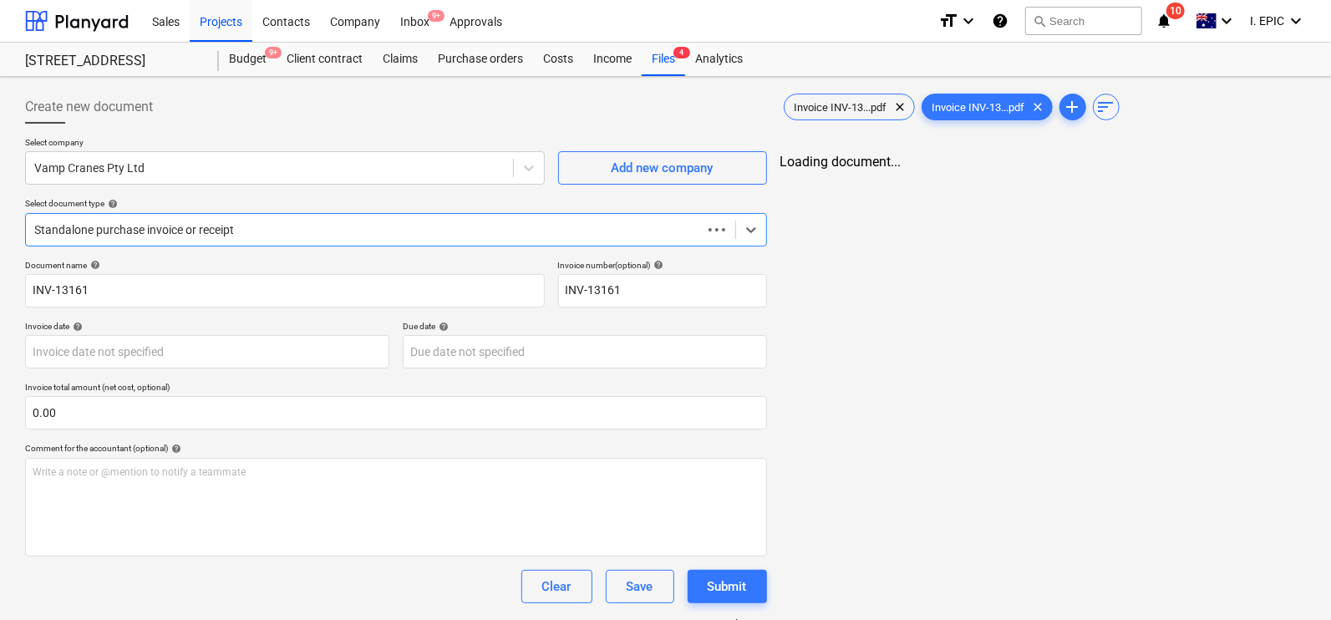
type input "[DATE]"
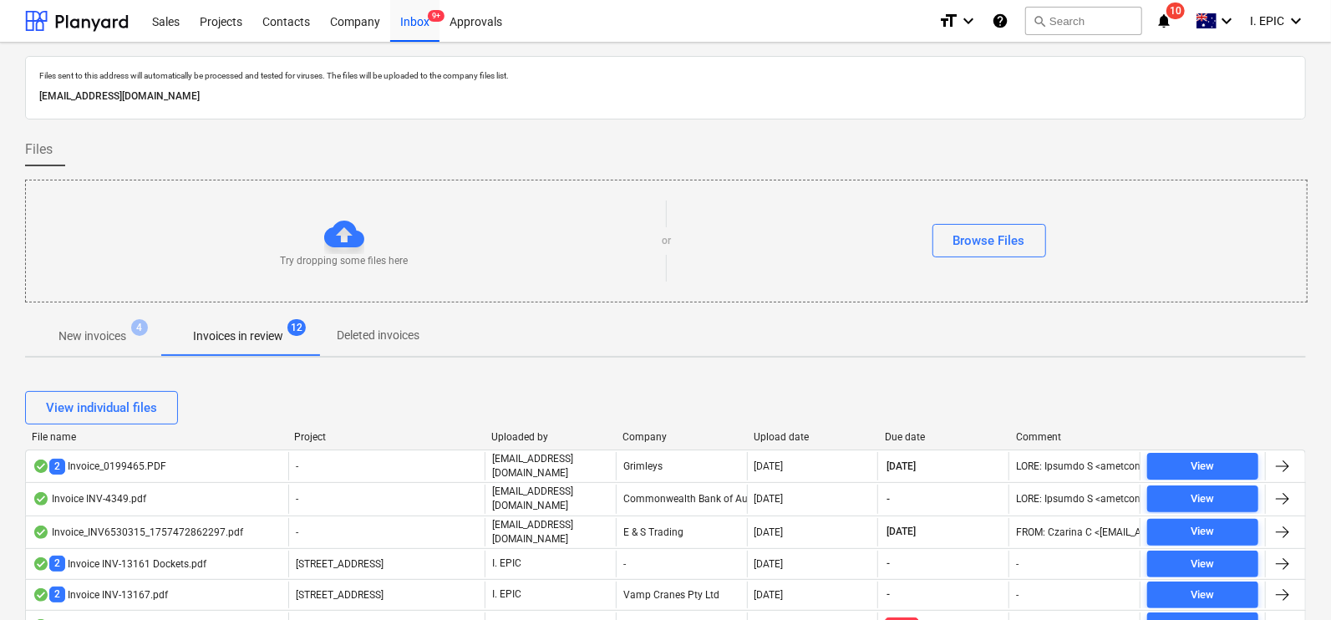
scroll to position [69, 0]
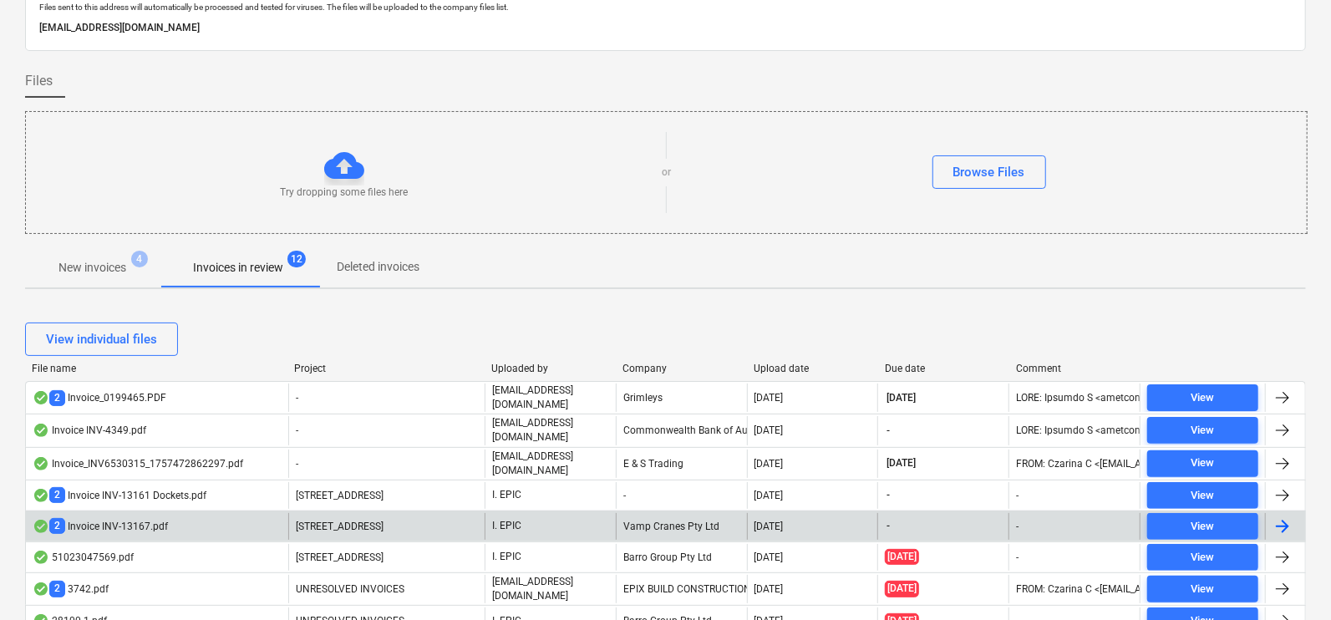
click at [198, 513] on div "2 Invoice INV-13167.pdf" at bounding box center [157, 526] width 262 height 27
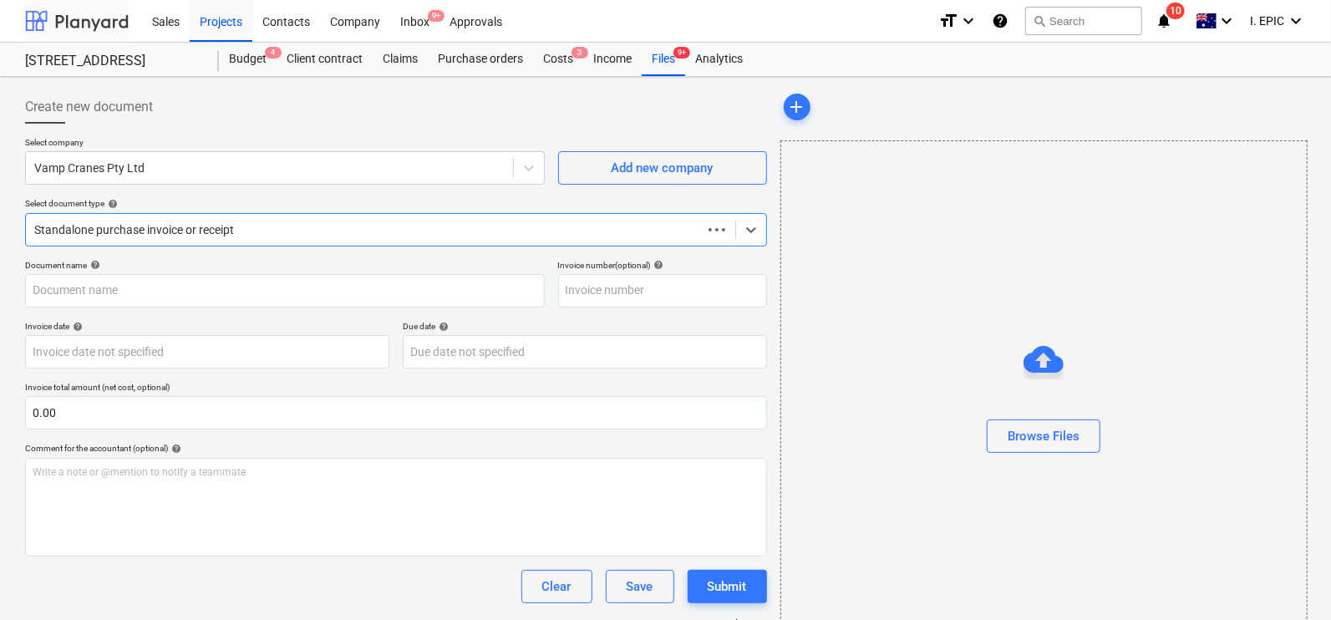
type input "0.00"
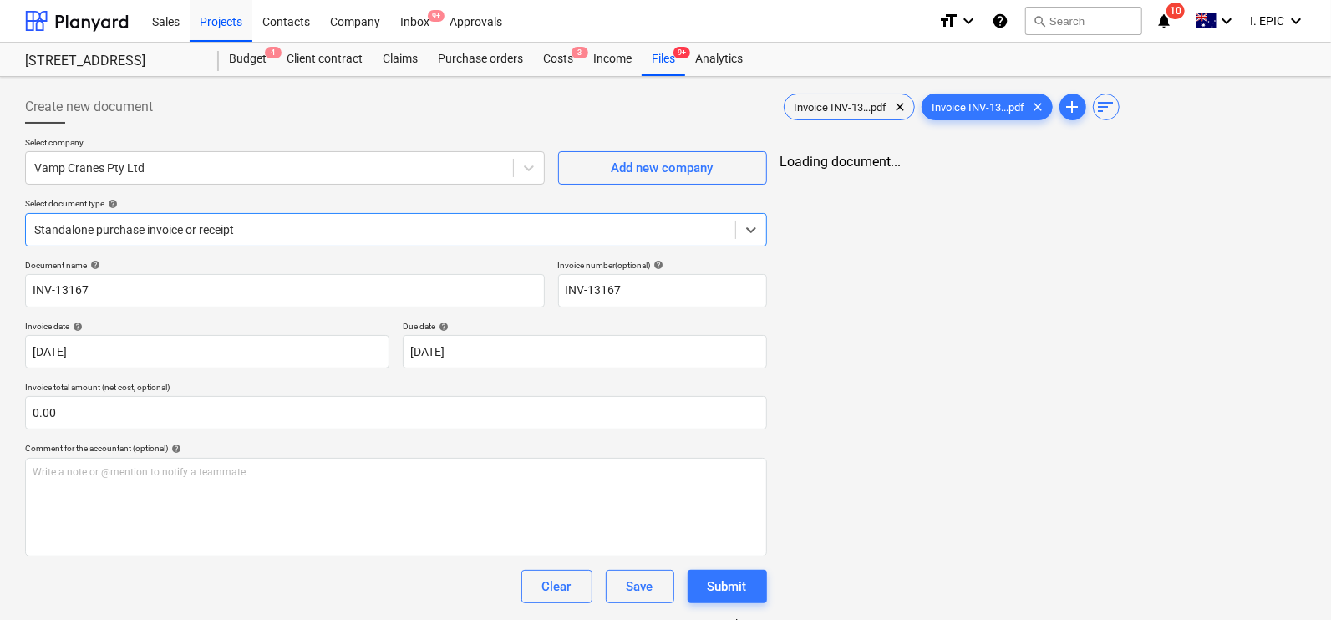
type input "INV-13167"
type input "[DATE]"
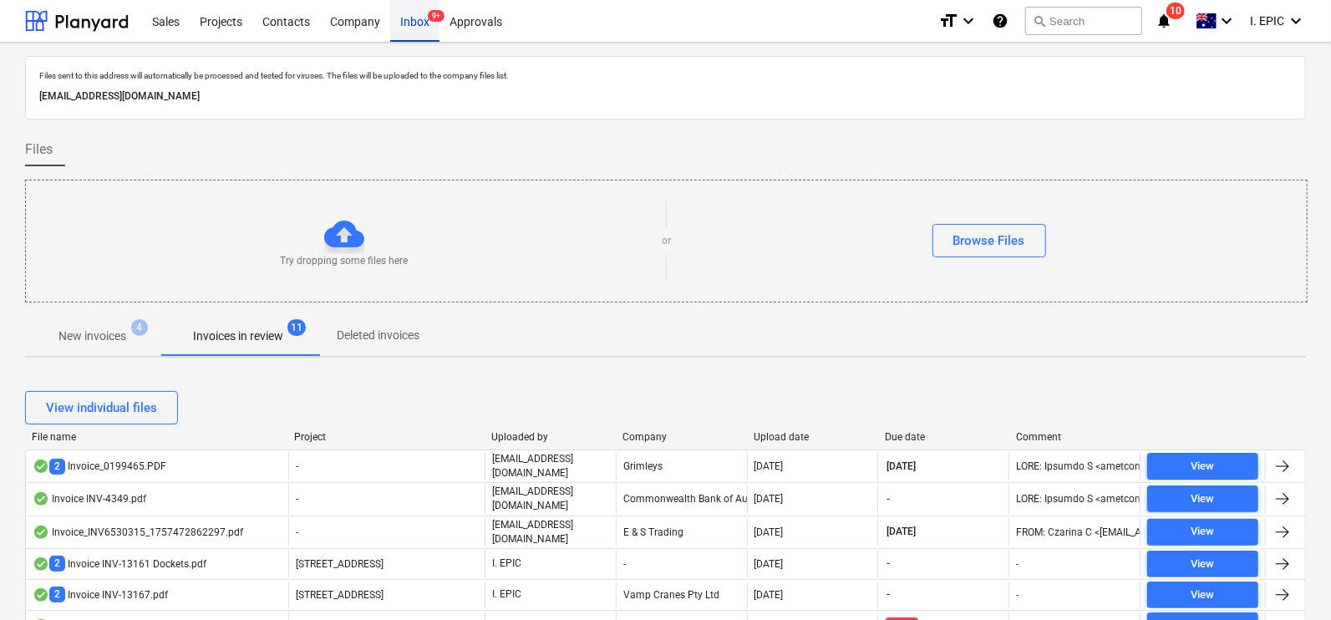
click at [427, 23] on div "Inbox 9+" at bounding box center [414, 20] width 49 height 43
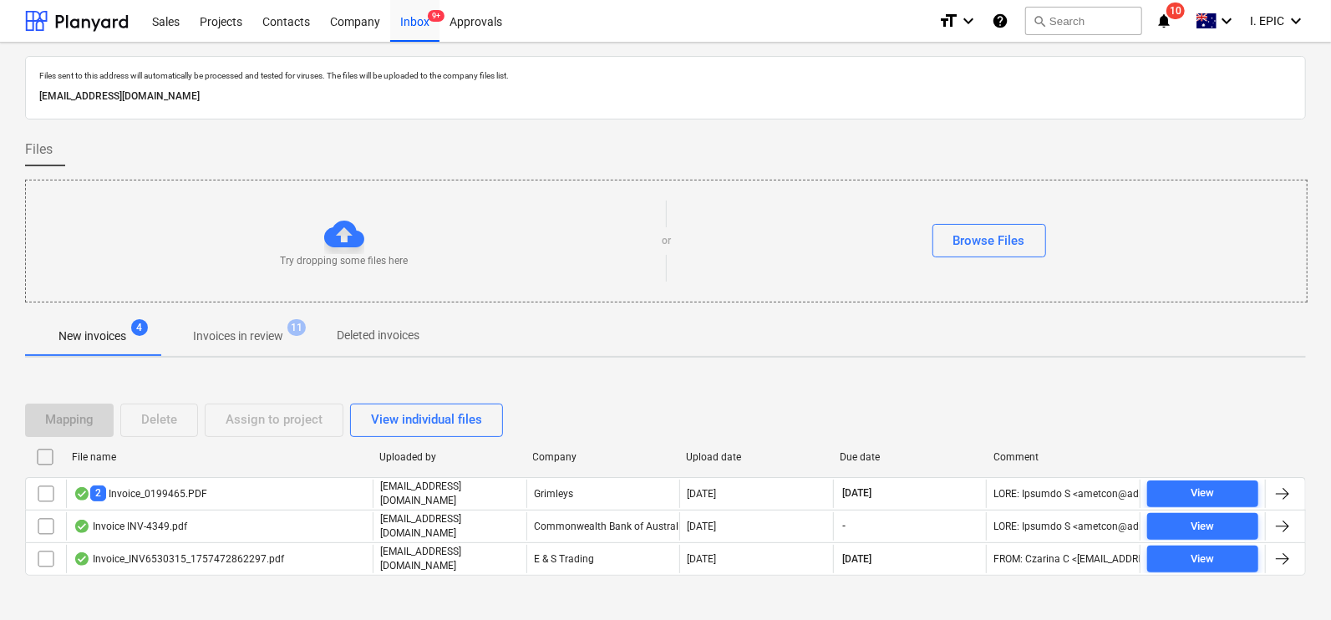
click at [324, 208] on div "Try dropping some files here or Browse Files" at bounding box center [666, 241] width 1281 height 94
click at [347, 214] on div at bounding box center [344, 234] width 40 height 40
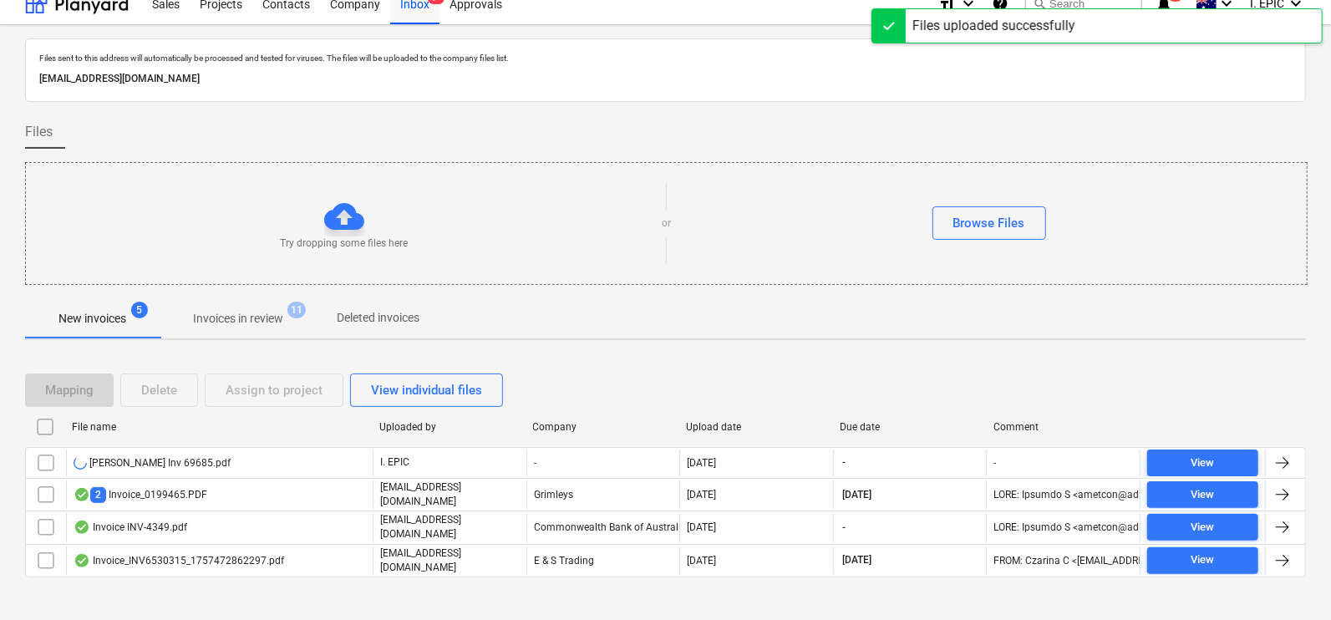
scroll to position [28, 0]
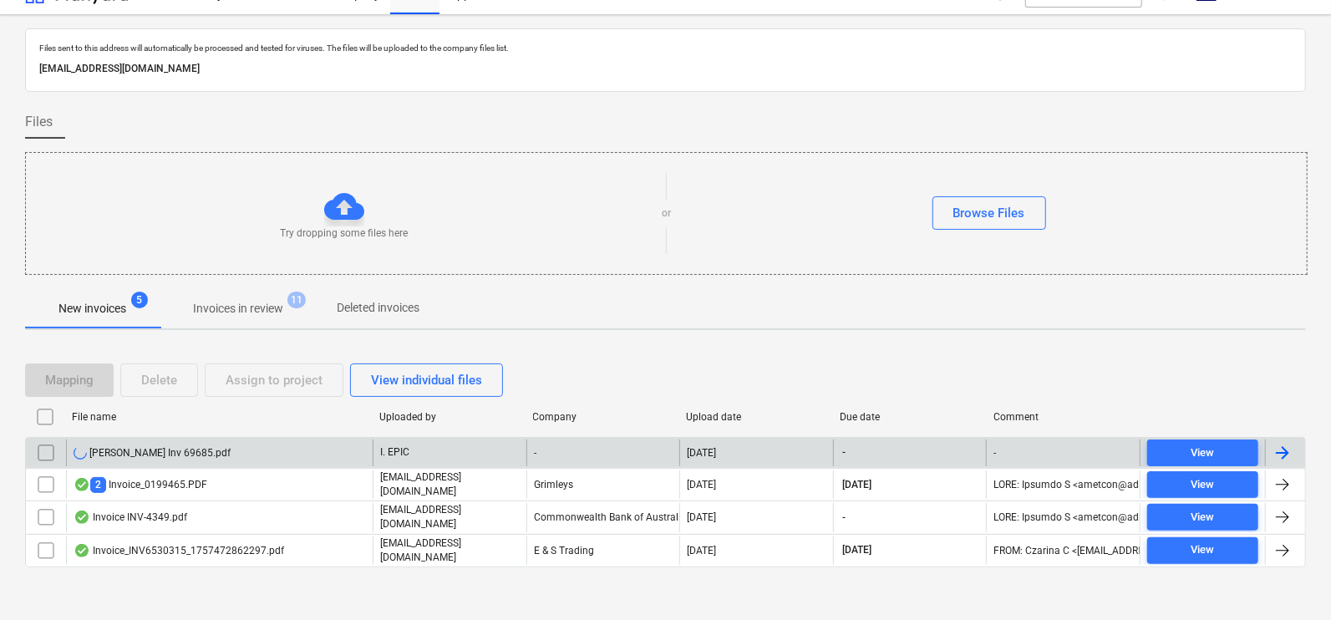
click at [183, 445] on div "Kelm Inv 69685.pdf" at bounding box center [219, 453] width 307 height 27
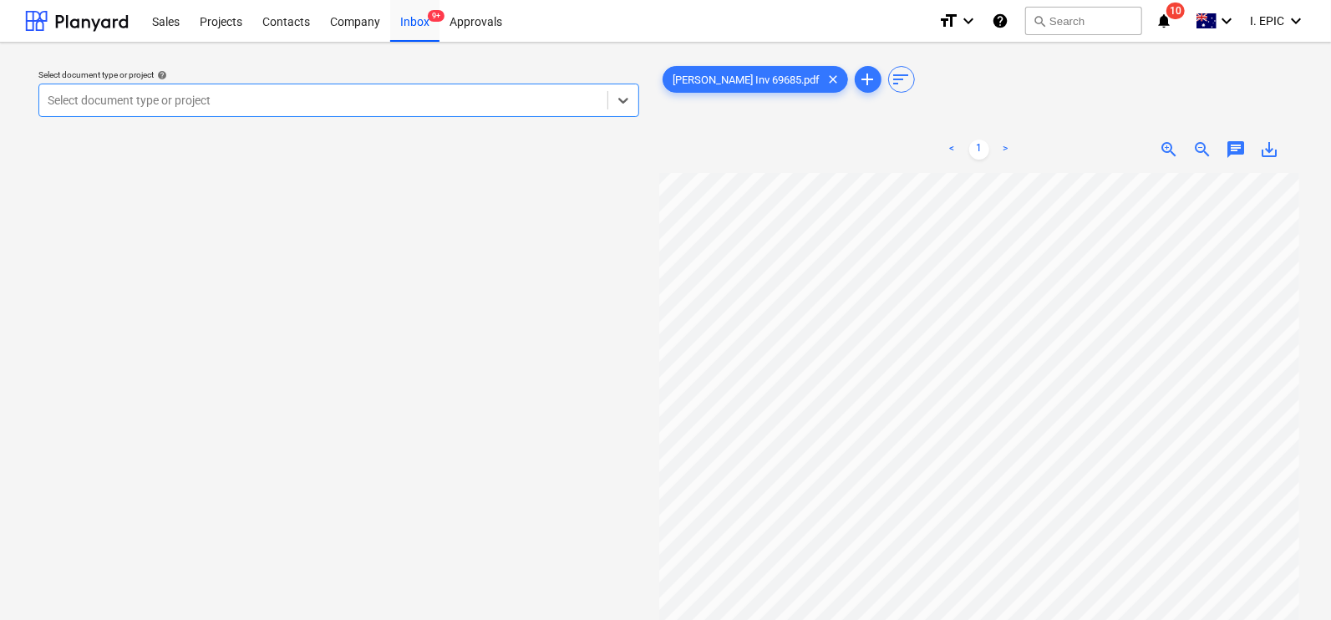
scroll to position [104, 0]
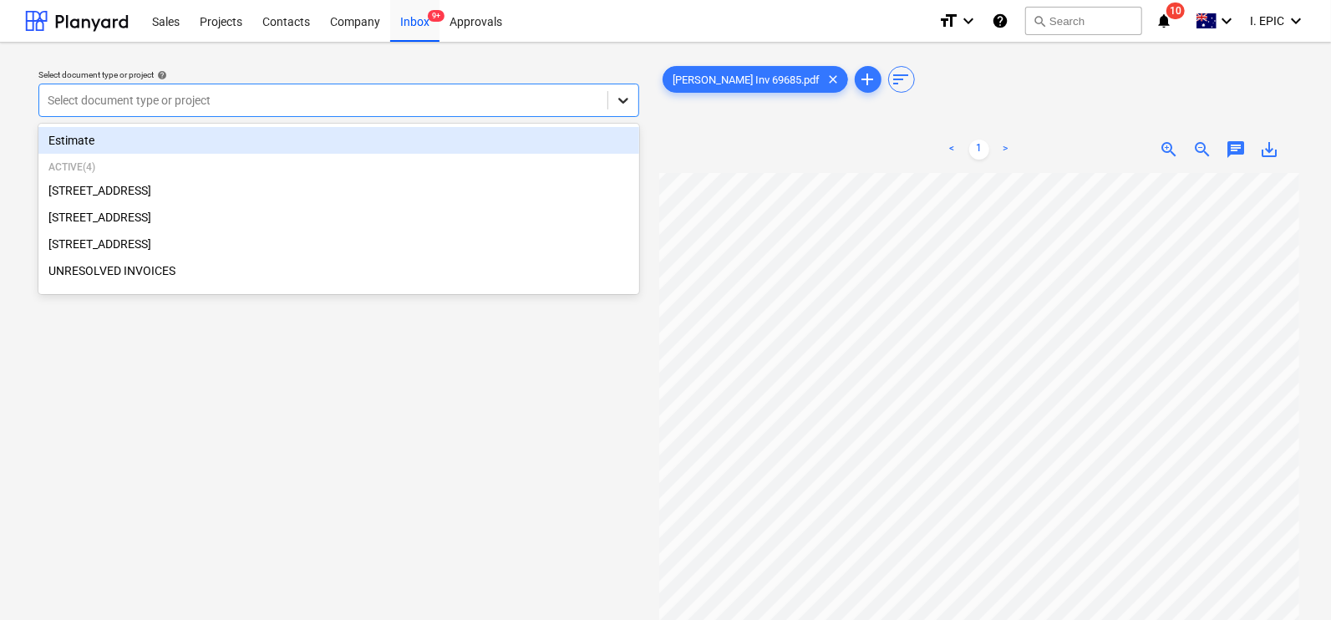
click at [629, 94] on icon at bounding box center [623, 100] width 17 height 17
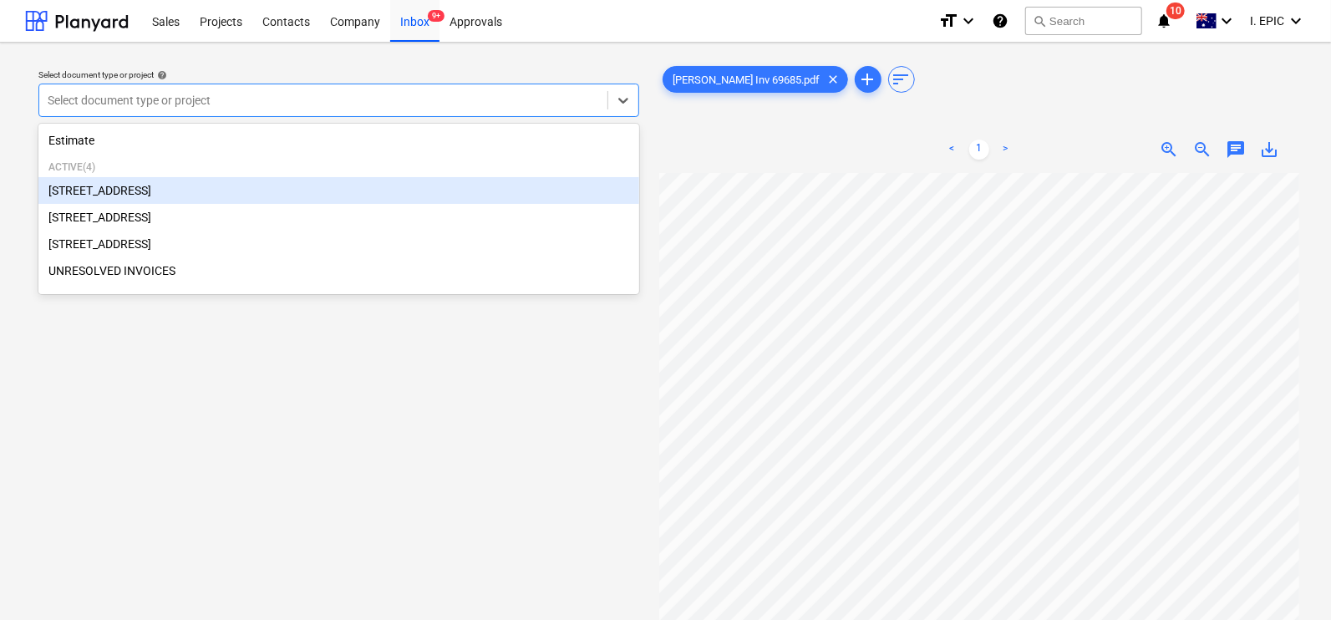
click at [88, 181] on div "[STREET_ADDRESS]" at bounding box center [338, 190] width 601 height 27
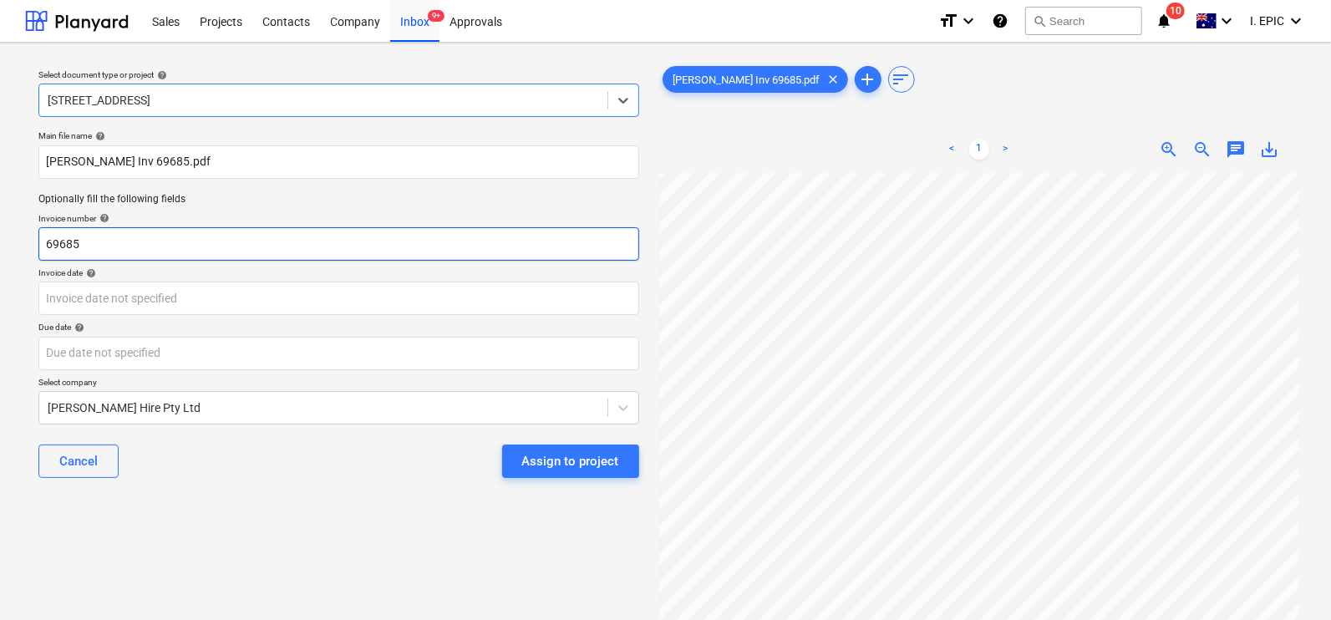
click at [48, 241] on input "69685" at bounding box center [338, 243] width 601 height 33
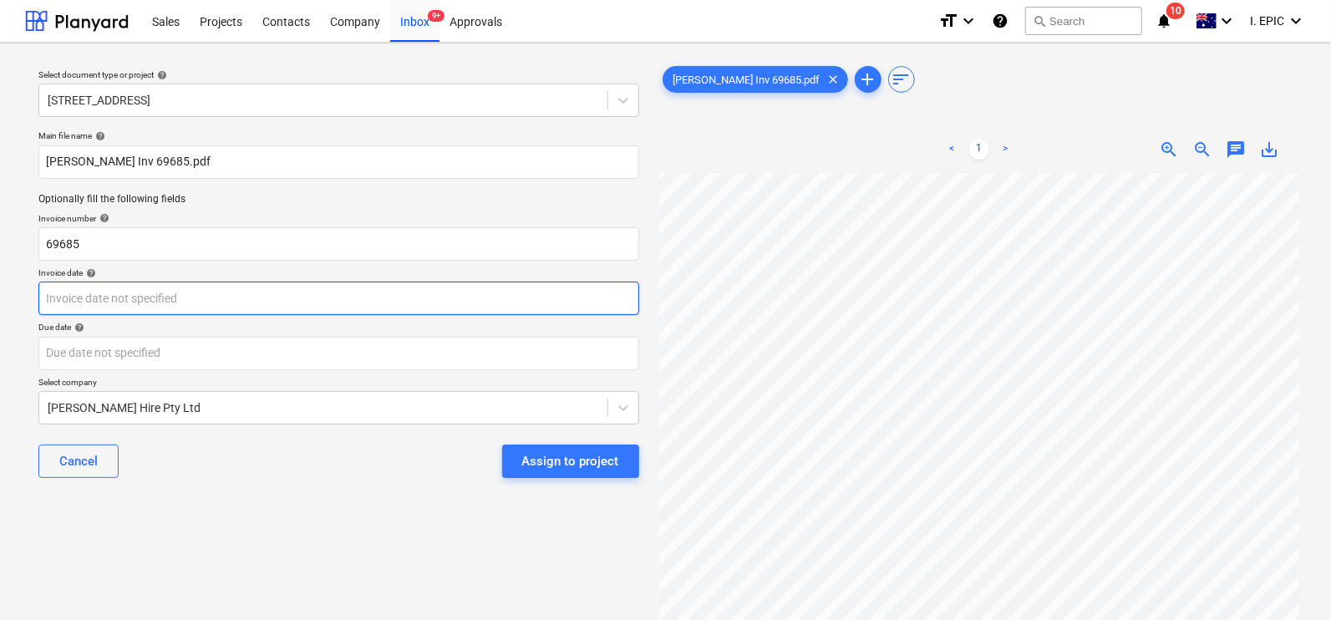
click at [71, 289] on body "Sales Projects Contacts Company Inbox 9+ Approvals format_size keyboard_arrow_d…" at bounding box center [665, 310] width 1331 height 620
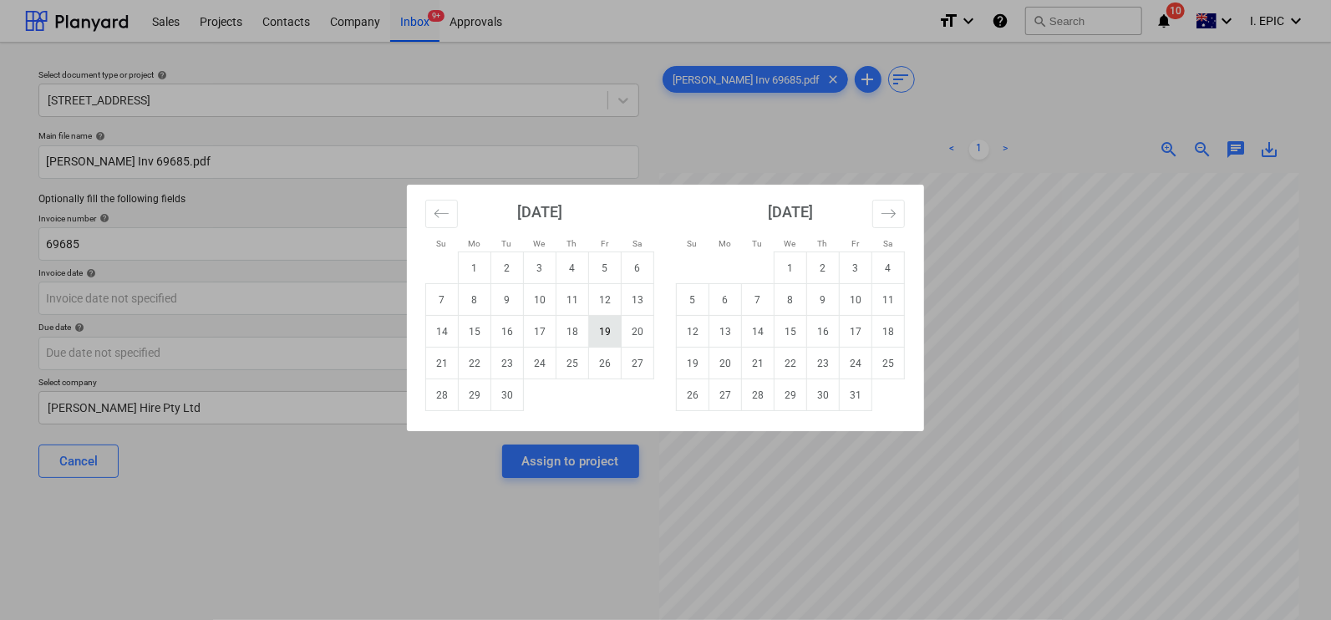
click at [610, 332] on td "19" at bounding box center [605, 332] width 33 height 32
type input "[DATE]"
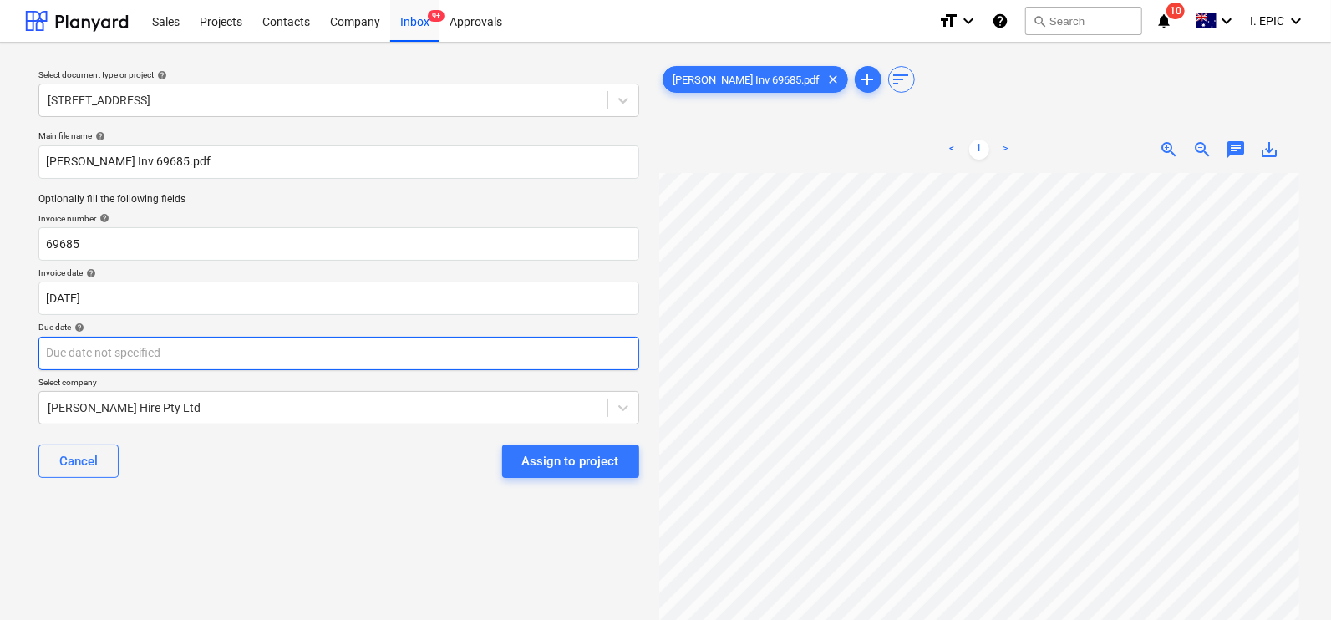
click at [109, 353] on body "Sales Projects Contacts Company Inbox 9+ Approvals format_size keyboard_arrow_d…" at bounding box center [665, 310] width 1331 height 620
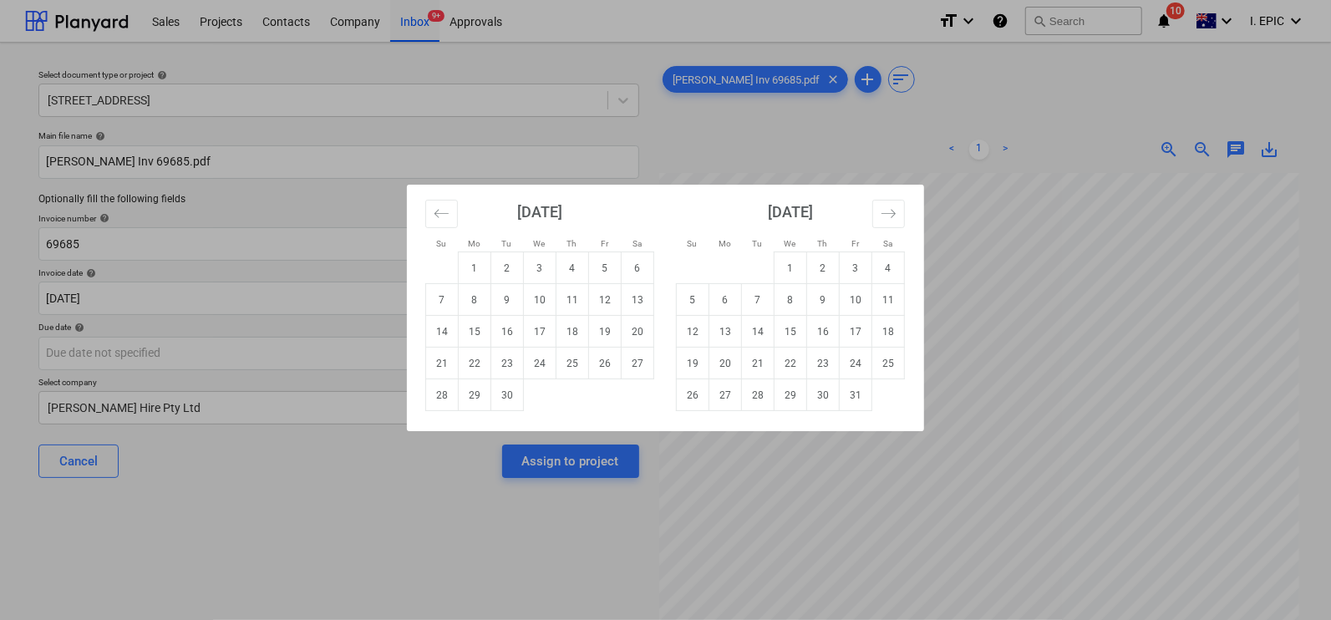
click at [1159, 394] on div "Su Mo Tu We Th Fr Sa Su Mo Tu We Th Fr Sa August 2025 1 2 3 4 5 6 7 8 9 10 11 1…" at bounding box center [665, 310] width 1331 height 620
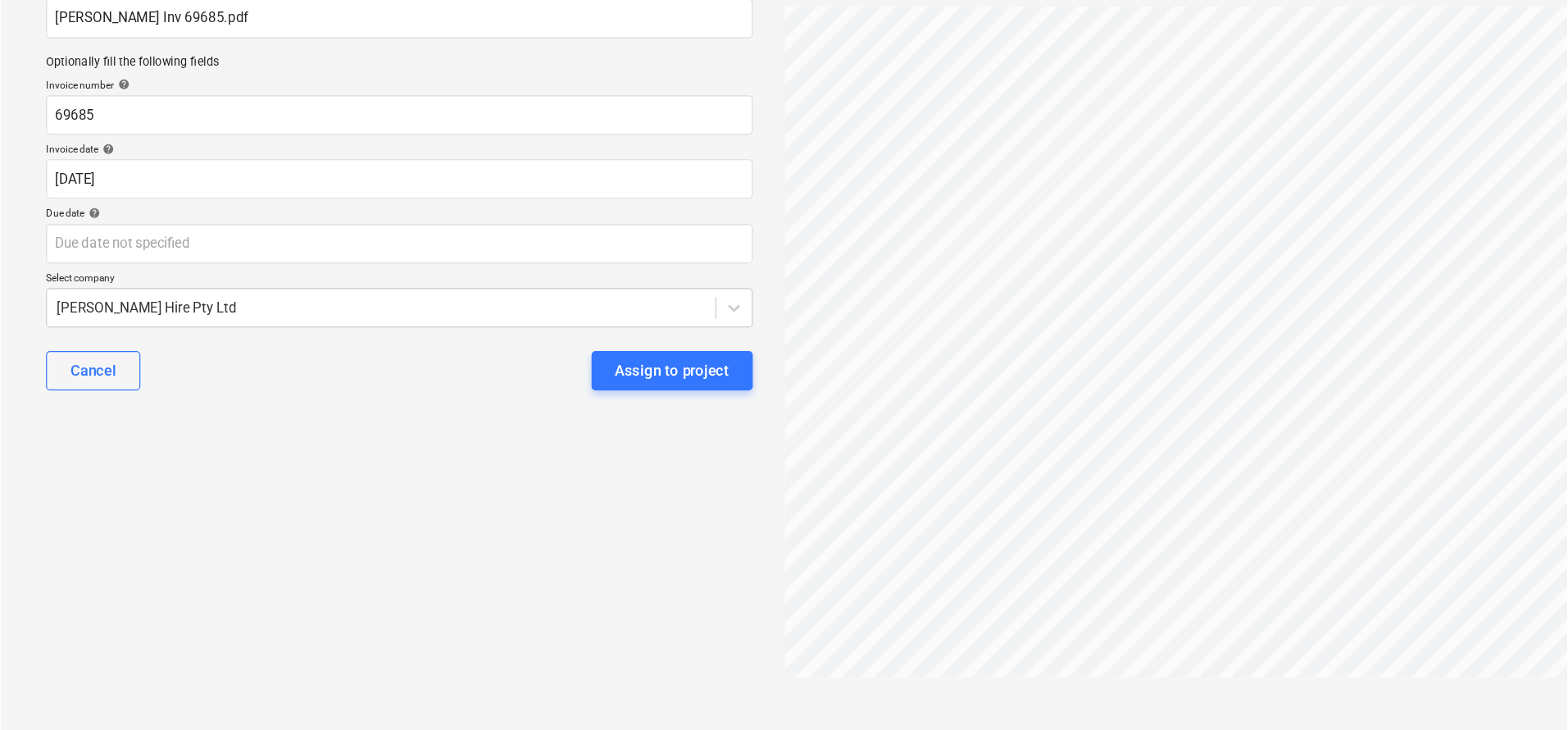
scroll to position [355, 0]
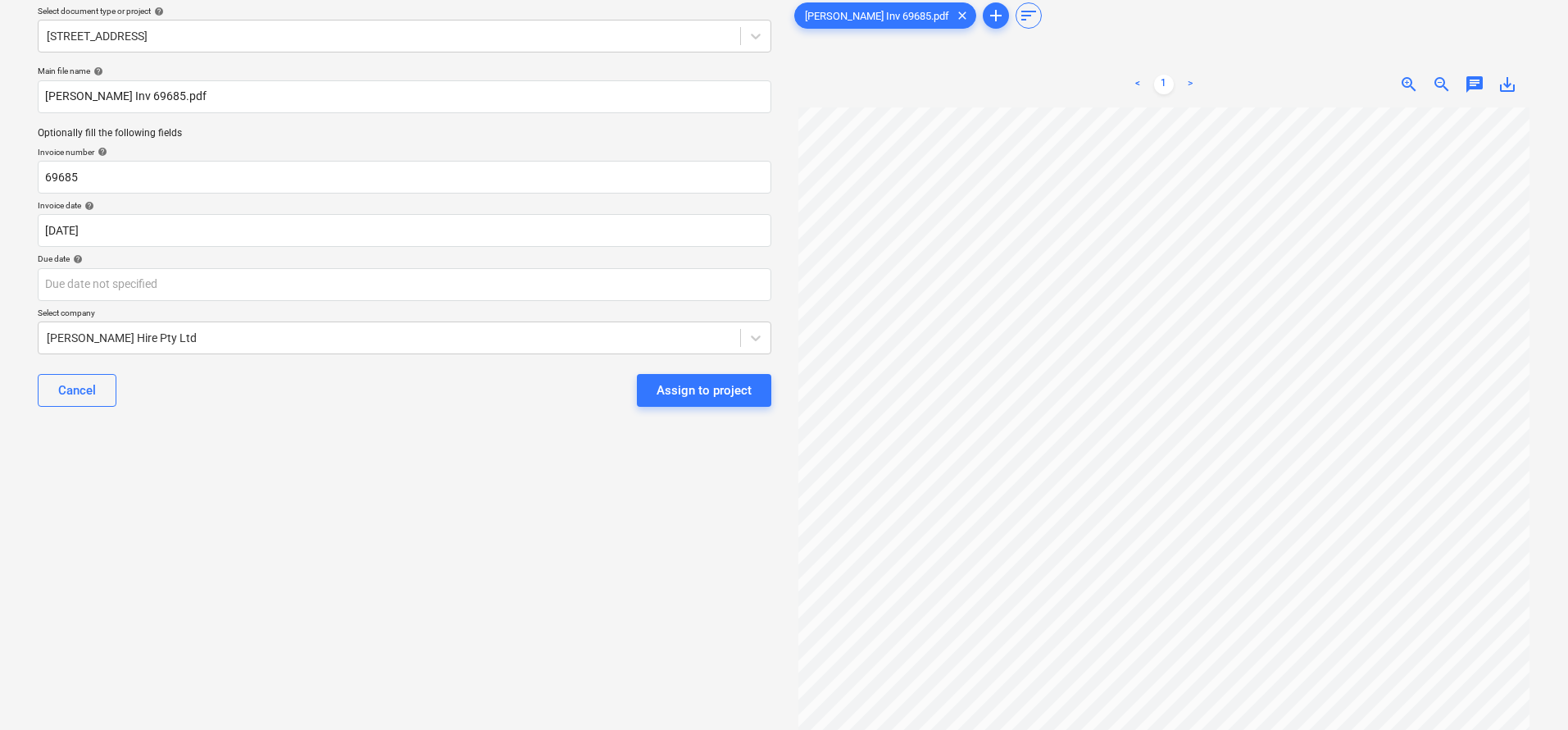
click at [469, 452] on div "Select document type or project help 76 Beach Rd, Sandringham Main file name he…" at bounding box center [404, 394] width 760 height 806
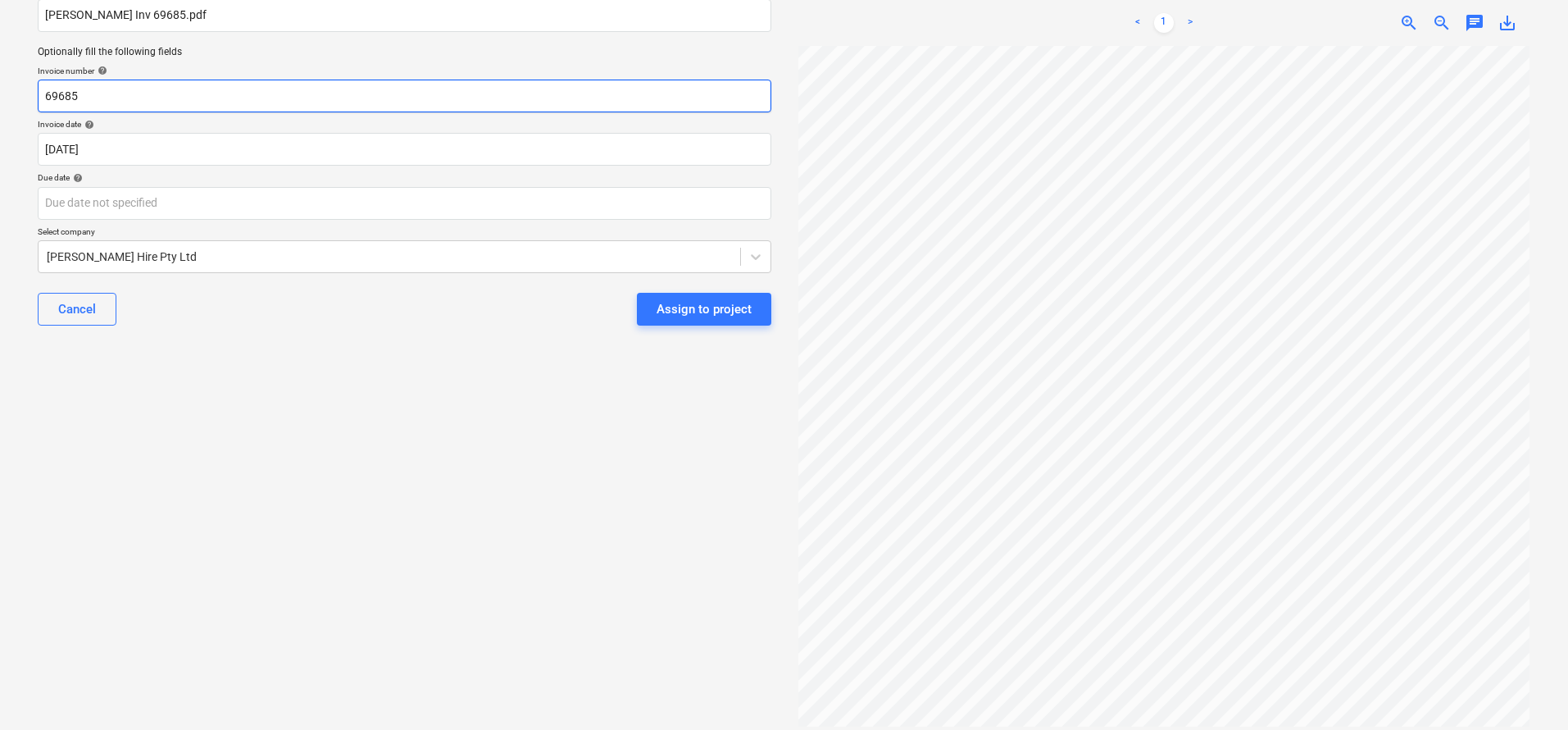
scroll to position [0, 0]
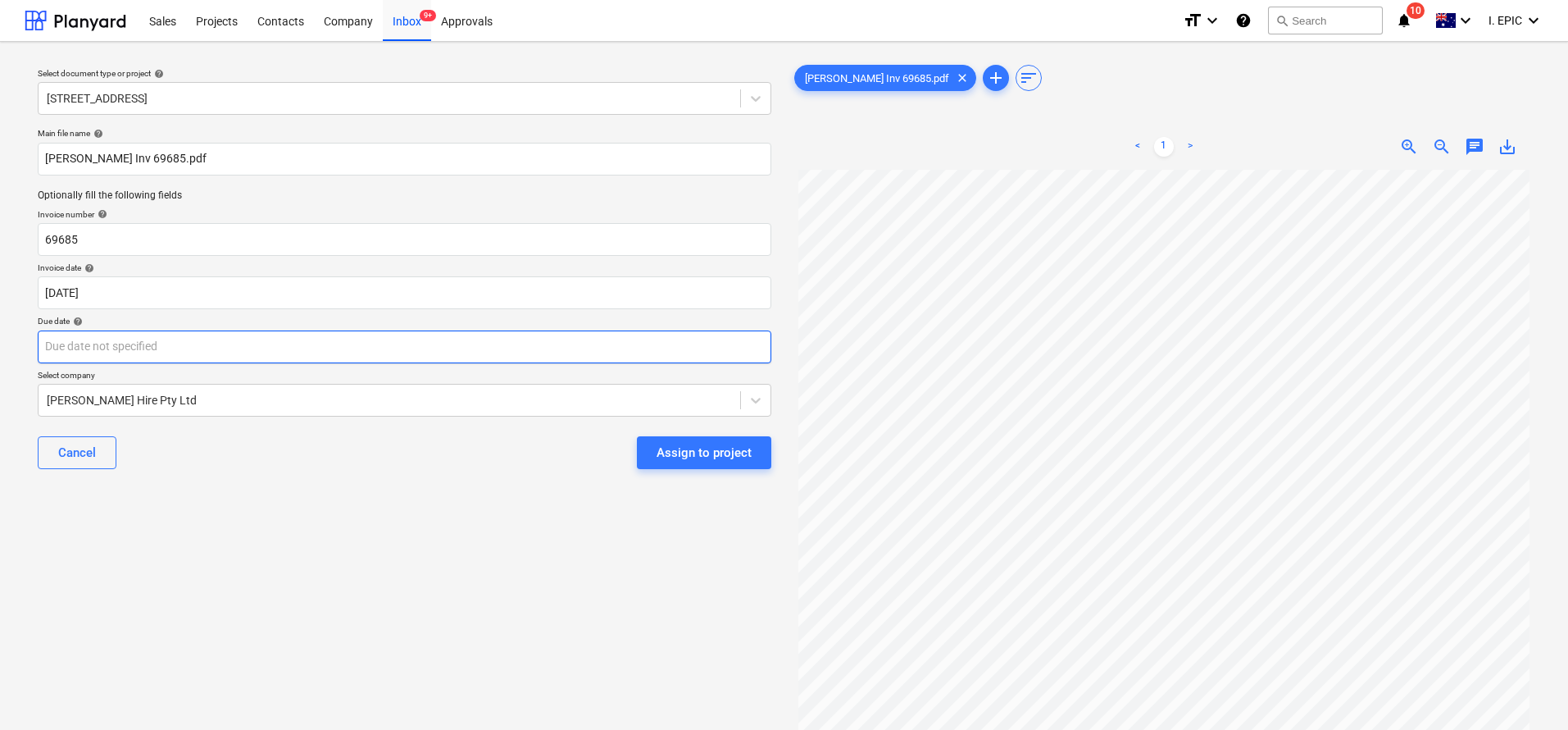
click at [95, 357] on body "Sales Projects Contacts Company Inbox 9+ Approvals format_size keyboard_arrow_d…" at bounding box center [784, 365] width 1568 height 730
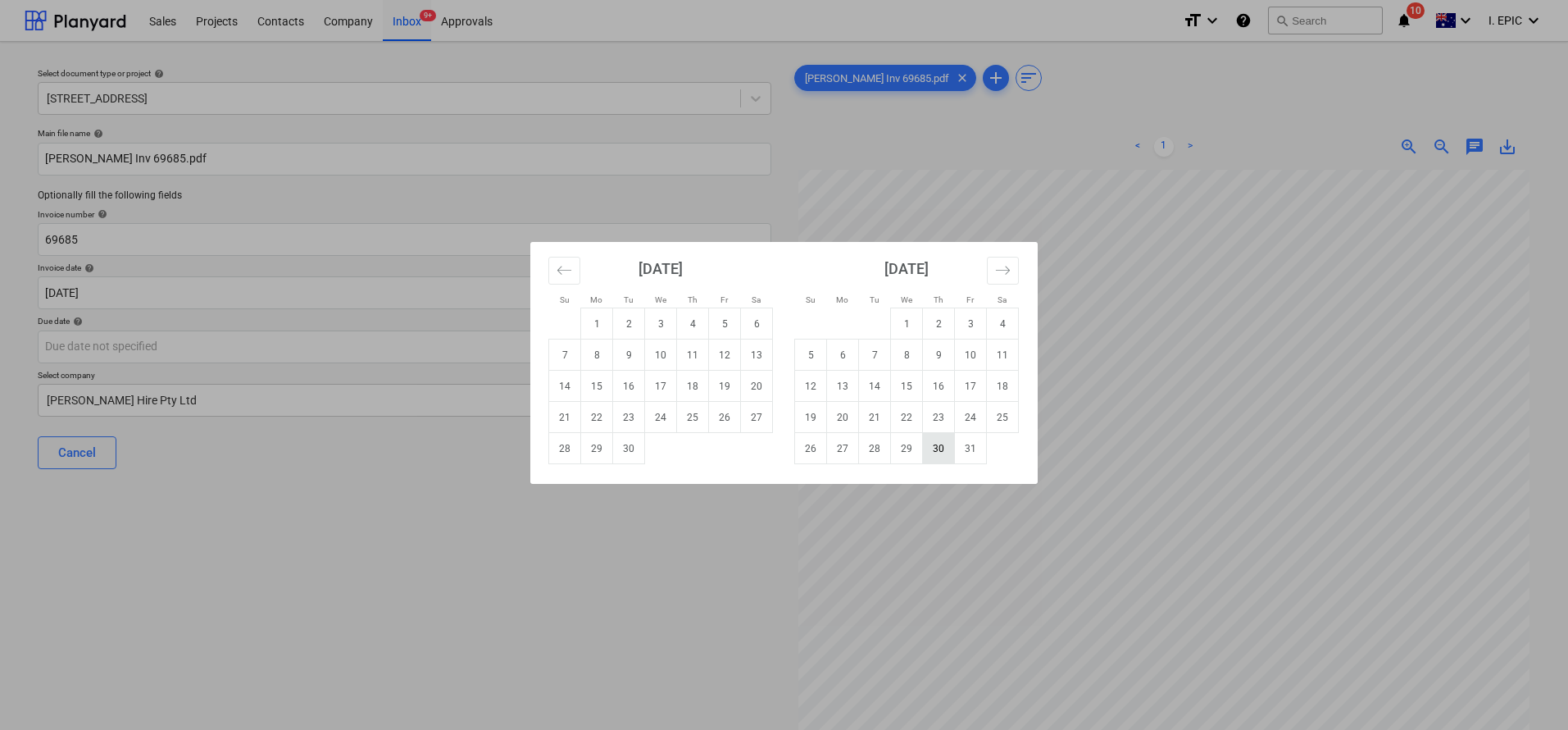
click at [940, 443] on td "30" at bounding box center [938, 448] width 32 height 31
type input "30 Oct 2025"
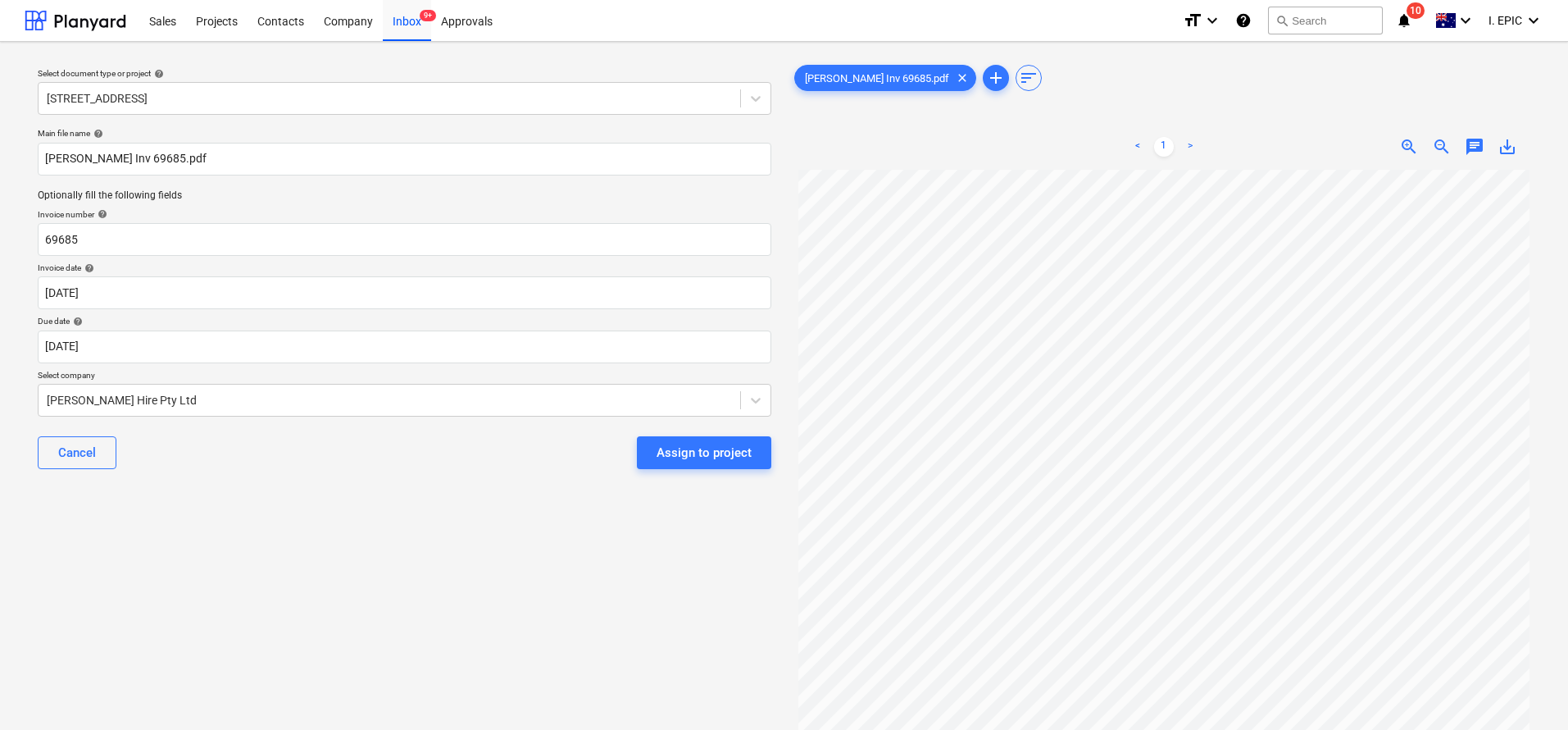
click at [231, 527] on div "Select document type or project help 76 Beach Rd, Sandringham Main file name he…" at bounding box center [404, 457] width 760 height 806
click at [1310, 142] on span "chat" at bounding box center [1475, 147] width 20 height 20
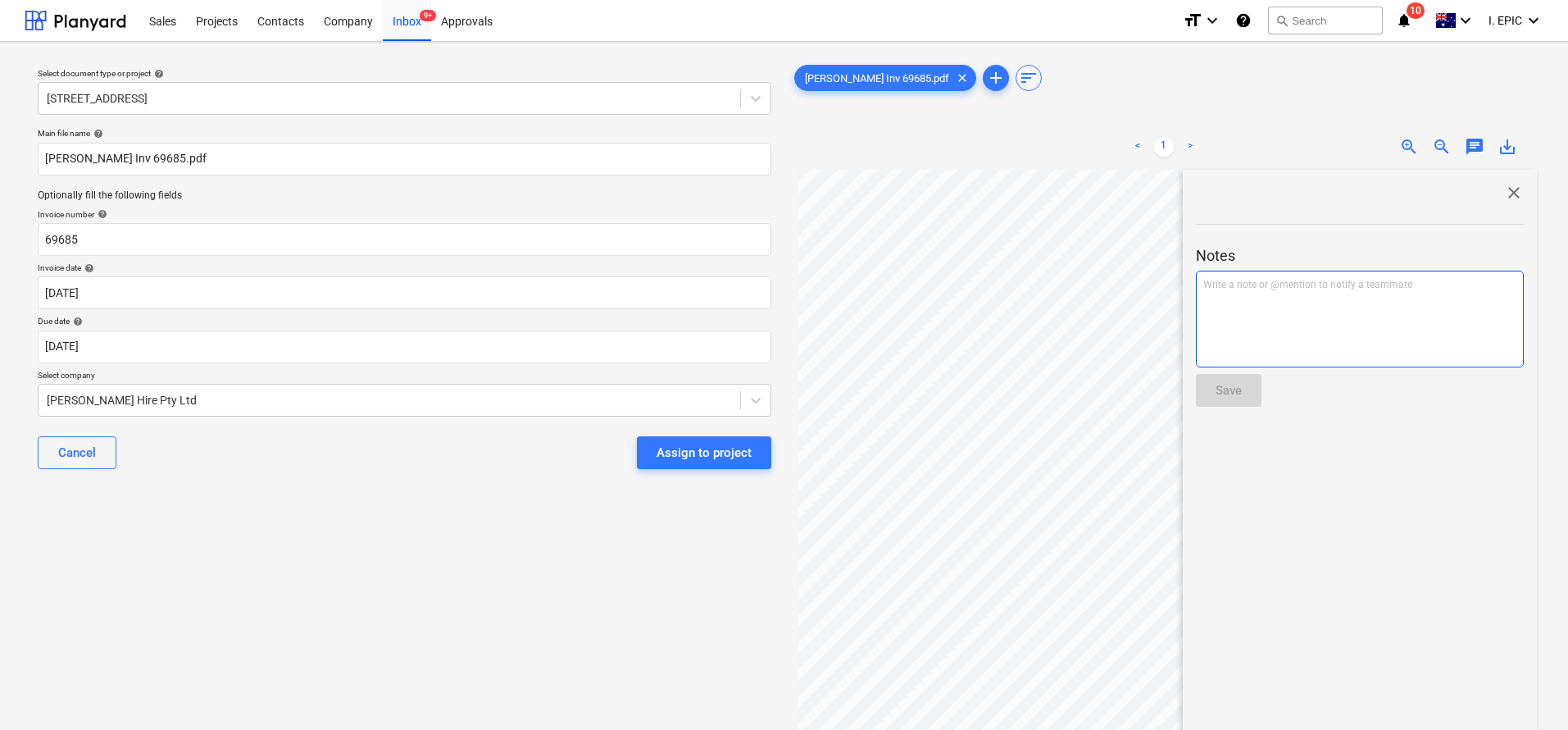
click at [1310, 278] on p "Write a note or @mention to notify a teammate [PERSON_NAME]" at bounding box center [1359, 285] width 313 height 14
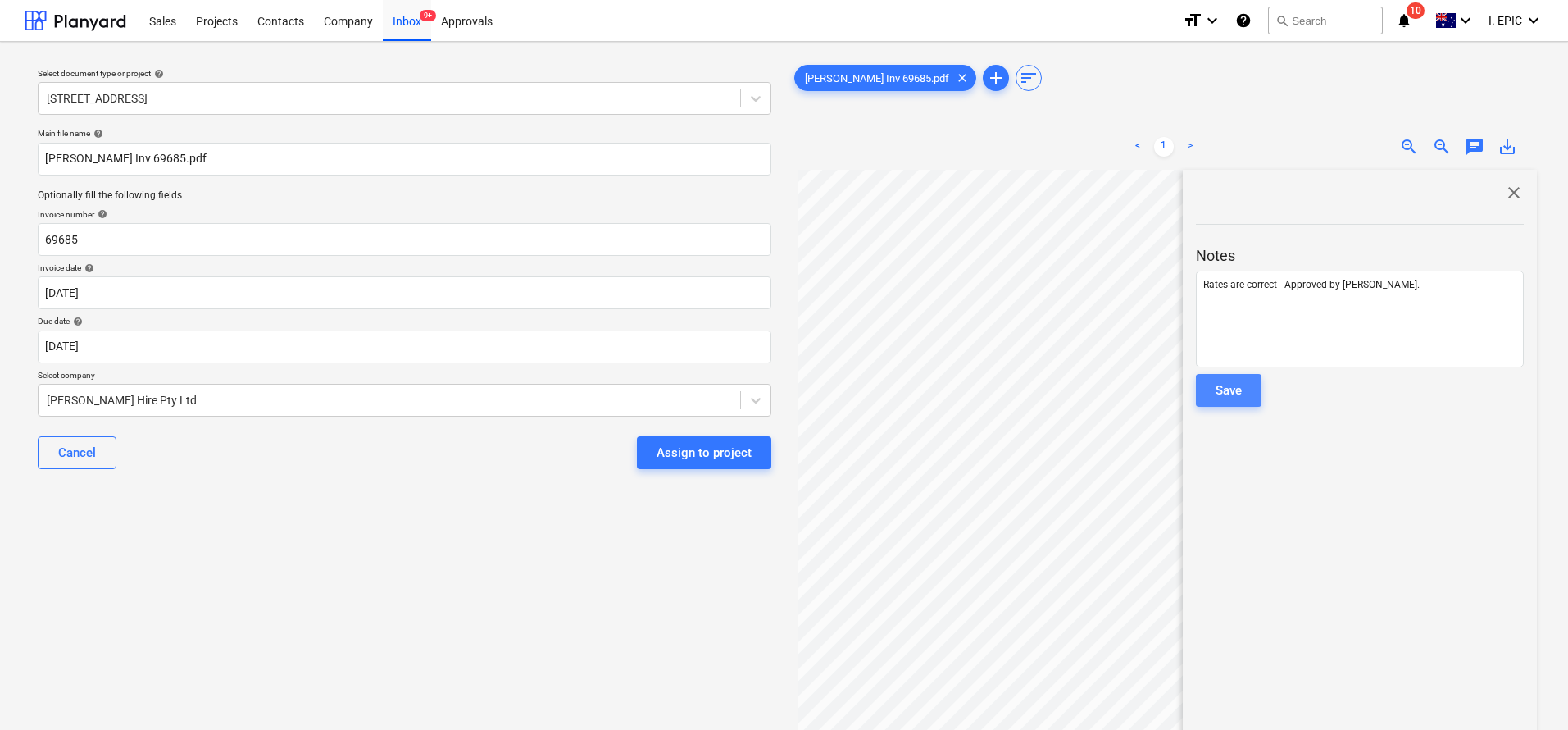
click at [1245, 398] on button "Save" at bounding box center [1228, 390] width 66 height 32
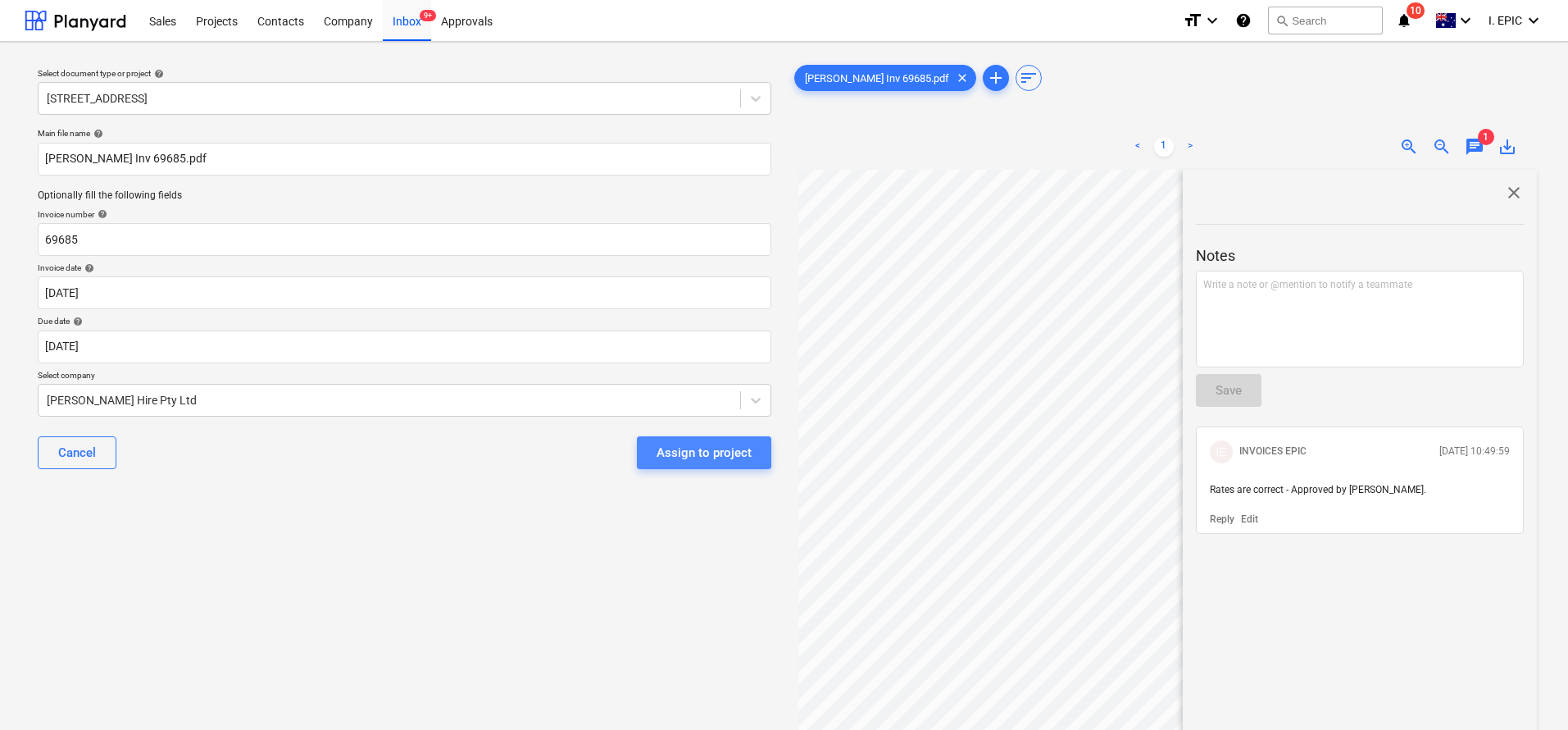
click at [729, 451] on div "Assign to project" at bounding box center [703, 452] width 95 height 22
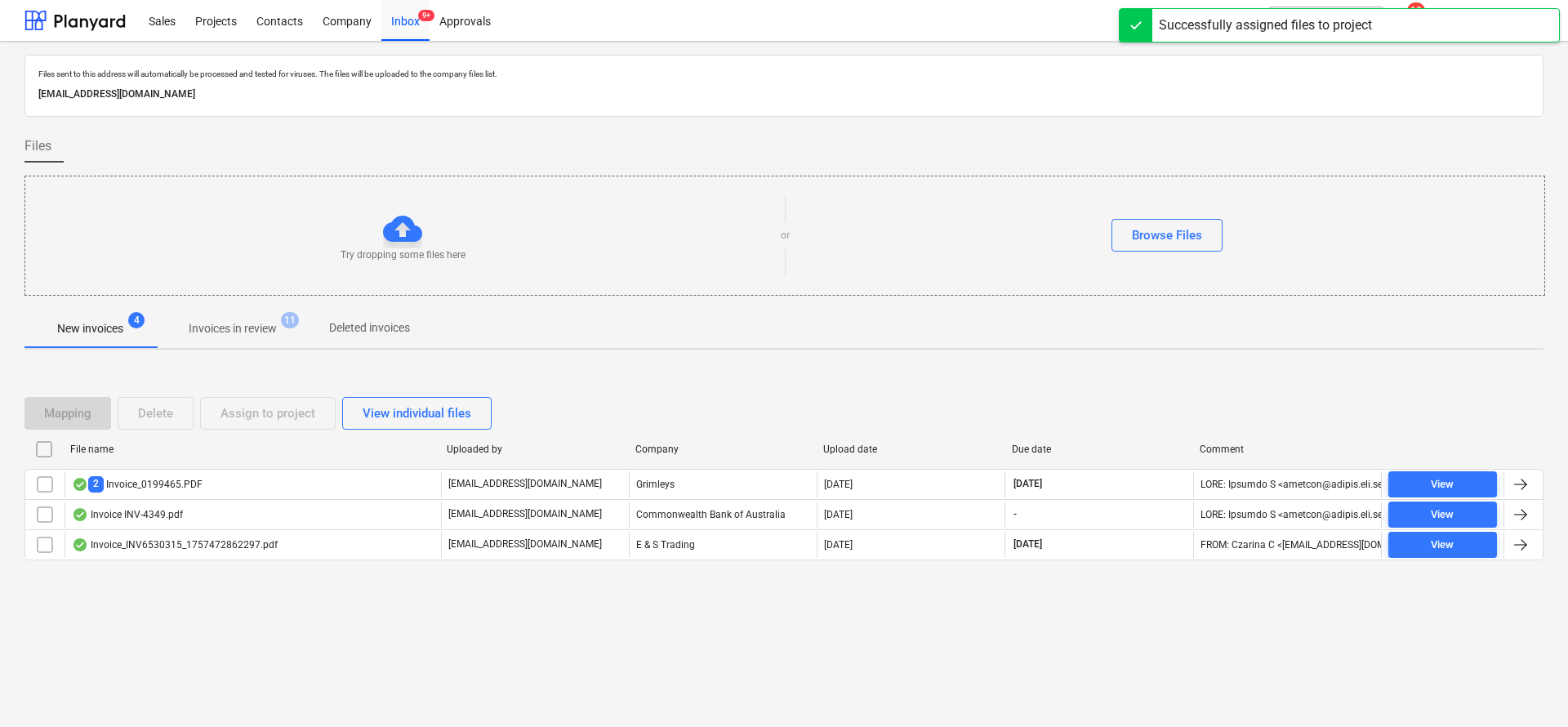
click at [148, 605] on div "Files sent to this address will automatically be processed and tested for virus…" at bounding box center [784, 384] width 1568 height 685
